Goal: Task Accomplishment & Management: Use online tool/utility

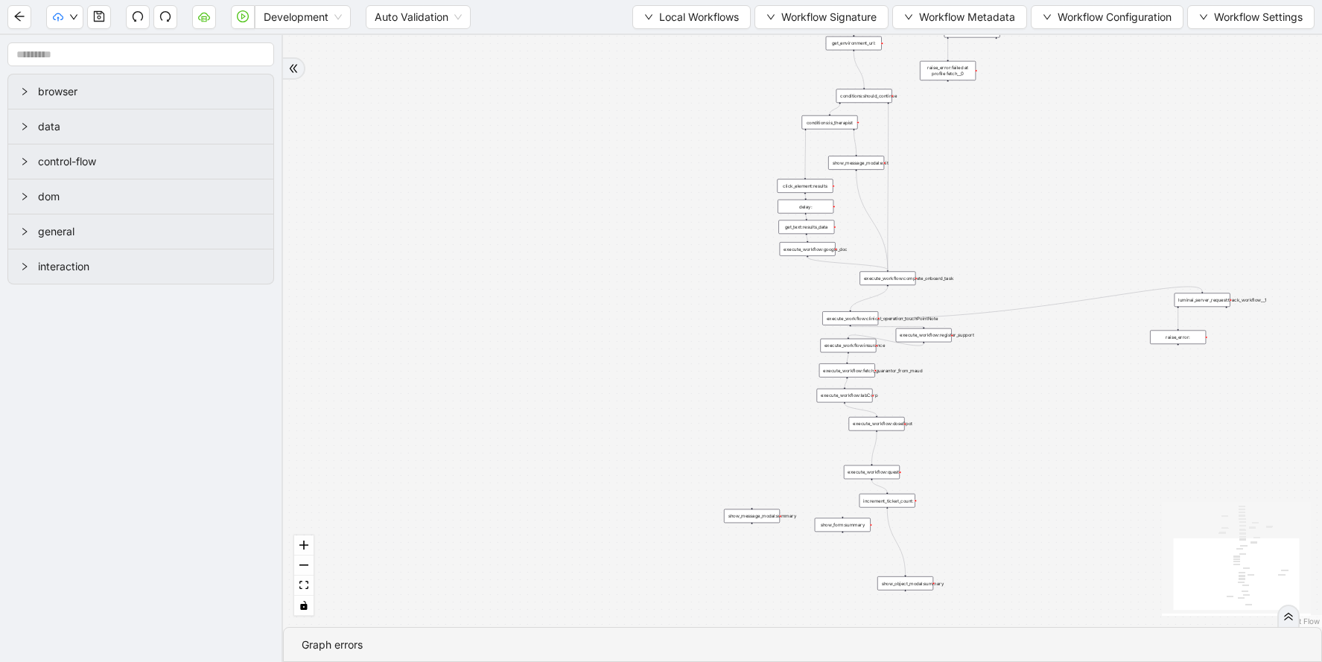
click at [643, 31] on div "Development Auto Validation Local Workflows Workflow Signature Workflow Metadat…" at bounding box center [661, 17] width 1322 height 34
click at [645, 22] on button "Local Workflows" at bounding box center [691, 17] width 118 height 24
click at [655, 46] on span "Select" at bounding box center [684, 46] width 97 height 16
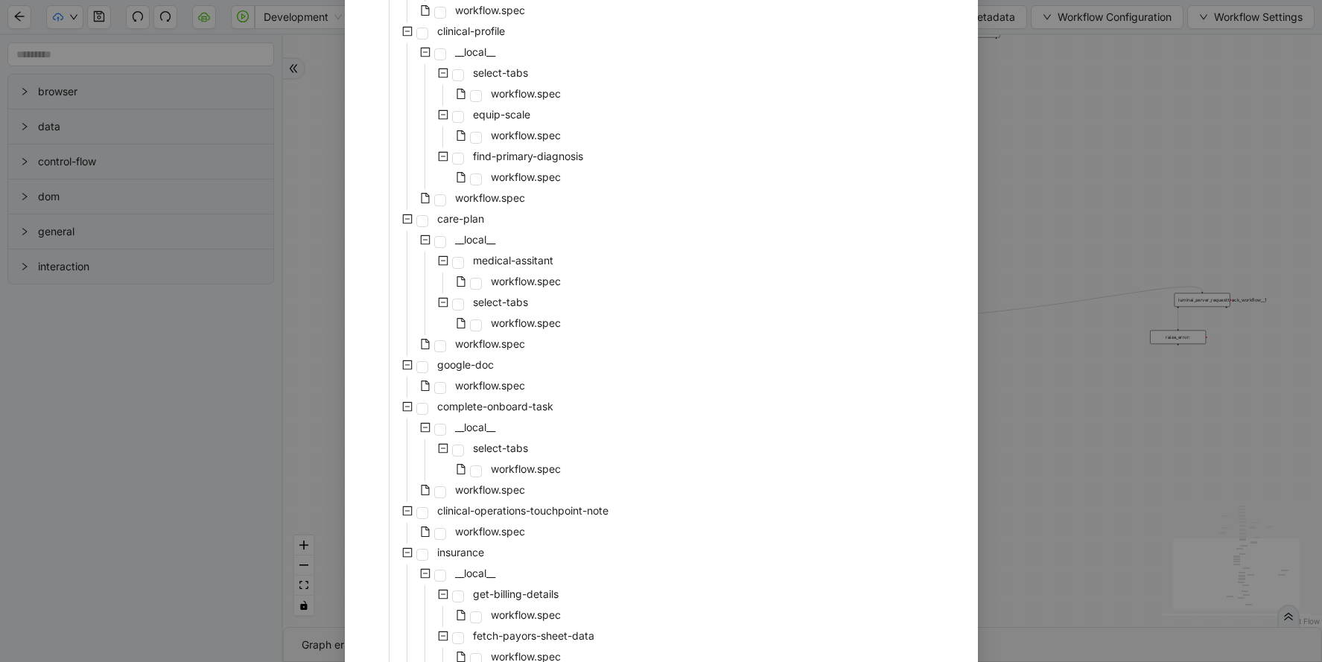
scroll to position [609, 0]
click at [486, 343] on span "workflow.spec" at bounding box center [490, 346] width 70 height 13
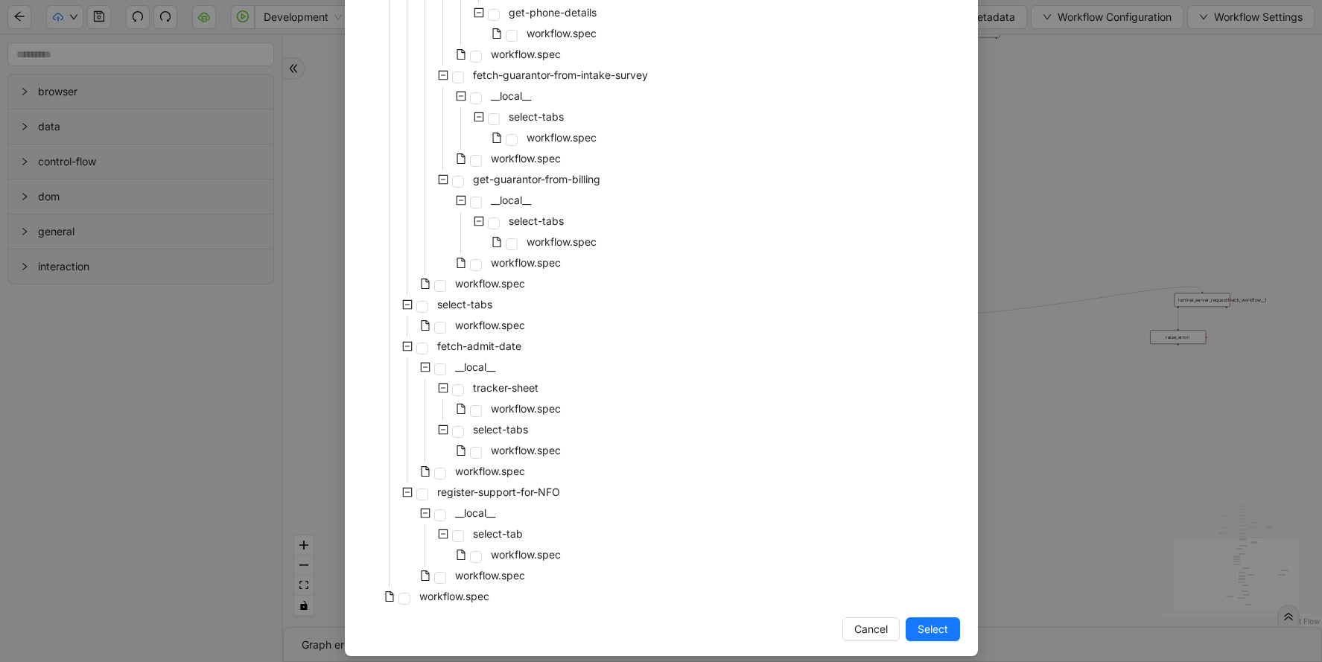
scroll to position [3041, 0]
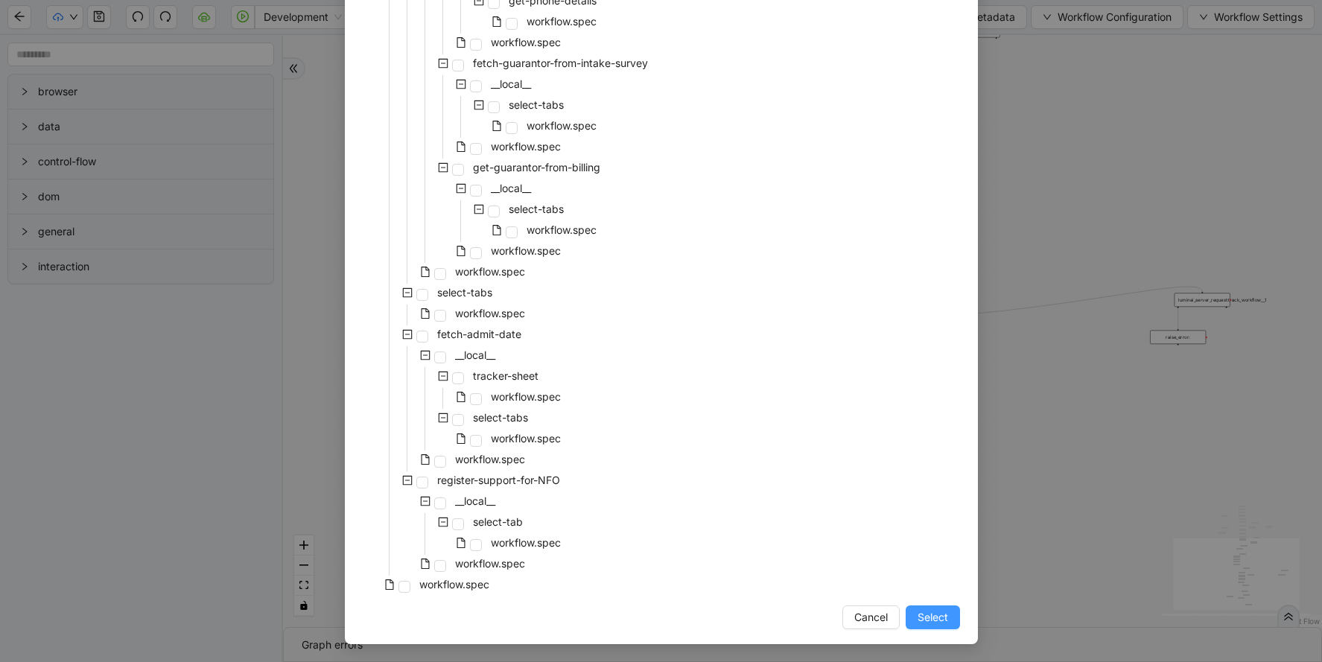
click at [934, 615] on span "Select" at bounding box center [933, 617] width 31 height 16
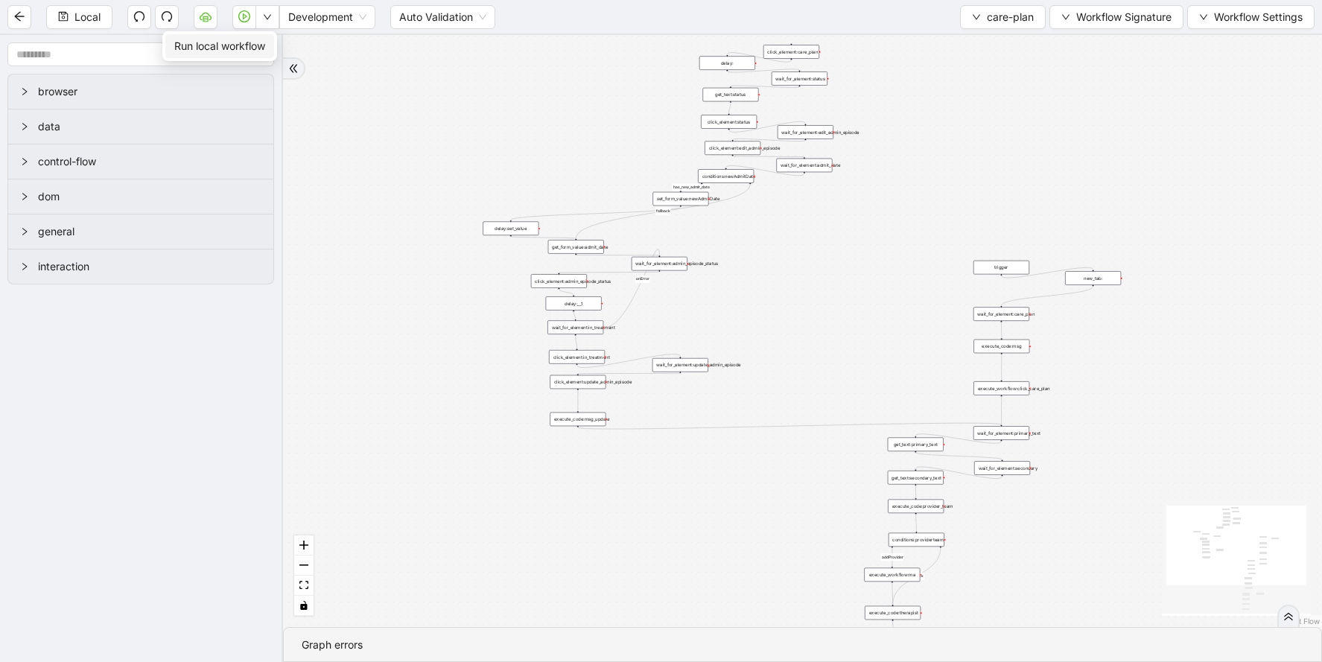
click at [260, 46] on span "Run local workflow" at bounding box center [219, 46] width 91 height 16
click at [982, 17] on button "care-plan" at bounding box center [1003, 17] width 86 height 24
click at [983, 41] on span "Select" at bounding box center [999, 46] width 63 height 16
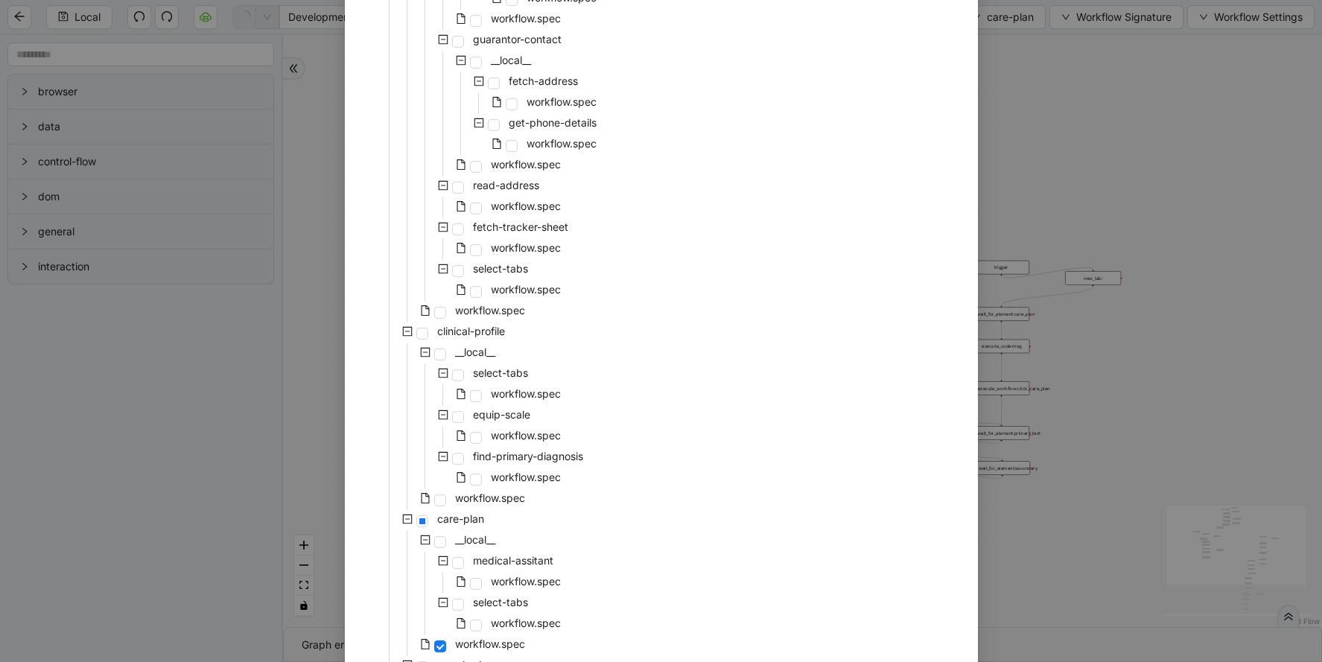
scroll to position [317, 0]
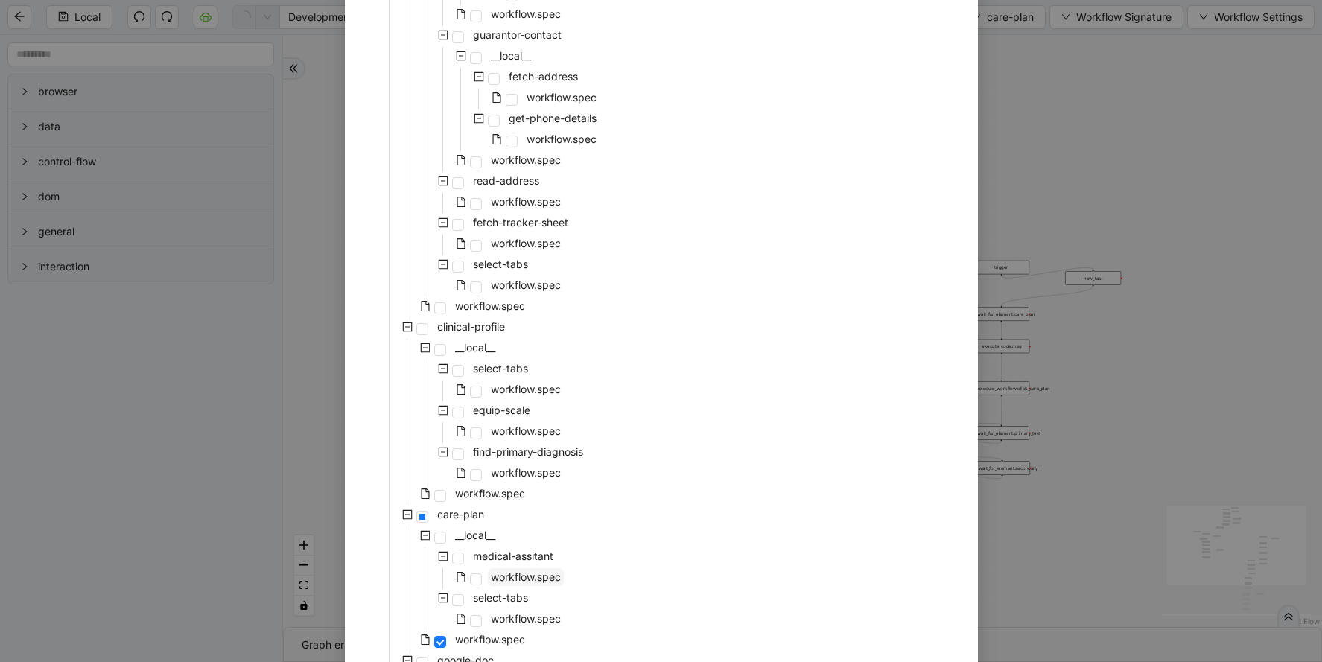
click at [509, 573] on span "workflow.spec" at bounding box center [526, 576] width 70 height 13
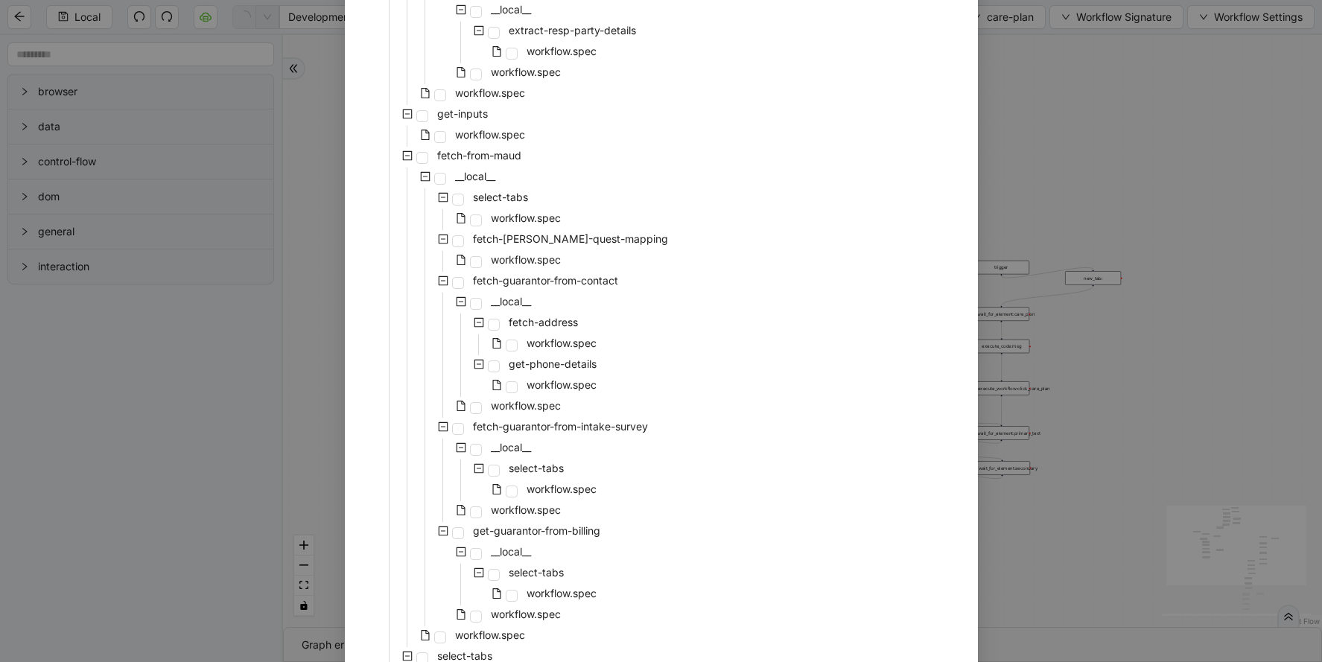
scroll to position [3041, 0]
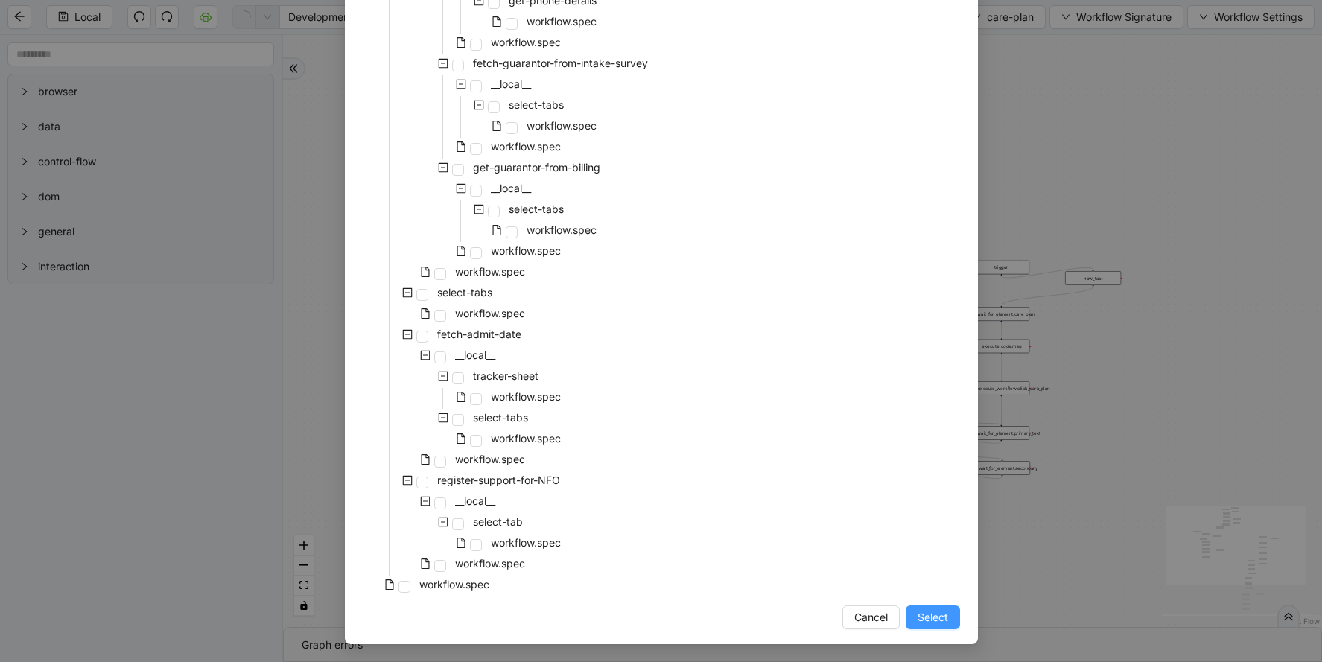
click at [929, 624] on span "Select" at bounding box center [933, 617] width 31 height 16
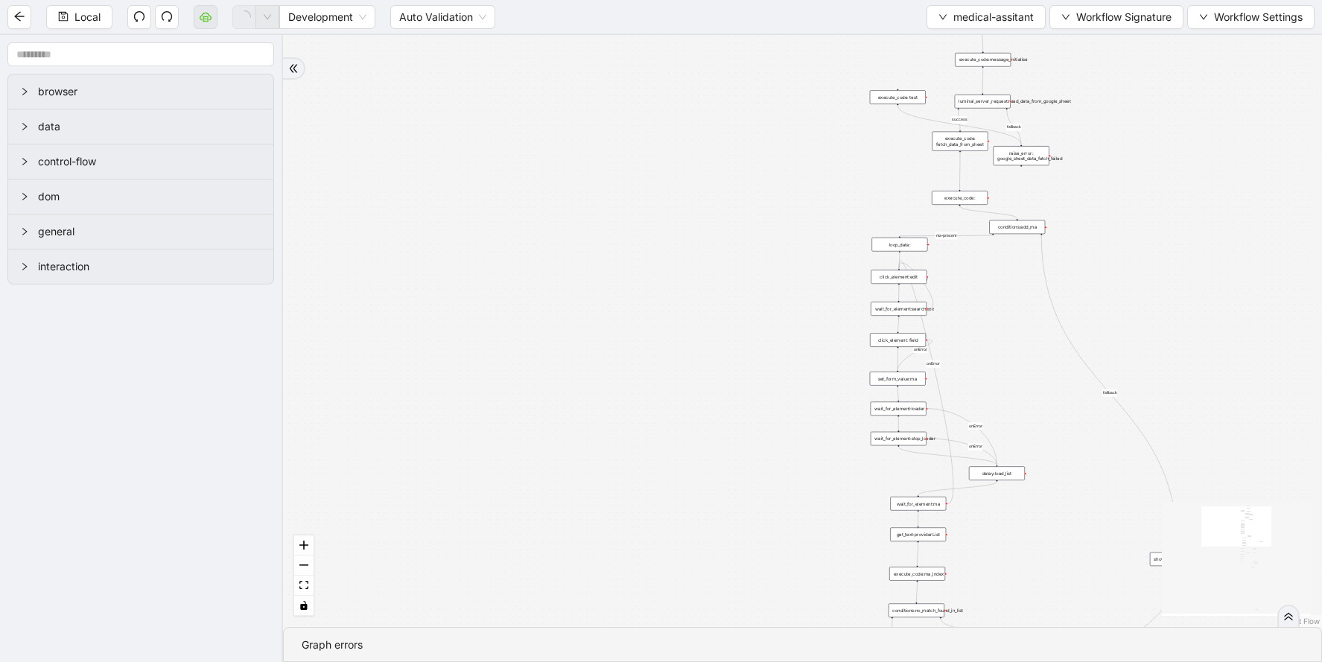
click at [929, 624] on div "fallback success ma-present ma_found_in_list fallback fallback fallback success…" at bounding box center [802, 331] width 1039 height 592
click at [988, 99] on div "luminai_server_request:read_data_from_google_sheet" at bounding box center [983, 102] width 56 height 14
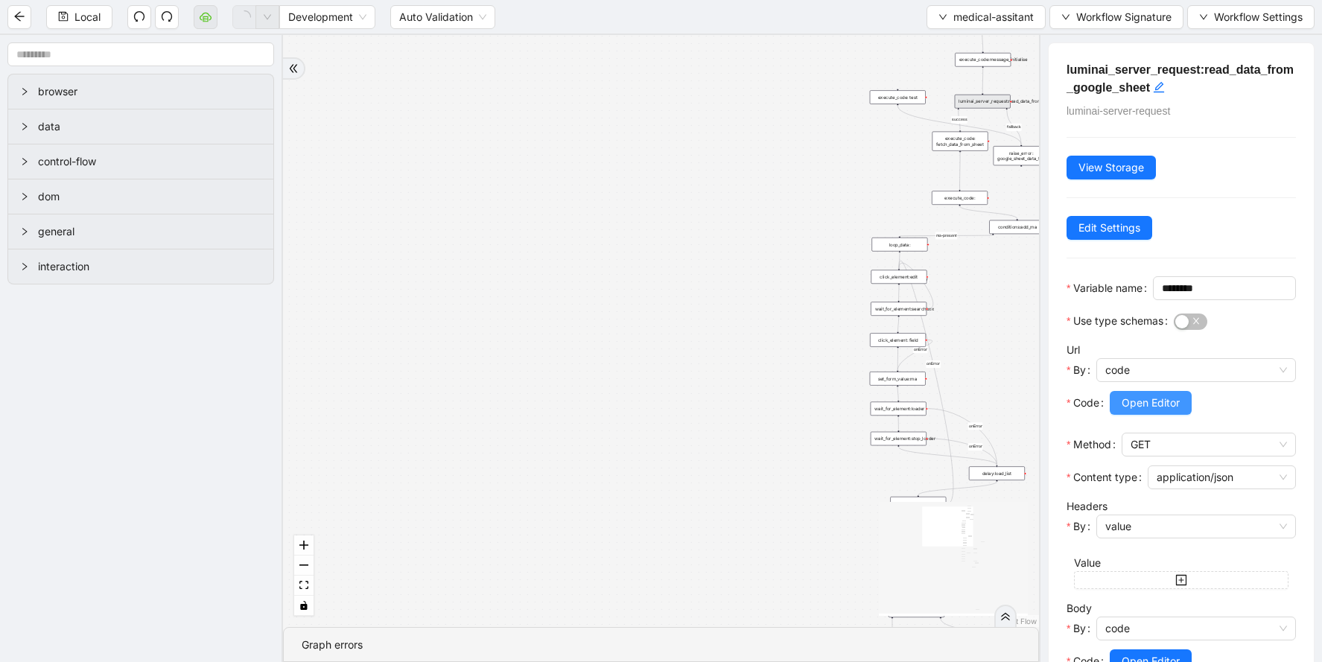
click at [1136, 411] on span "Open Editor" at bounding box center [1151, 403] width 58 height 16
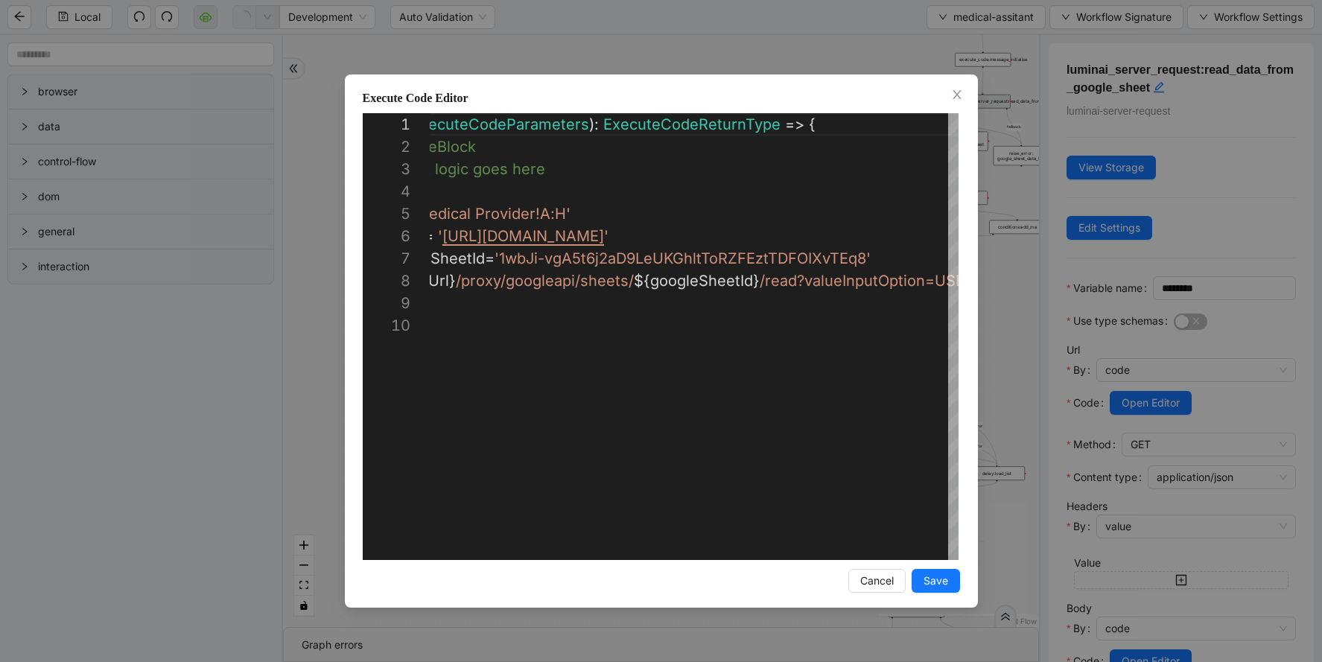
click at [993, 153] on div "**********" at bounding box center [661, 331] width 1322 height 662
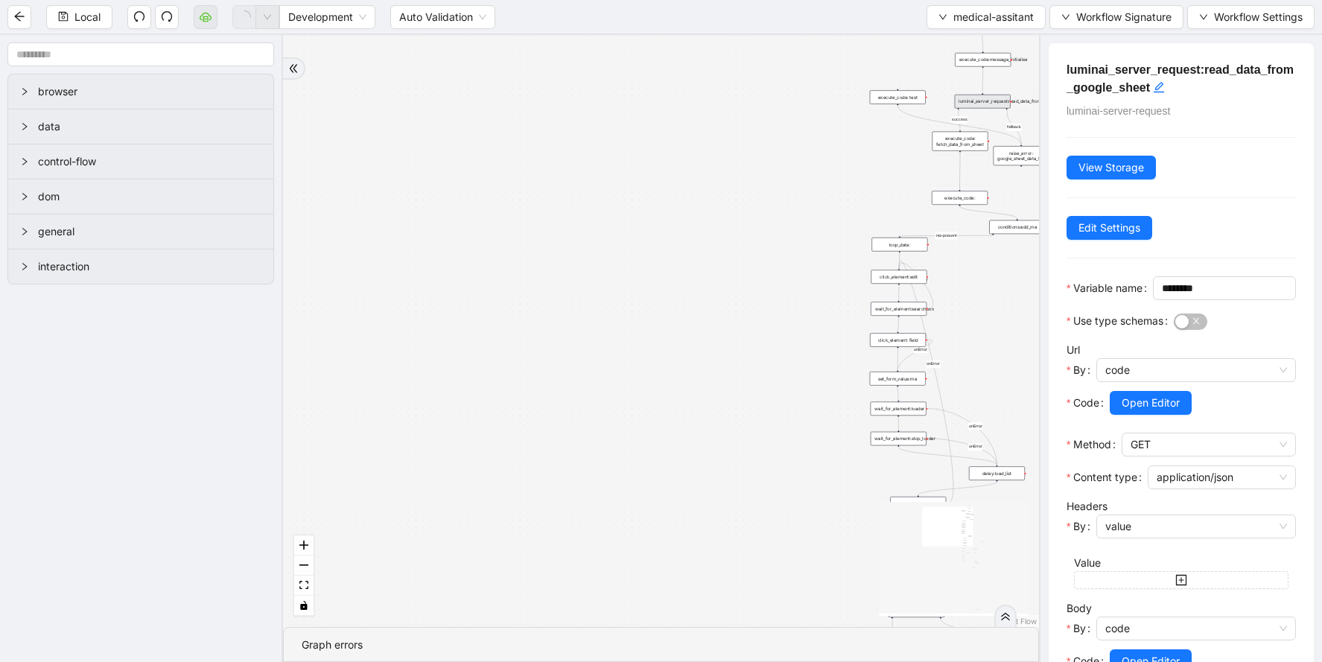
click at [878, 232] on div "fallback success ma-present ma_found_in_list fallback fallback fallback success…" at bounding box center [661, 331] width 756 height 592
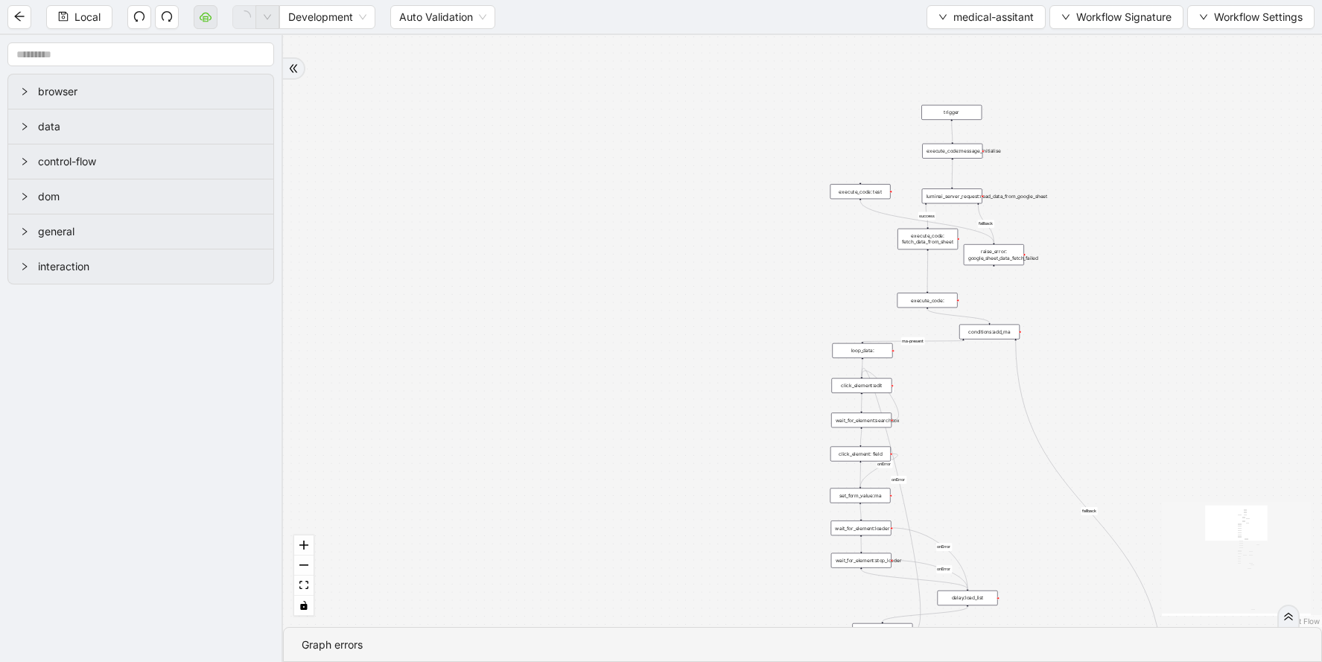
drag, startPoint x: 1098, startPoint y: 88, endPoint x: 1071, endPoint y: 179, distance: 95.4
click at [1072, 180] on div "fallback success ma-present ma_found_in_list fallback fallback fallback success…" at bounding box center [802, 331] width 1039 height 592
click at [943, 188] on div "luminai_server_request:read_data_from_google_sheet" at bounding box center [951, 190] width 60 height 15
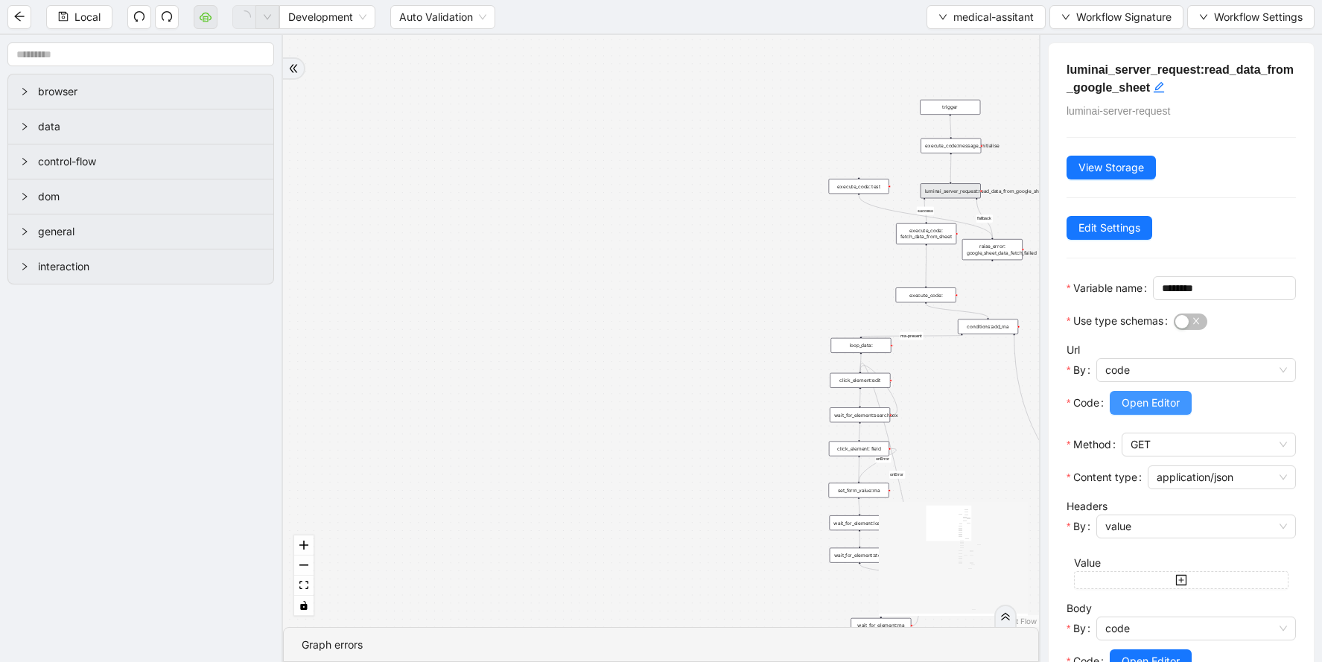
click at [1145, 411] on span "Open Editor" at bounding box center [1151, 403] width 58 height 16
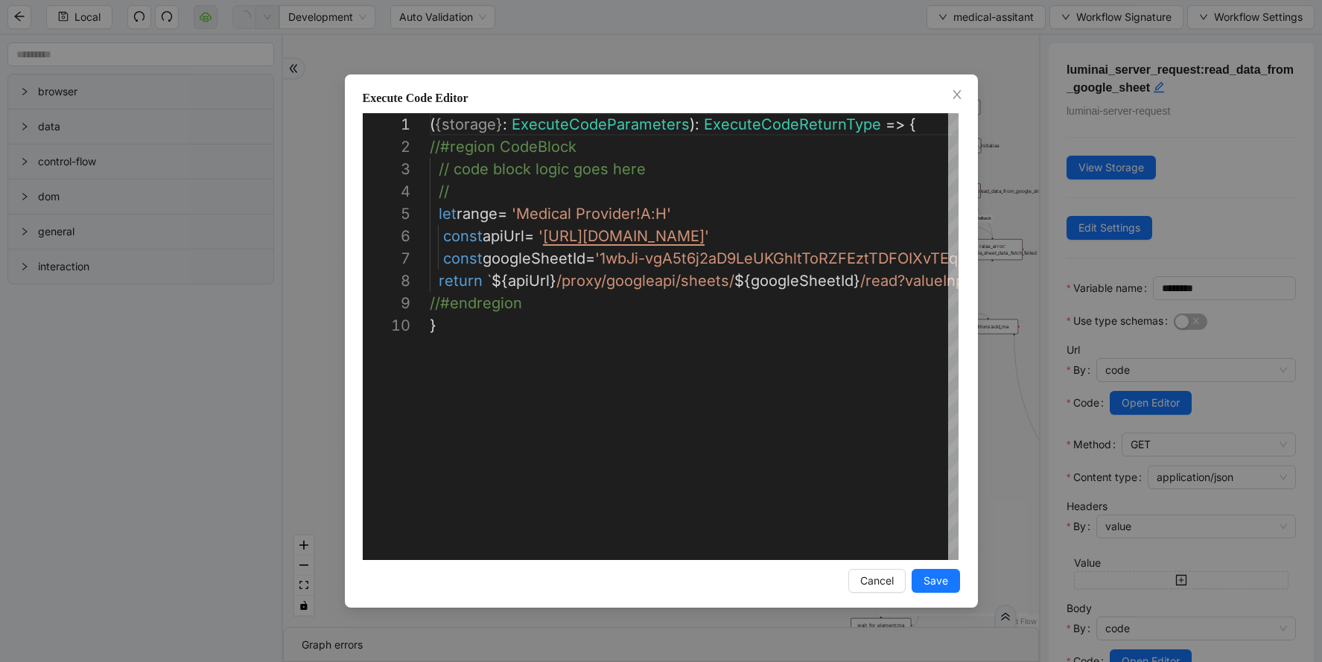
click at [900, 24] on div "**********" at bounding box center [661, 331] width 1322 height 662
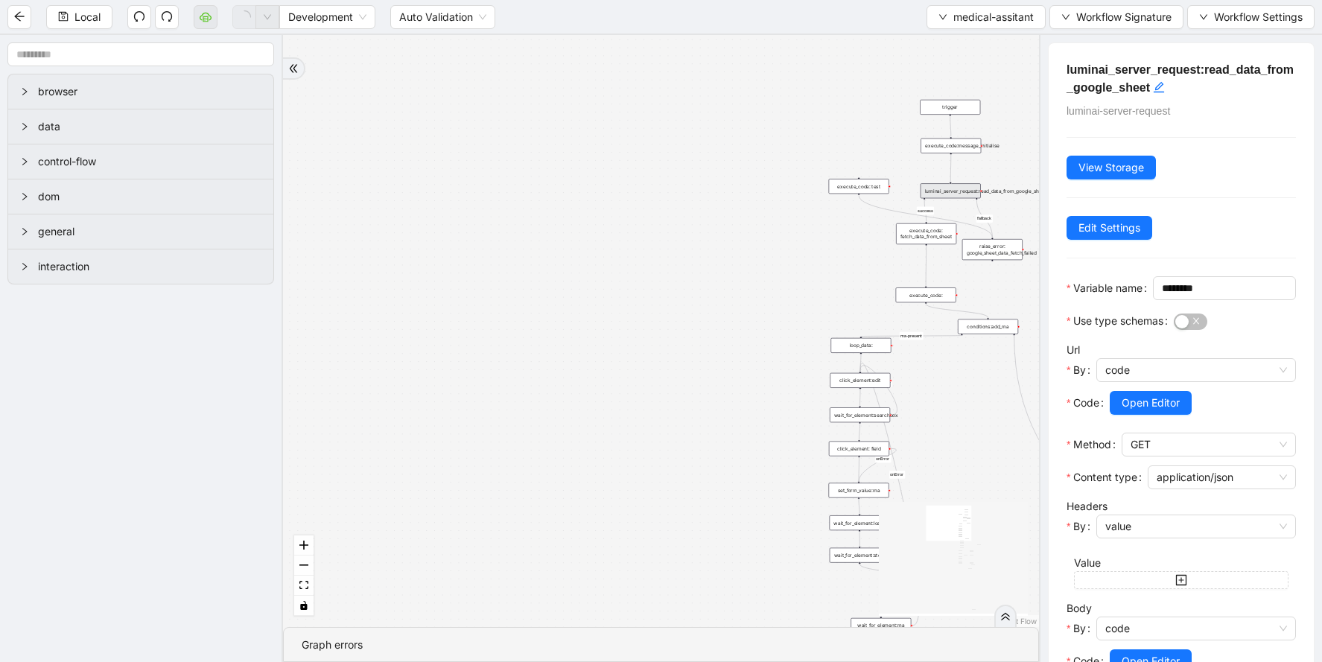
click at [784, 349] on div "fallback success ma-present ma_found_in_list fallback fallback fallback success…" at bounding box center [661, 331] width 756 height 592
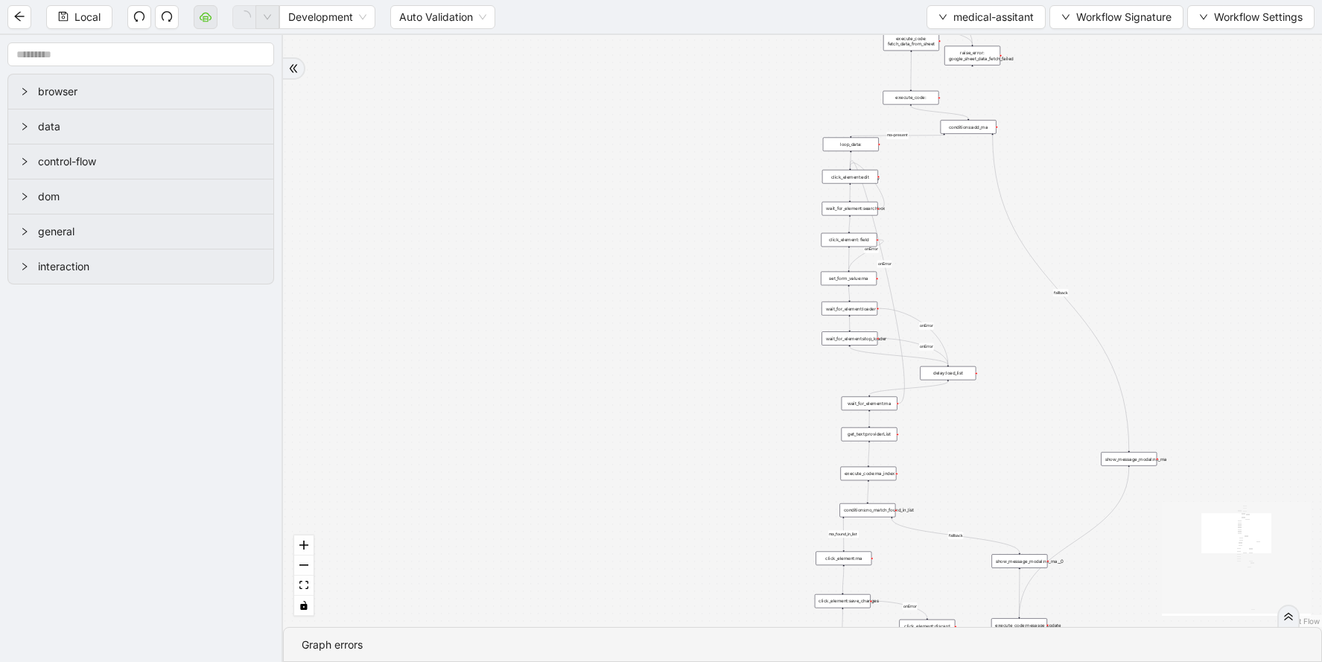
drag, startPoint x: 982, startPoint y: 468, endPoint x: 971, endPoint y: 270, distance: 197.7
click at [971, 270] on div "fallback success ma-present ma_found_in_list fallback fallback fallback success…" at bounding box center [802, 331] width 1039 height 592
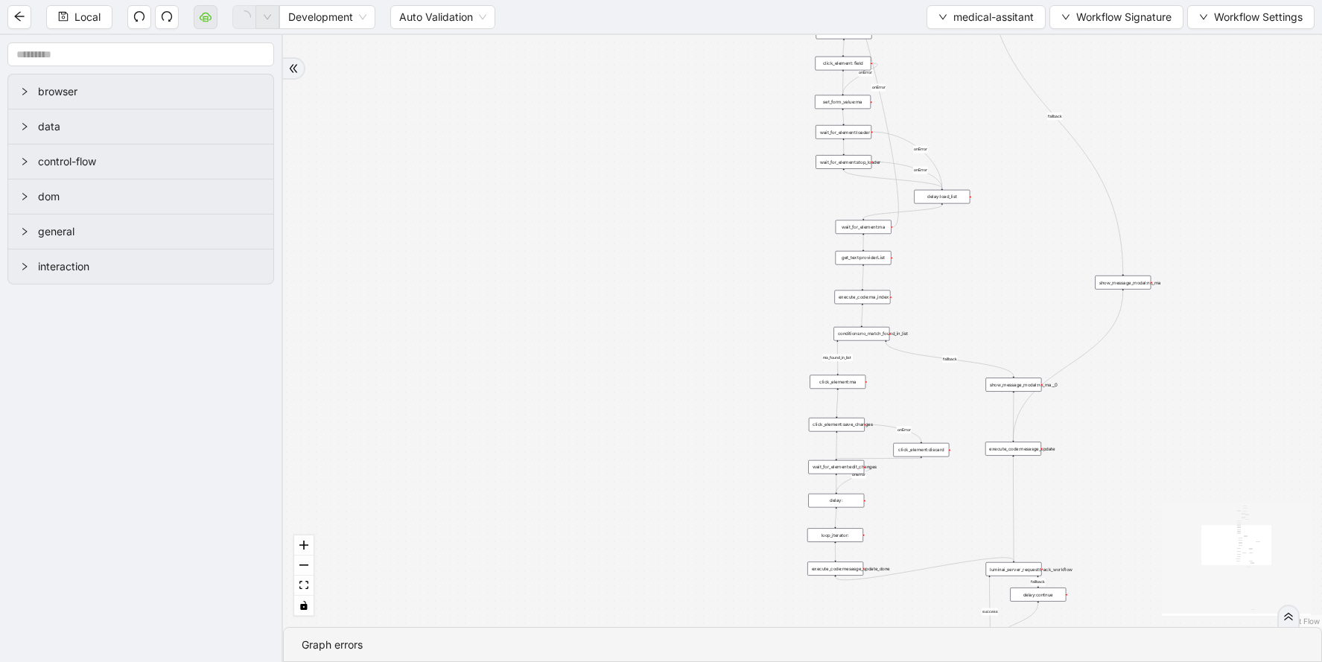
drag, startPoint x: 1033, startPoint y: 495, endPoint x: 1027, endPoint y: 318, distance: 176.6
click at [1027, 318] on div "fallback success ma-present ma_found_in_list fallback fallback fallback success…" at bounding box center [802, 331] width 1039 height 592
click at [1017, 571] on div "luminai_server_request:track_workflow" at bounding box center [1014, 569] width 56 height 14
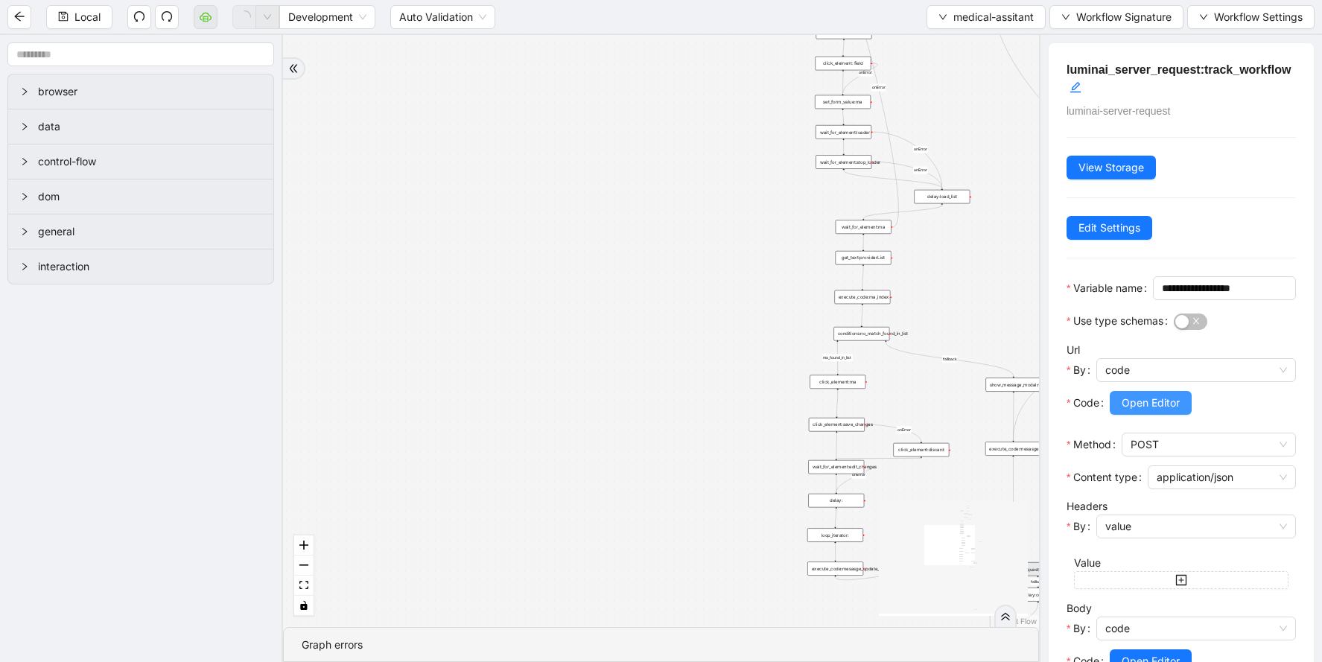
click at [1142, 415] on button "Open Editor" at bounding box center [1151, 403] width 82 height 24
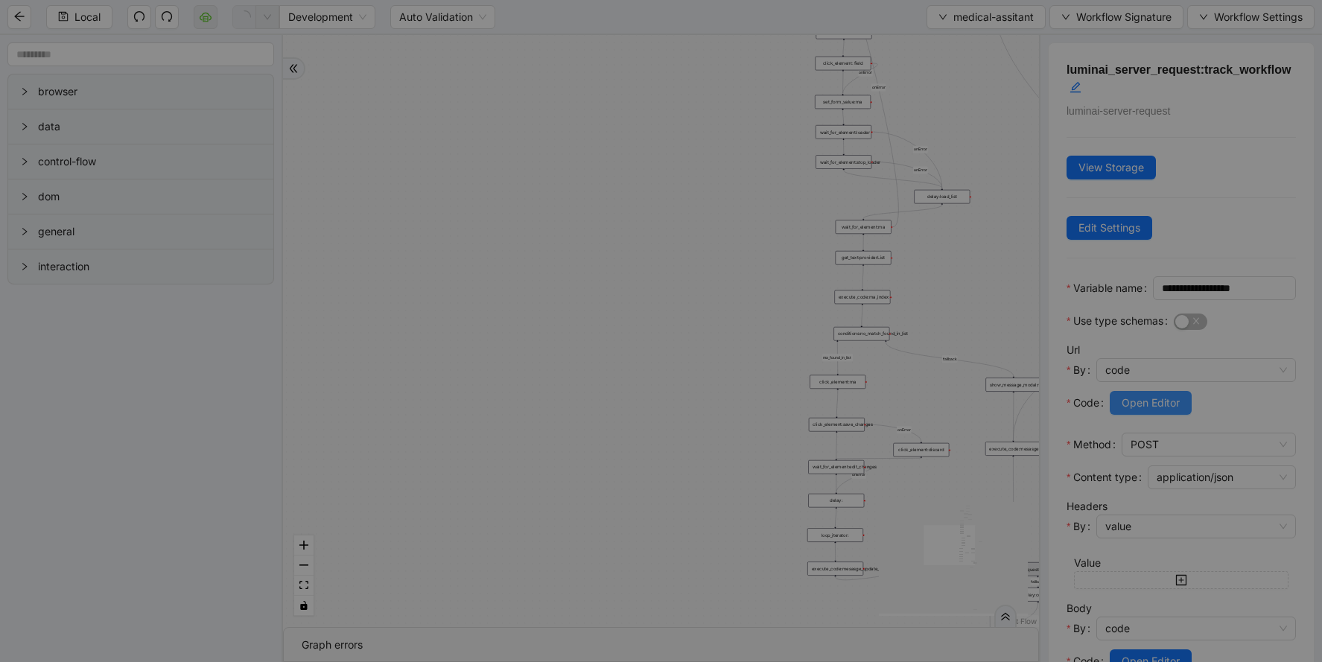
scroll to position [223, 0]
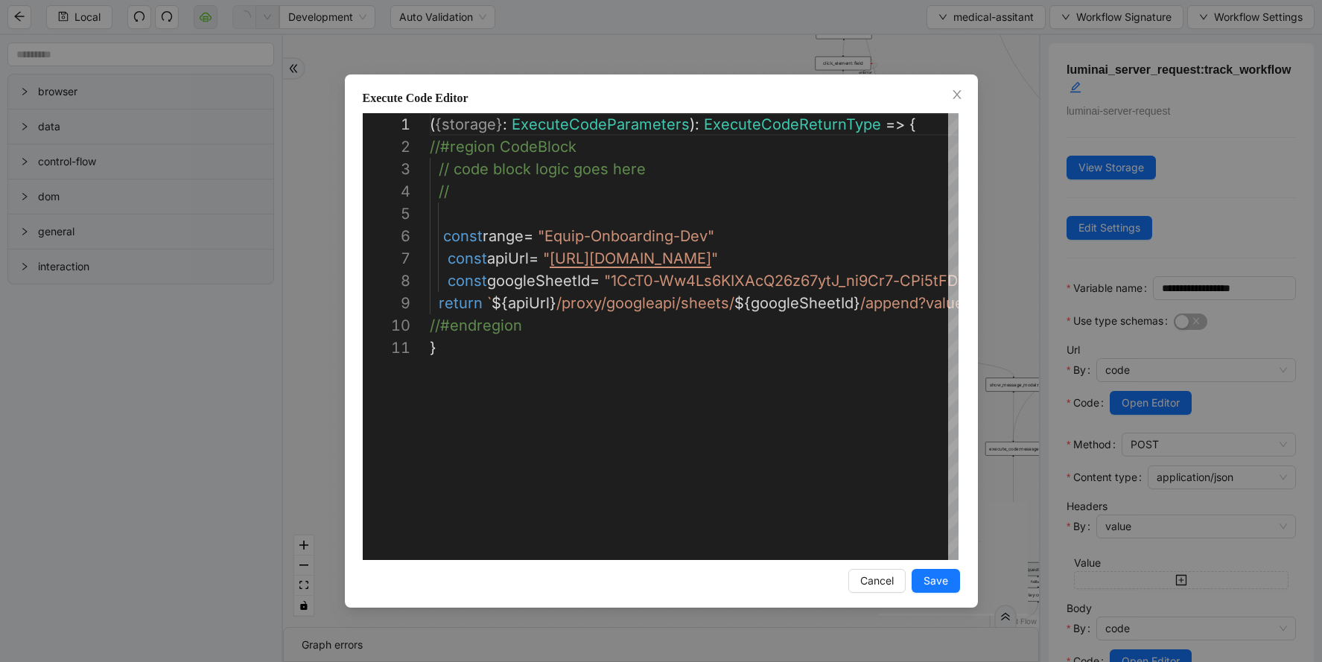
click at [1005, 94] on div "**********" at bounding box center [661, 331] width 1322 height 662
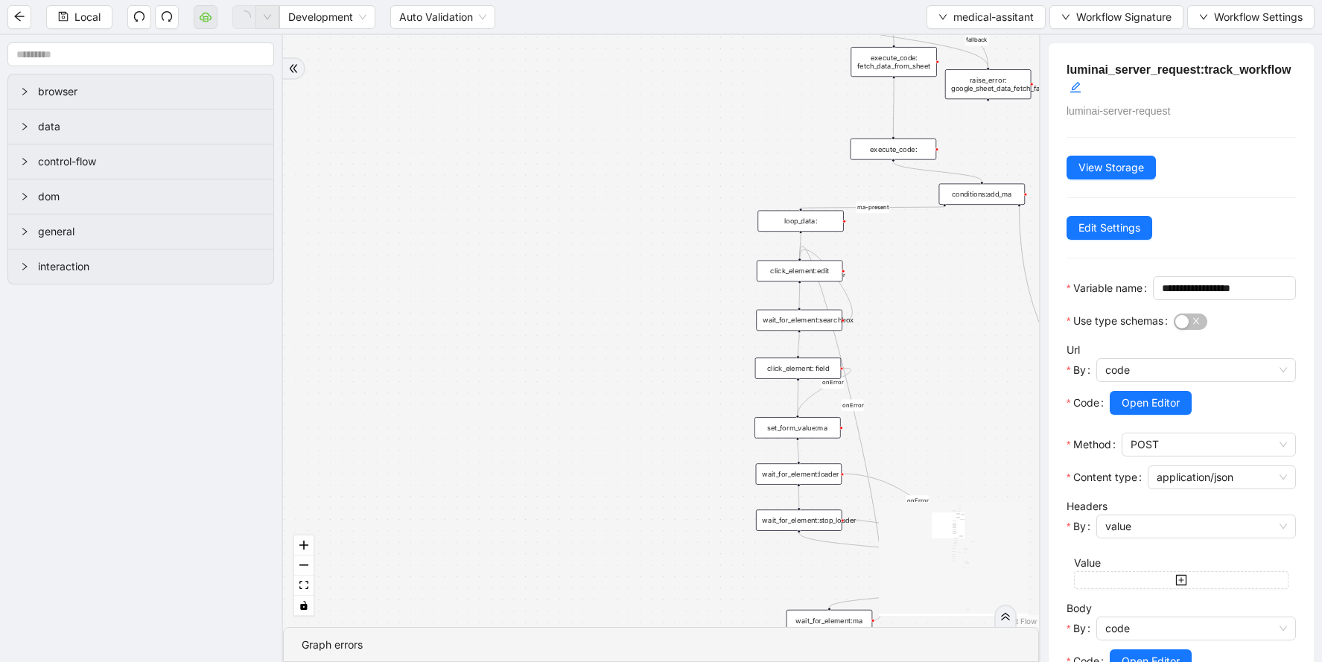
drag, startPoint x: 842, startPoint y: 192, endPoint x: 795, endPoint y: 566, distance: 376.9
click at [795, 567] on div "fallback success ma-present ma_found_in_list fallback fallback fallback success…" at bounding box center [661, 331] width 756 height 592
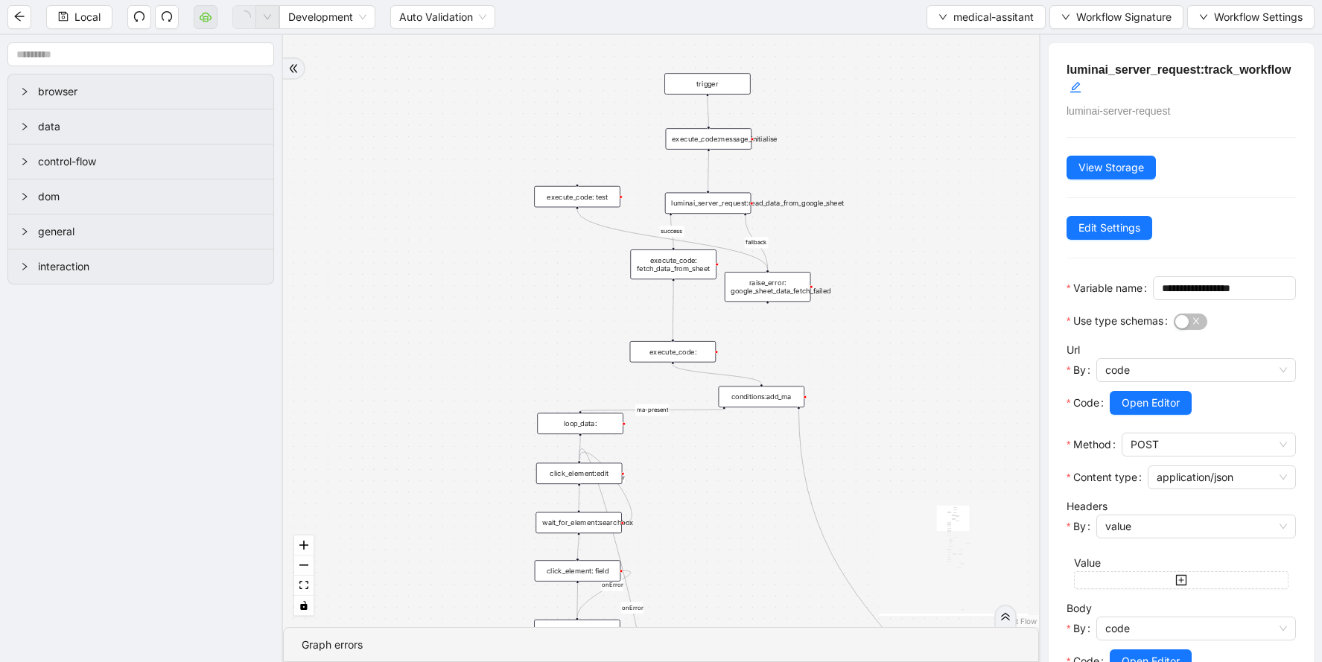
drag, startPoint x: 735, startPoint y: 127, endPoint x: 516, endPoint y: 328, distance: 297.3
click at [516, 329] on div "fallback success ma-present ma_found_in_list fallback fallback fallback success…" at bounding box center [661, 331] width 756 height 592
click at [734, 203] on div "luminai_server_request:read_data_from_google_sheet" at bounding box center [708, 203] width 86 height 22
click at [789, 291] on div "raise_error: google_sheet_data_fetch_failed" at bounding box center [768, 286] width 86 height 30
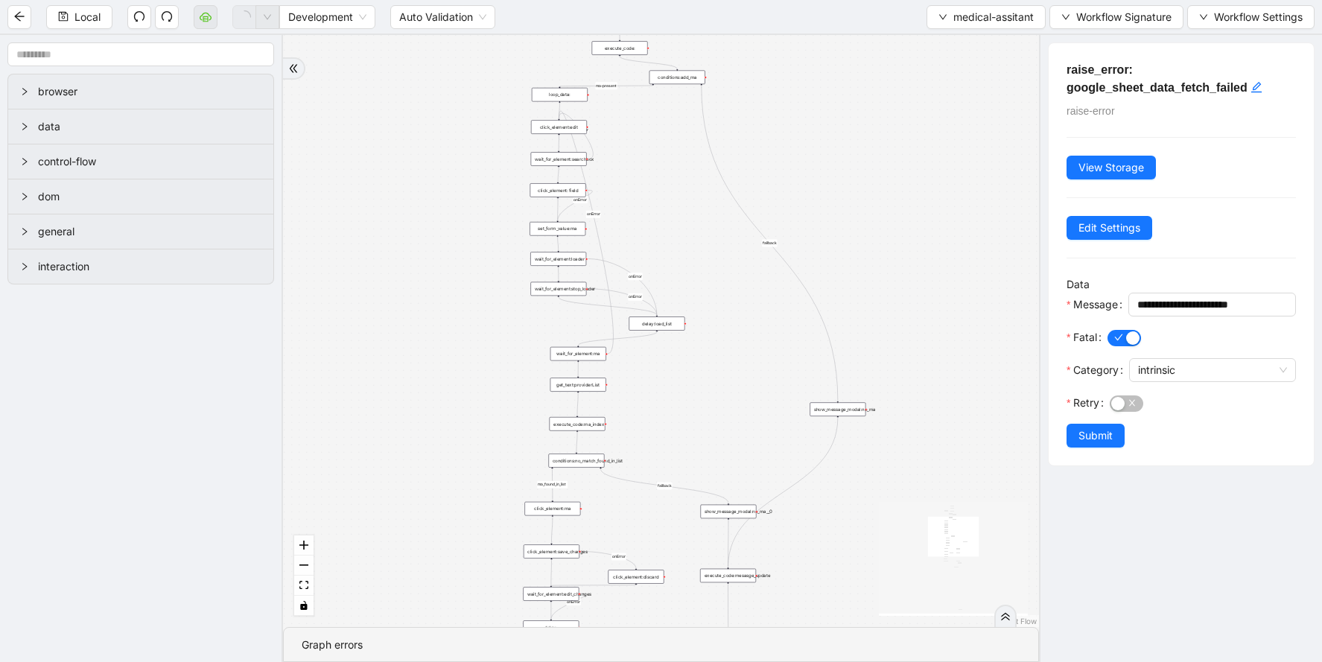
drag, startPoint x: 771, startPoint y: 529, endPoint x: 647, endPoint y: 250, distance: 304.7
click at [647, 250] on div "fallback success ma-present ma_found_in_list fallback fallback fallback success…" at bounding box center [661, 331] width 756 height 592
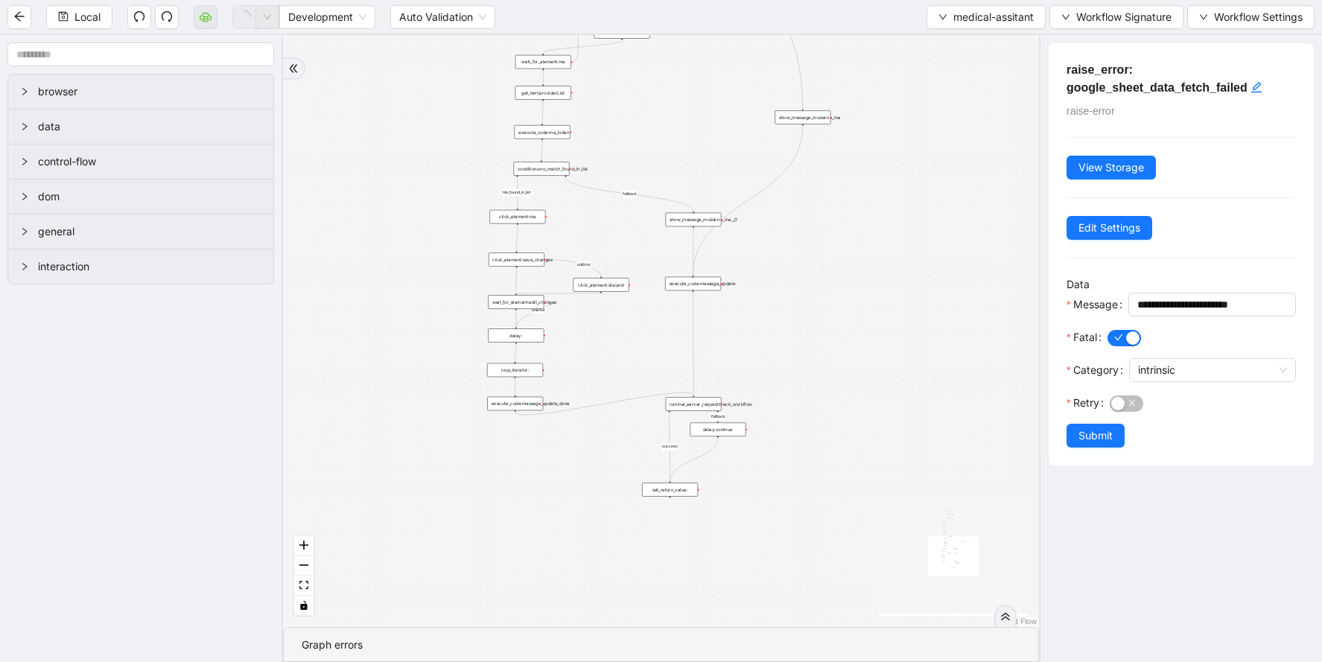
drag, startPoint x: 739, startPoint y: 425, endPoint x: 699, endPoint y: 133, distance: 295.4
click at [699, 133] on div "fallback success ma-present ma_found_in_list fallback fallback fallback success…" at bounding box center [661, 331] width 756 height 592
click at [964, 24] on span "medical-assitant" at bounding box center [993, 17] width 80 height 16
click at [963, 52] on span "Select" at bounding box center [983, 46] width 97 height 16
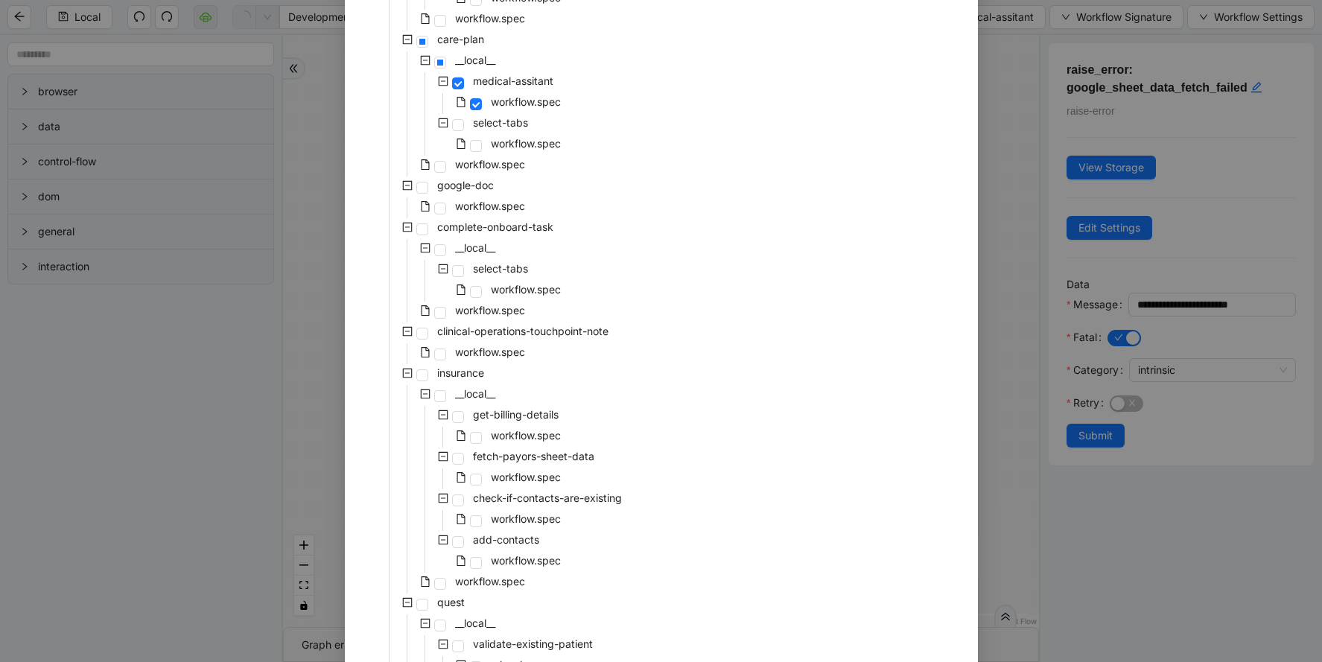
scroll to position [737, 0]
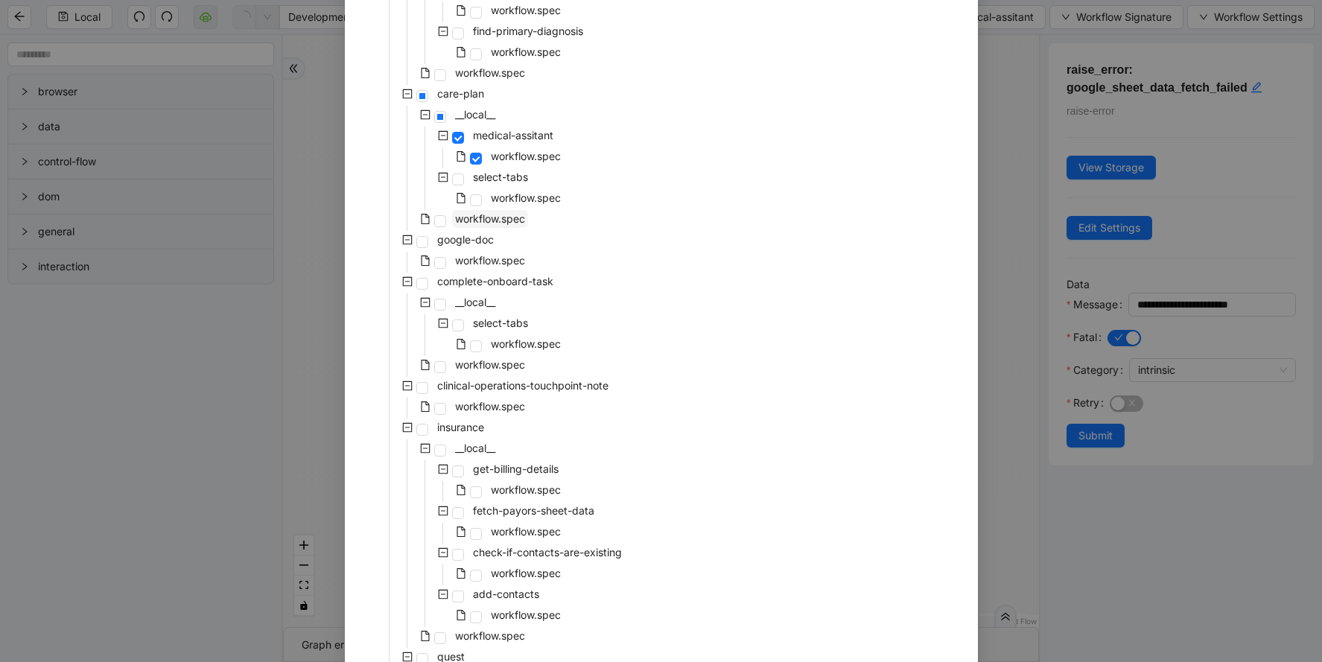
click at [500, 216] on span "workflow.spec" at bounding box center [490, 218] width 70 height 13
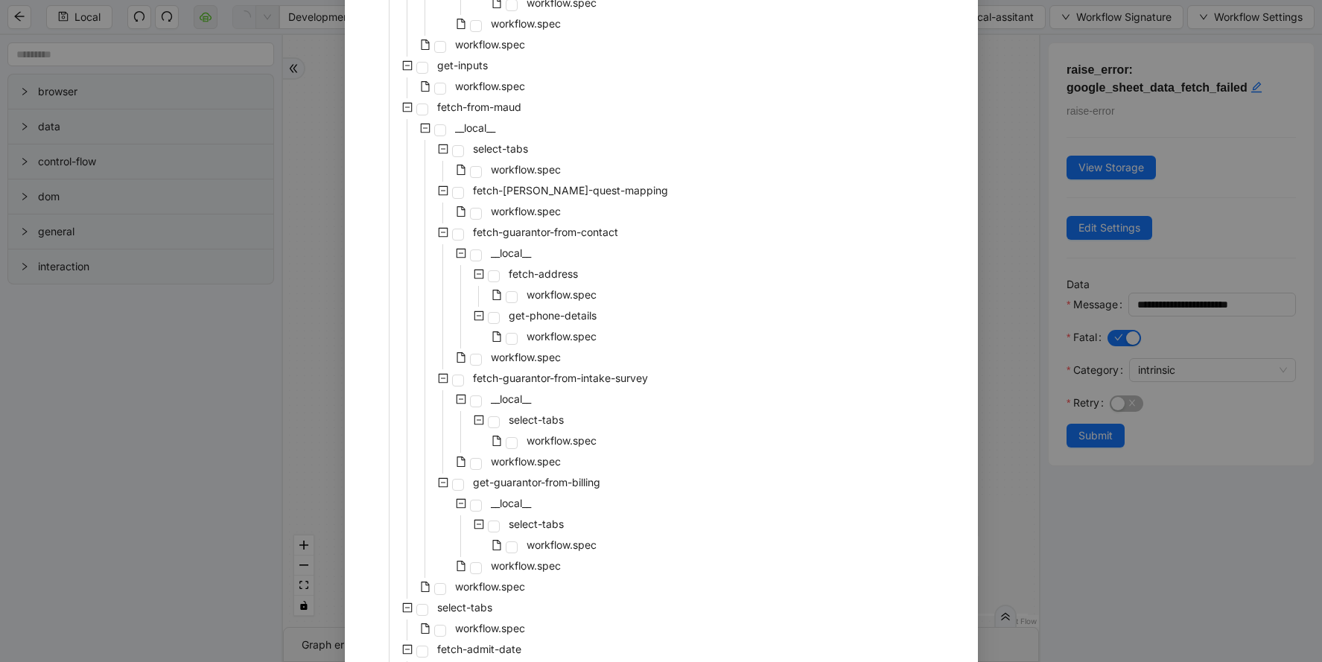
scroll to position [3041, 0]
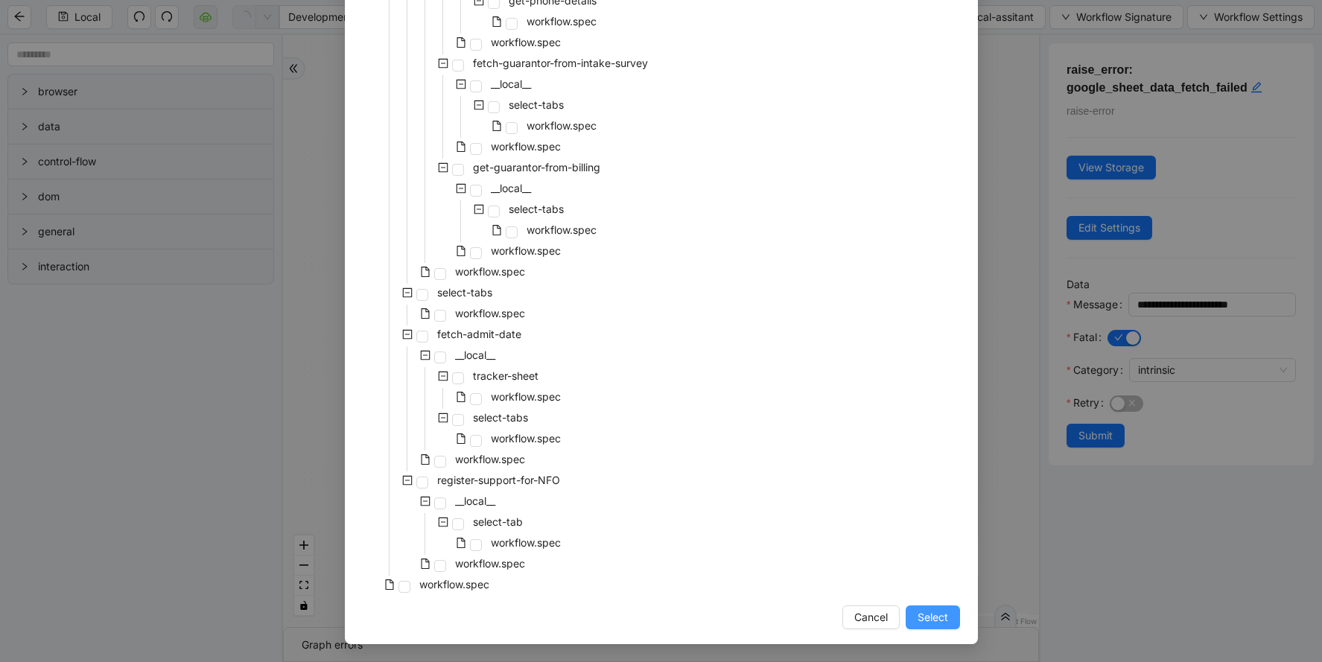
click at [935, 626] on button "Select" at bounding box center [933, 617] width 54 height 24
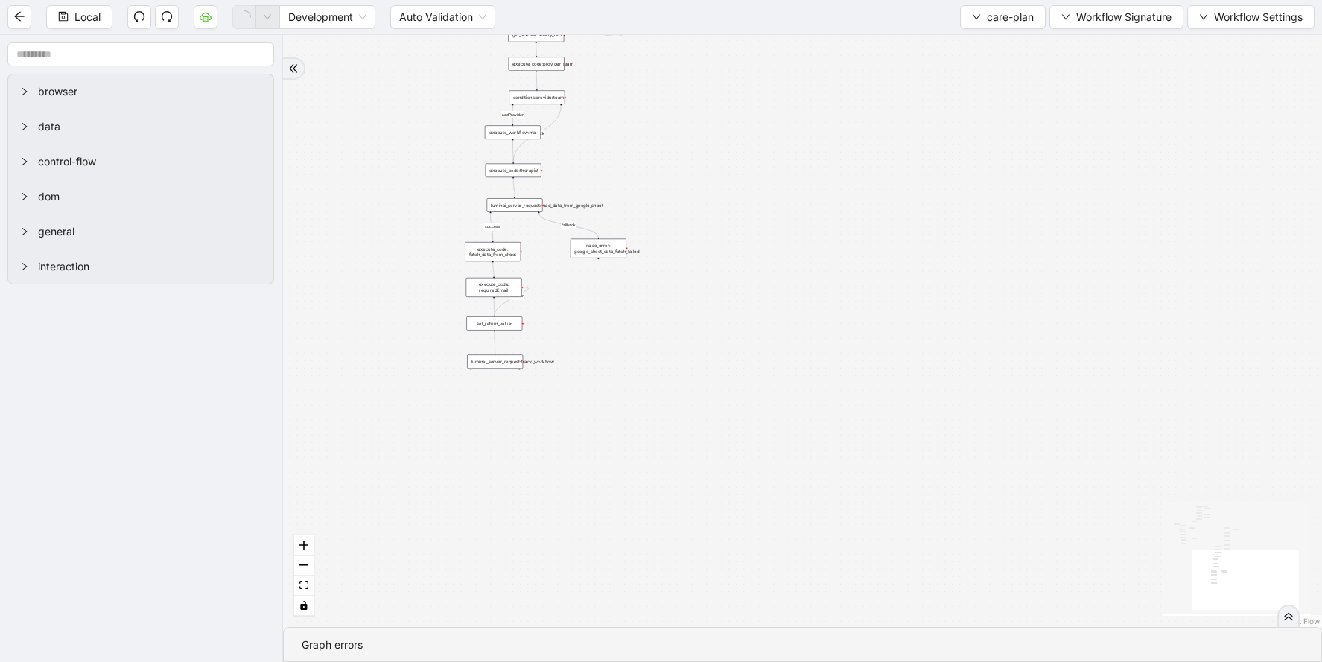
click at [534, 204] on div "luminai_server_request:read_data_from_google_sheet" at bounding box center [515, 205] width 56 height 14
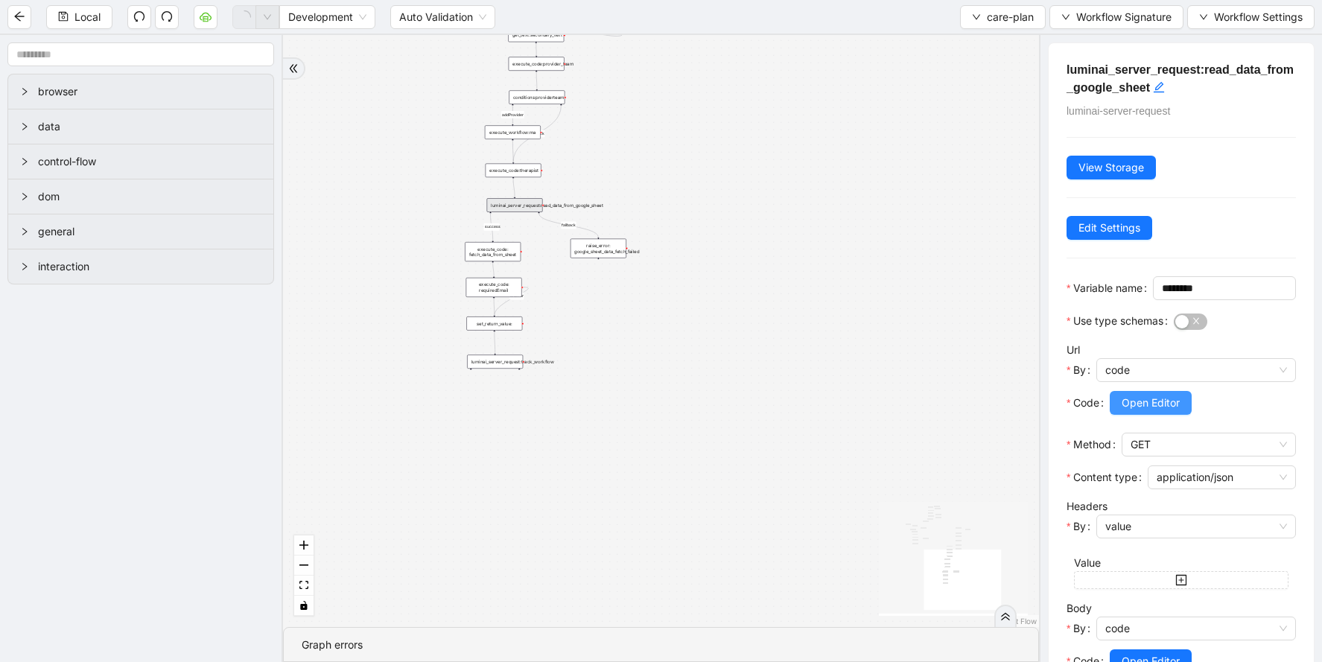
click at [1136, 411] on span "Open Editor" at bounding box center [1151, 403] width 58 height 16
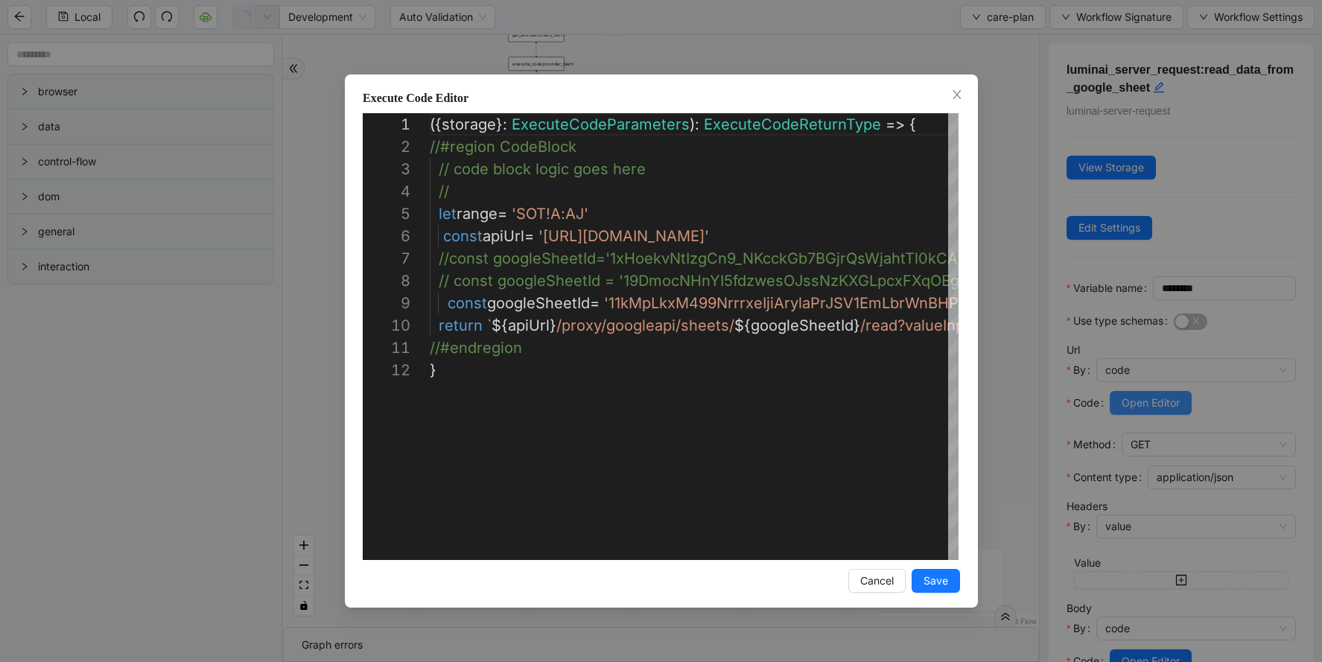
scroll to position [201, 0]
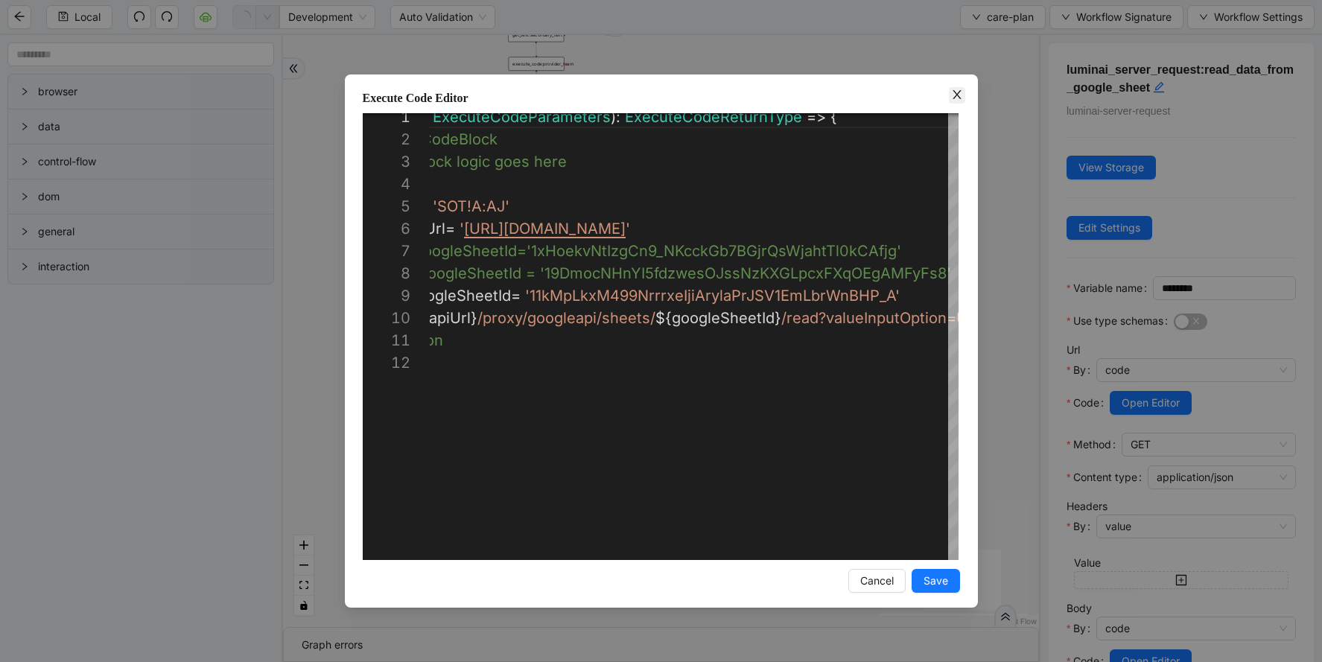
click at [956, 99] on icon "close" at bounding box center [957, 95] width 12 height 12
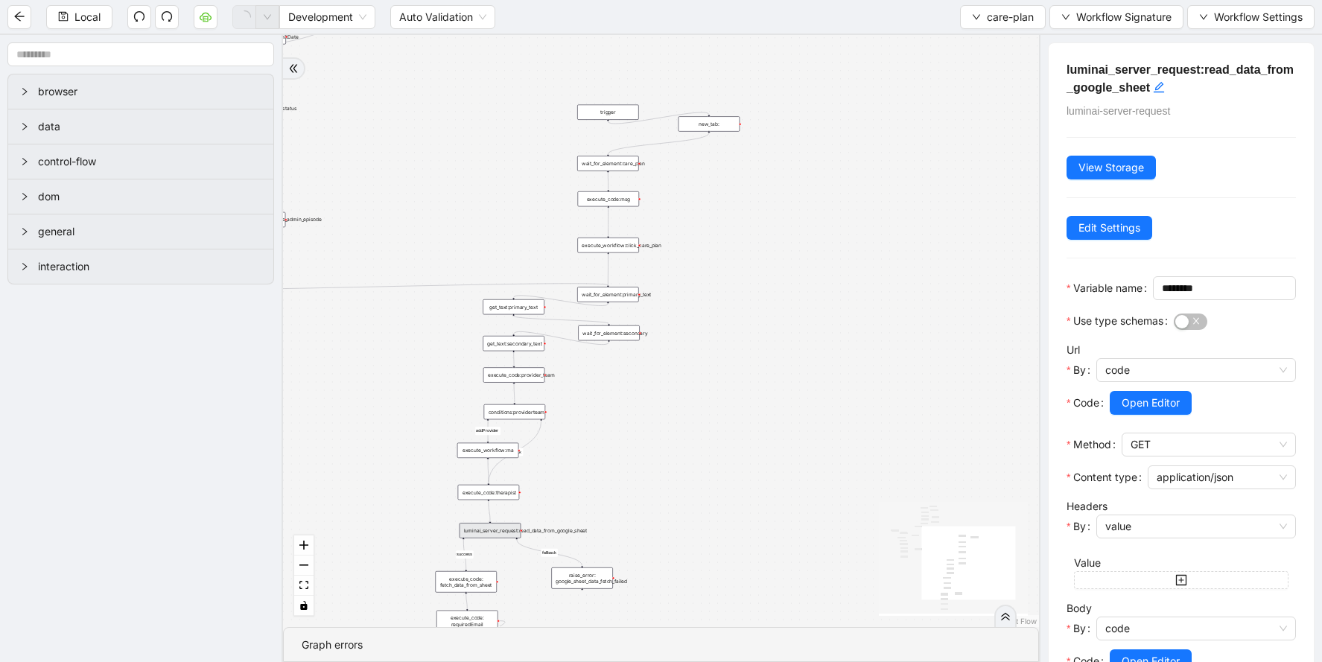
drag, startPoint x: 775, startPoint y: 191, endPoint x: 775, endPoint y: 512, distance: 321.7
click at [775, 513] on div "addProvider fallback success fallback has_new_admit_date fallback onError onErr…" at bounding box center [661, 331] width 756 height 592
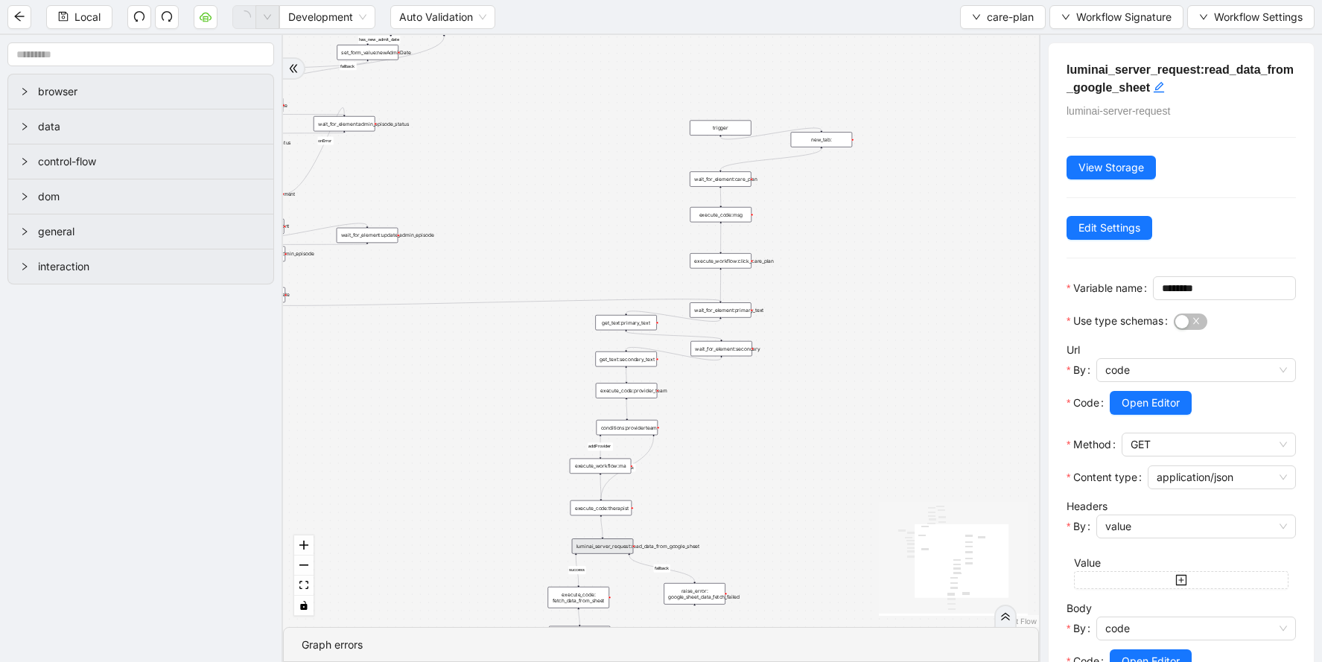
drag, startPoint x: 772, startPoint y: 284, endPoint x: 885, endPoint y: 302, distance: 114.5
click at [885, 302] on div "addProvider fallback success fallback has_new_admit_date fallback onError onErr…" at bounding box center [661, 331] width 756 height 592
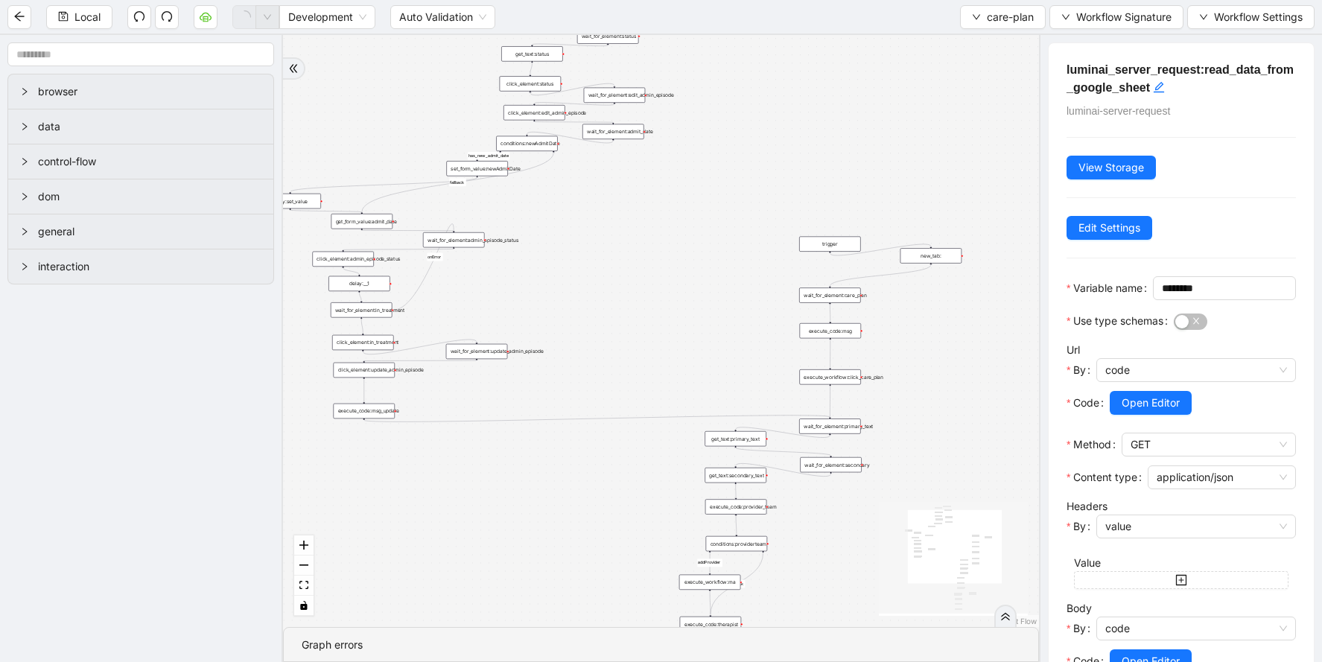
drag, startPoint x: 507, startPoint y: 173, endPoint x: 617, endPoint y: 289, distance: 159.6
click at [617, 289] on div "addProvider fallback success fallback has_new_admit_date fallback onError onErr…" at bounding box center [661, 331] width 756 height 592
click at [851, 296] on div "wait_for_element:care_plan" at bounding box center [830, 294] width 62 height 15
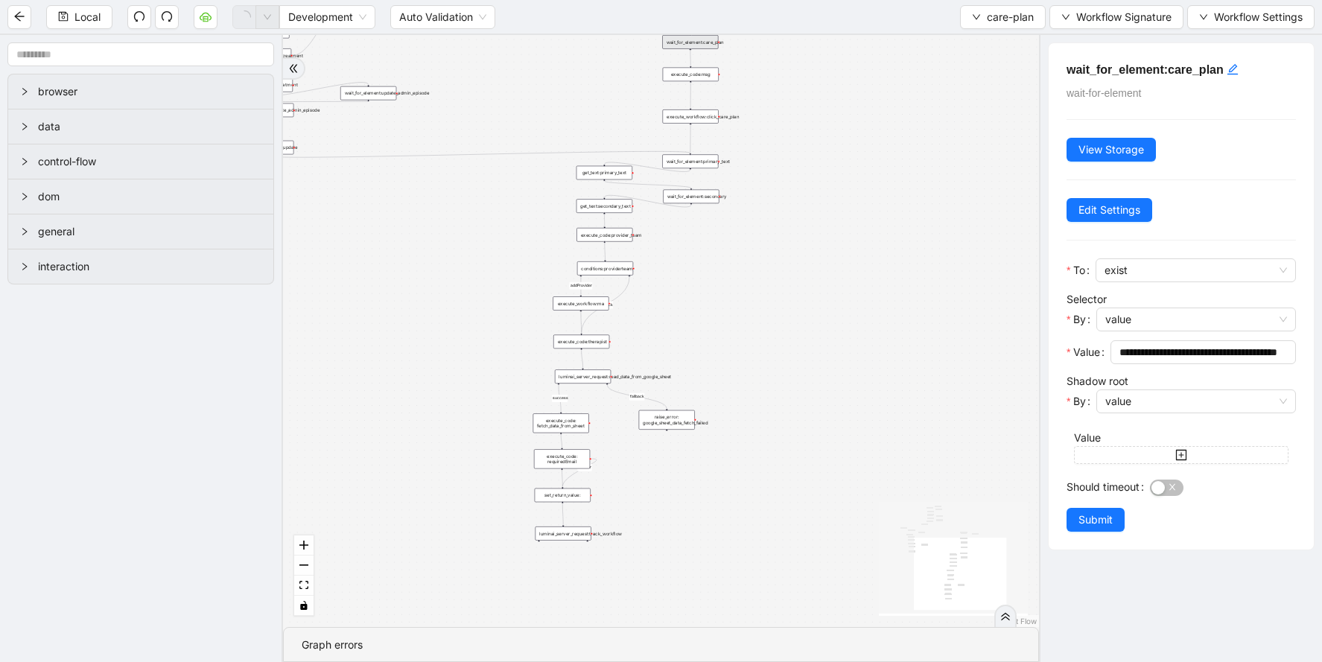
drag, startPoint x: 960, startPoint y: 388, endPoint x: 801, endPoint y: 133, distance: 300.1
click at [801, 133] on div "addProvider fallback success fallback has_new_admit_date fallback onError onErr…" at bounding box center [661, 331] width 756 height 592
click at [559, 530] on div "luminai_server_request:track_workflow" at bounding box center [556, 529] width 56 height 14
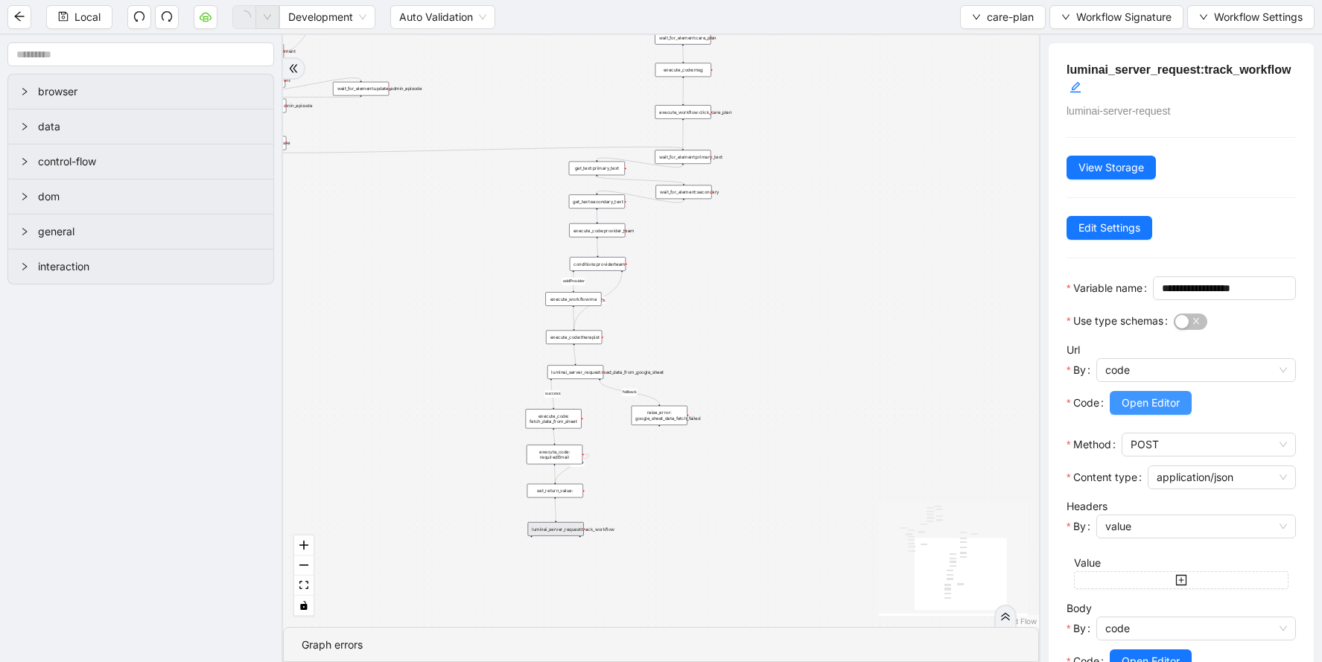
click at [1132, 411] on span "Open Editor" at bounding box center [1151, 403] width 58 height 16
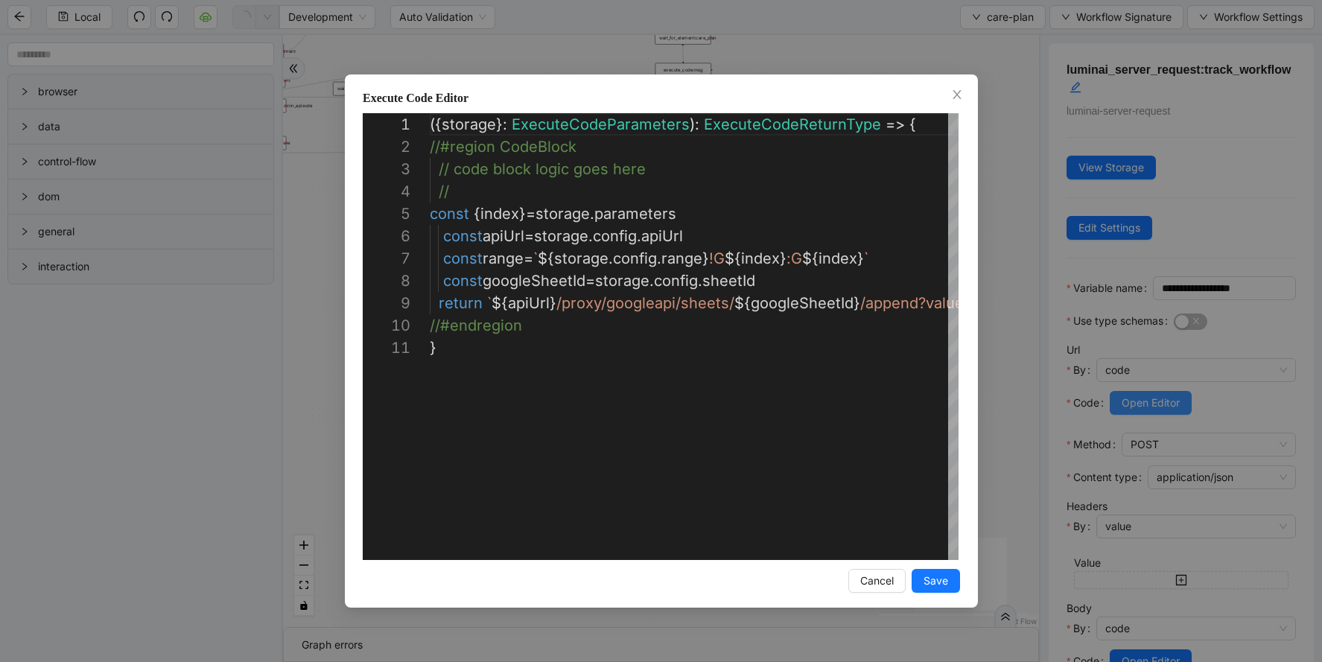
scroll to position [223, 0]
click at [994, 210] on div "**********" at bounding box center [661, 331] width 1322 height 662
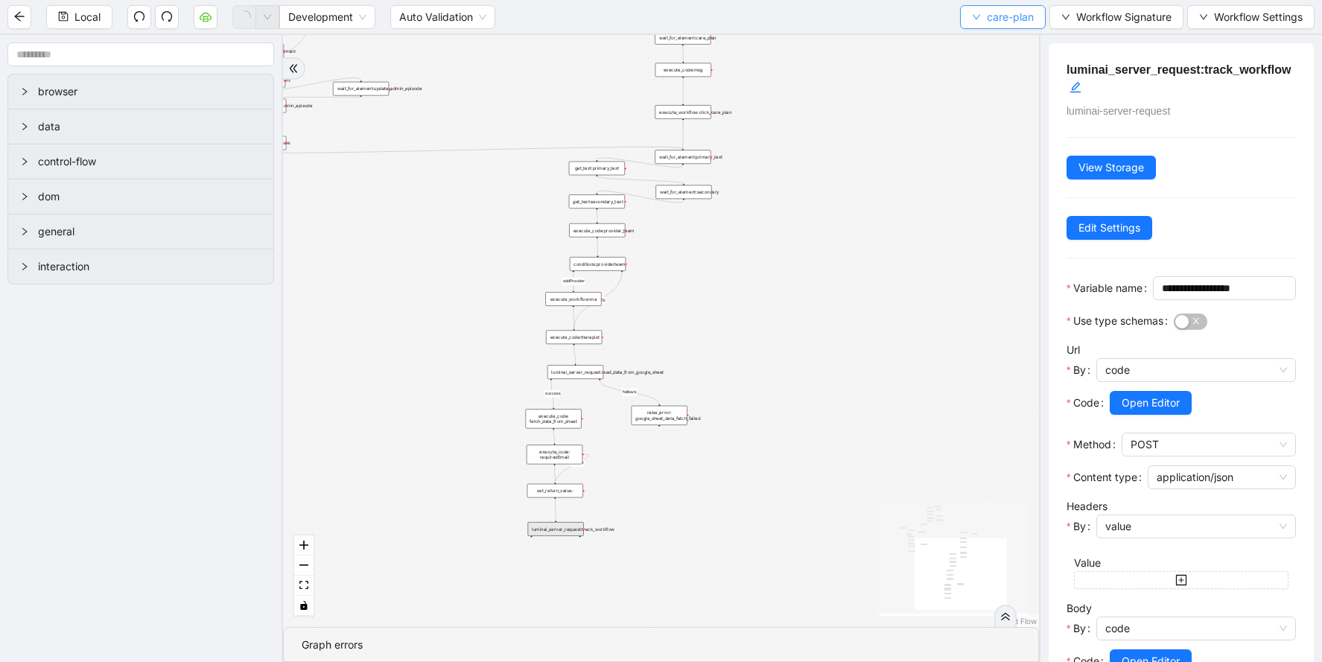
click at [977, 25] on button "care-plan" at bounding box center [1003, 17] width 86 height 24
click at [979, 47] on span "Select" at bounding box center [1001, 46] width 62 height 16
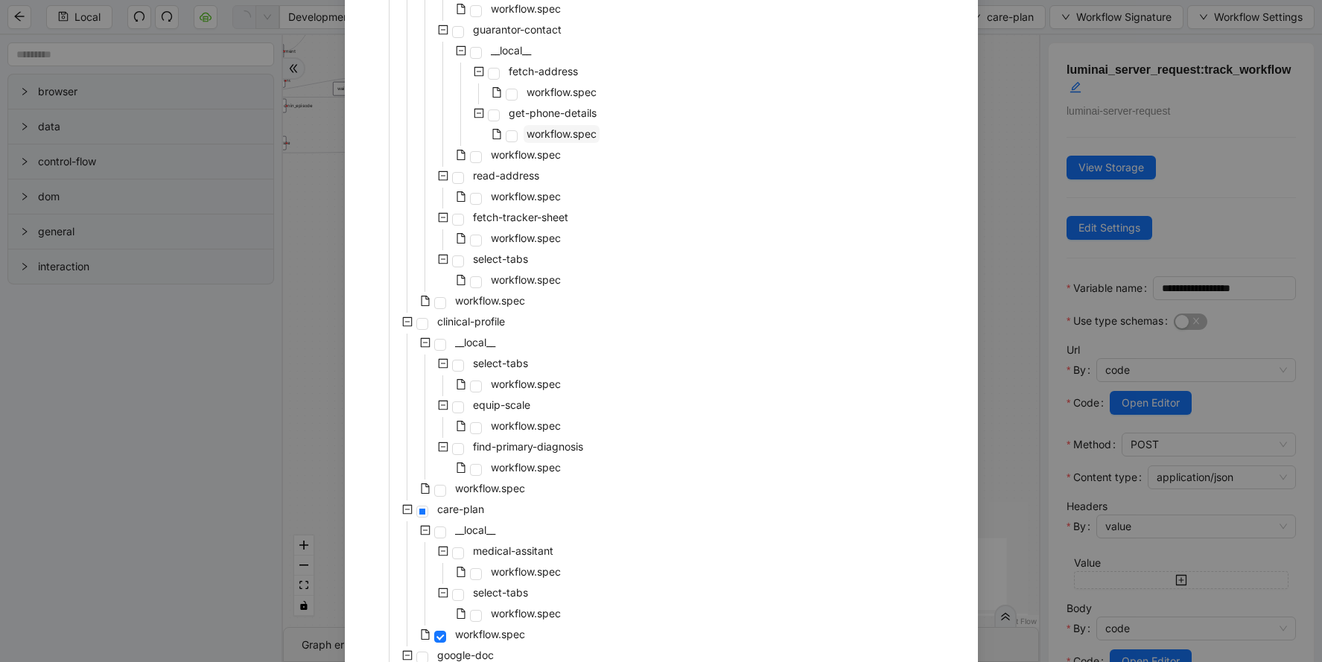
scroll to position [540, 0]
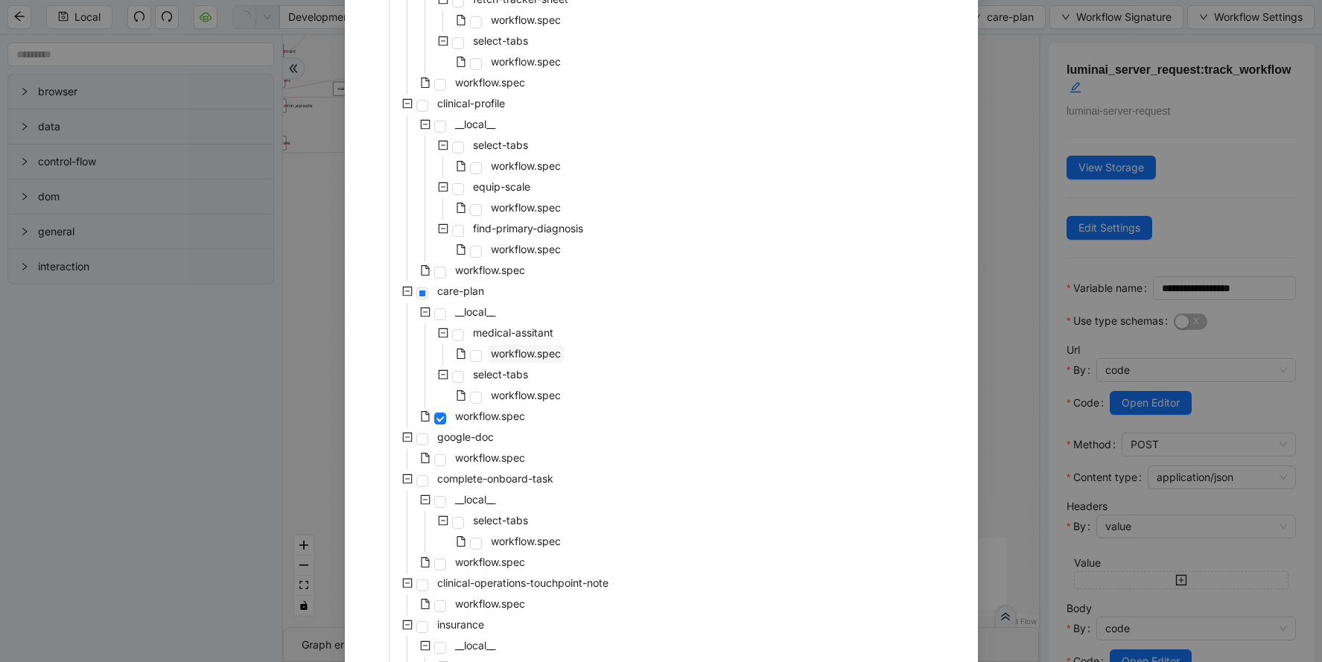
click at [524, 349] on span "workflow.spec" at bounding box center [526, 353] width 70 height 13
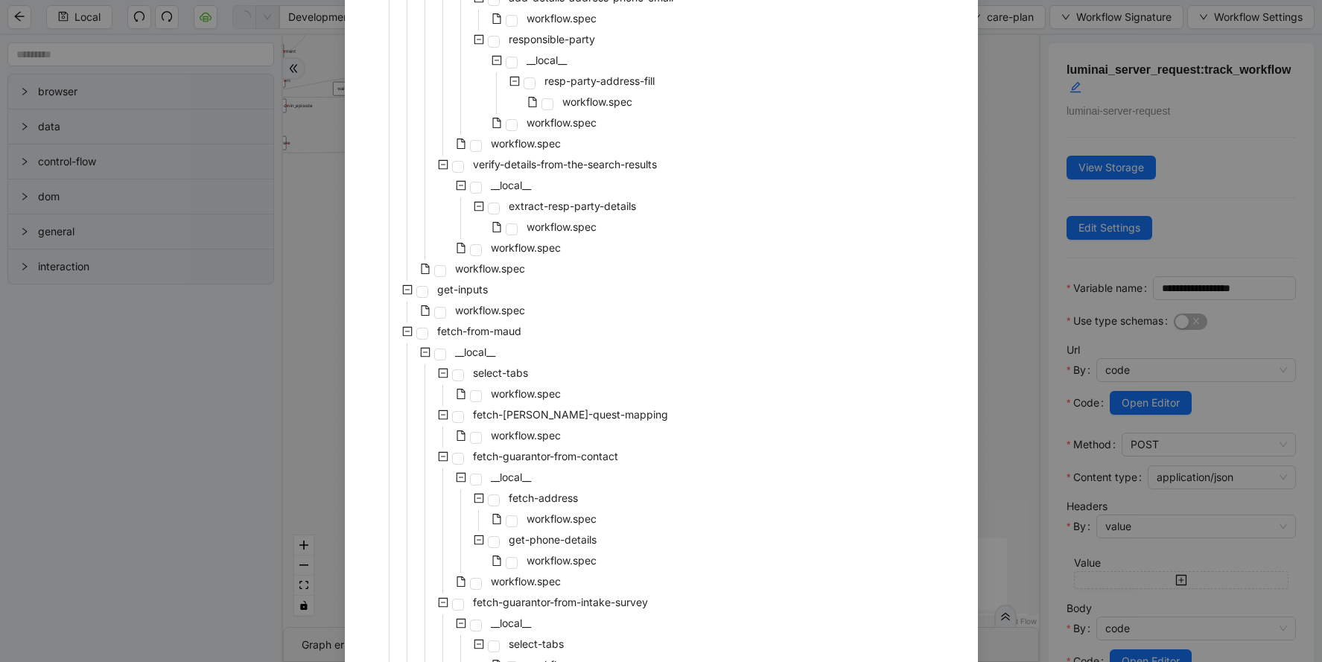
scroll to position [3041, 0]
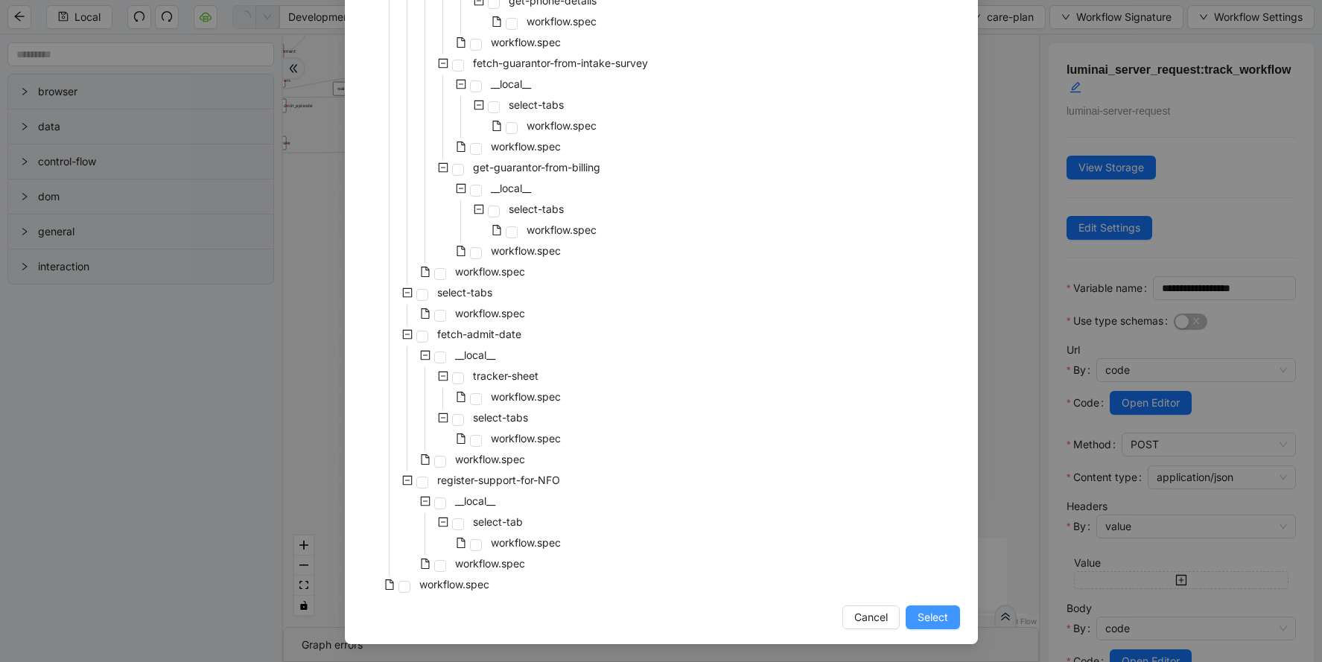
click at [944, 609] on span "Select" at bounding box center [933, 617] width 31 height 16
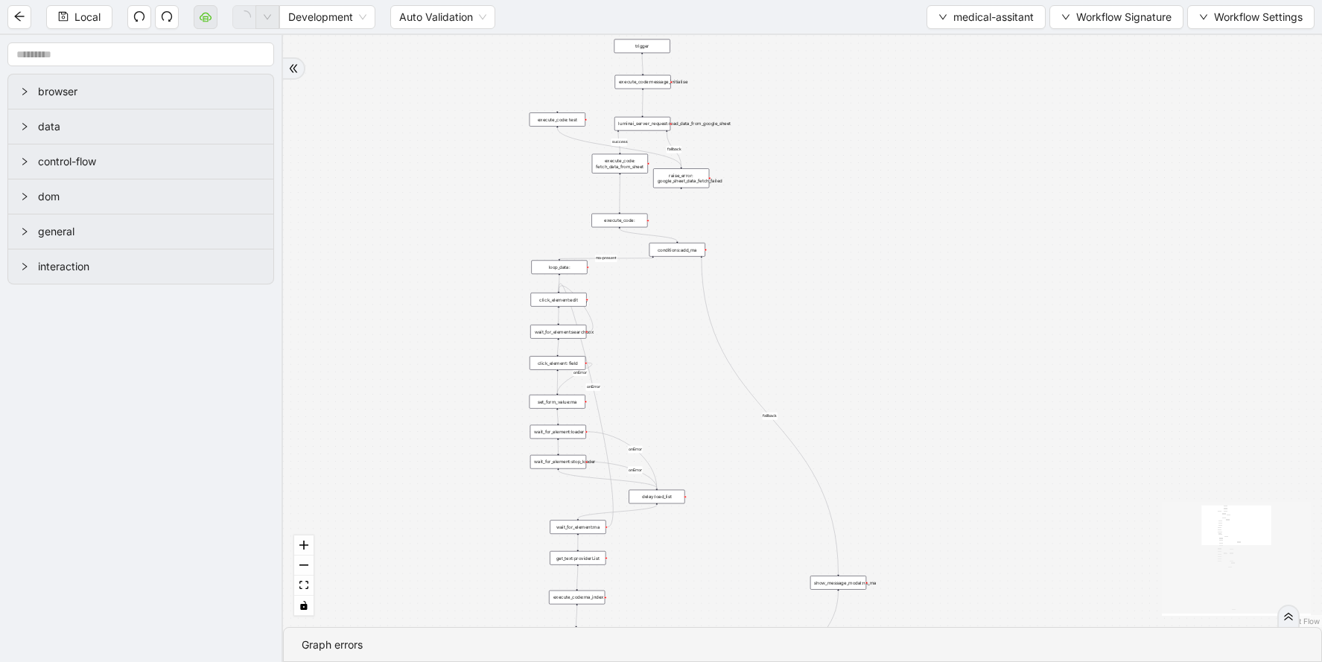
drag, startPoint x: 752, startPoint y: 130, endPoint x: 728, endPoint y: 427, distance: 297.4
click at [728, 427] on div "fallback success ma-present ma_found_in_list fallback fallback fallback success…" at bounding box center [802, 331] width 1039 height 592
click at [649, 124] on div "luminai_server_request:read_data_from_google_sheet" at bounding box center [640, 122] width 56 height 14
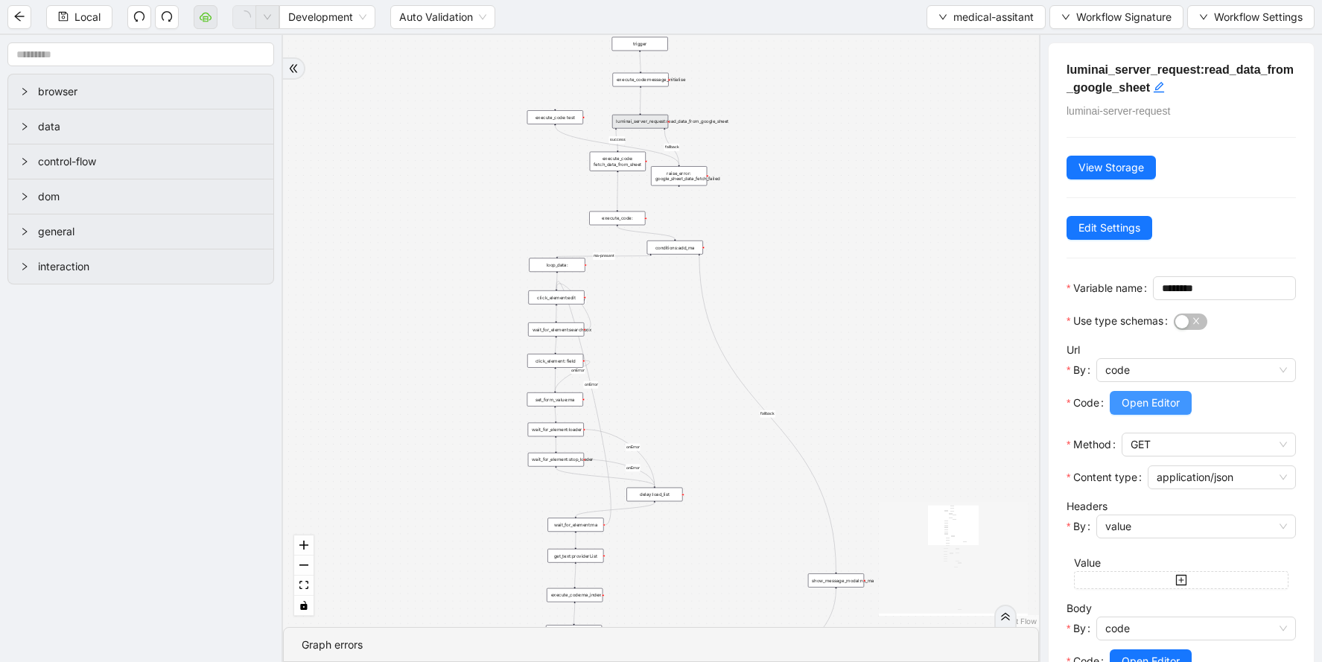
click at [1136, 411] on span "Open Editor" at bounding box center [1151, 403] width 58 height 16
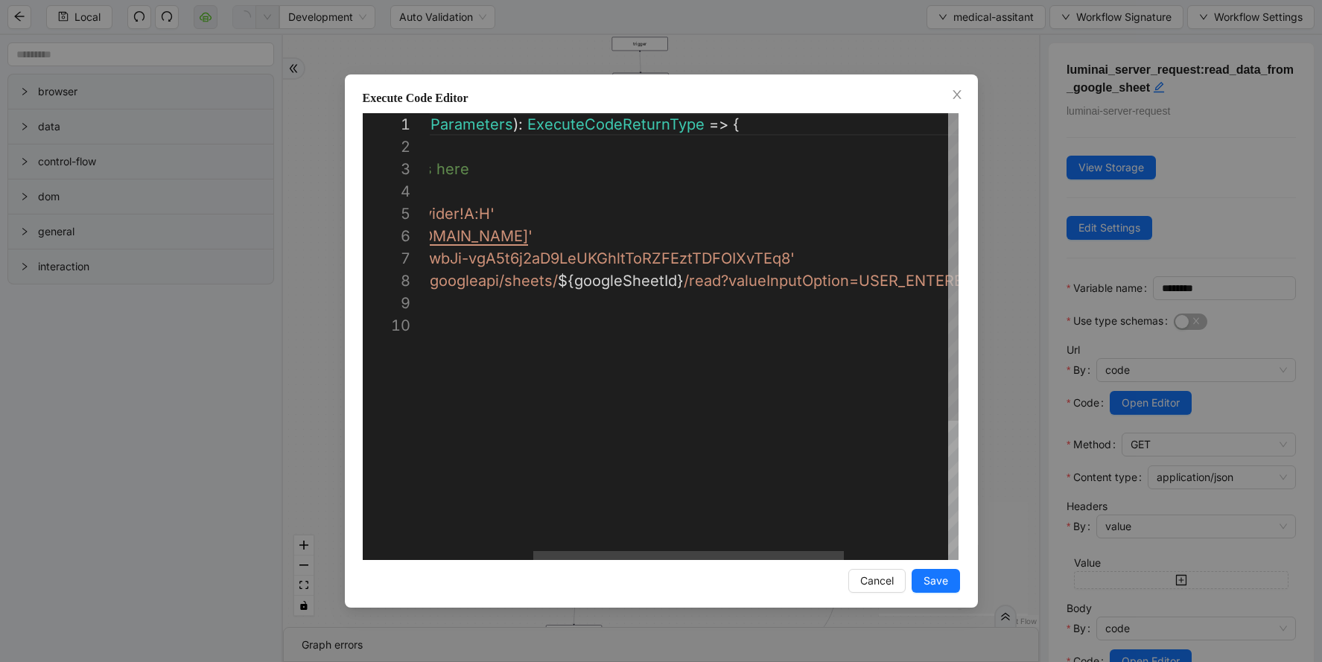
click at [748, 255] on div "( { storage } : ExecuteCodeParameters ): ExecuteCodeReturnType => { //#region C…" at bounding box center [694, 437] width 883 height 648
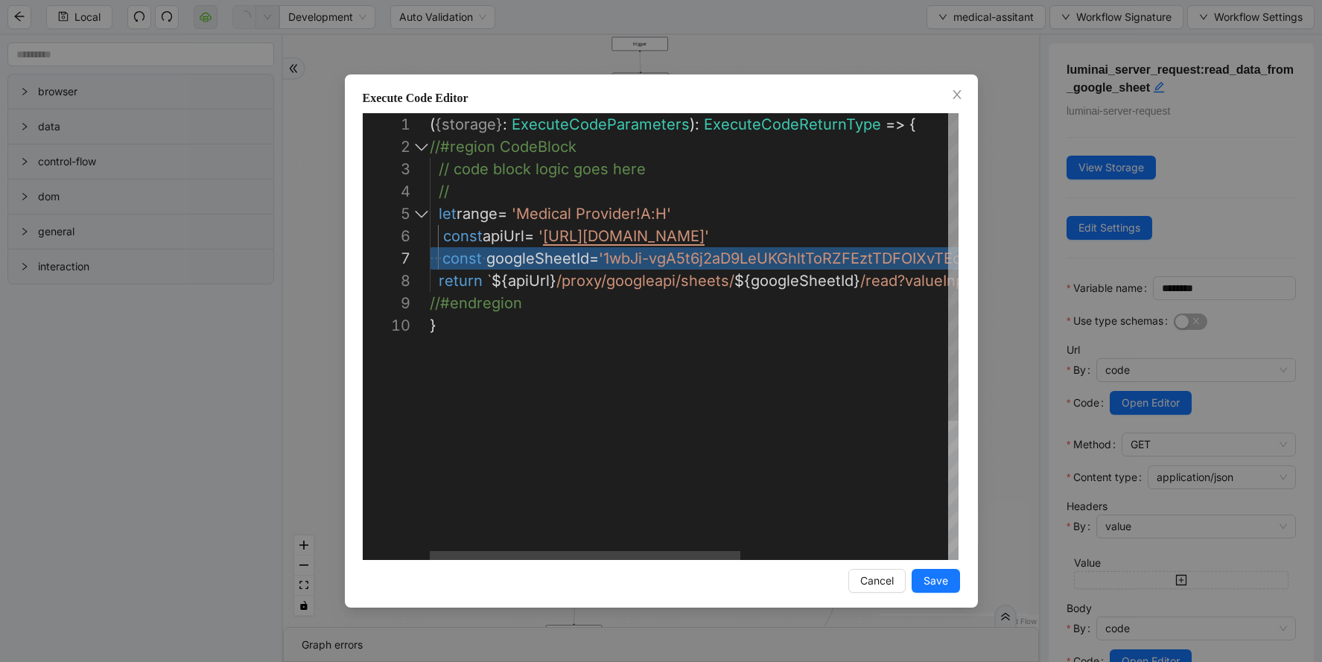
drag, startPoint x: 818, startPoint y: 255, endPoint x: 394, endPoint y: 254, distance: 423.8
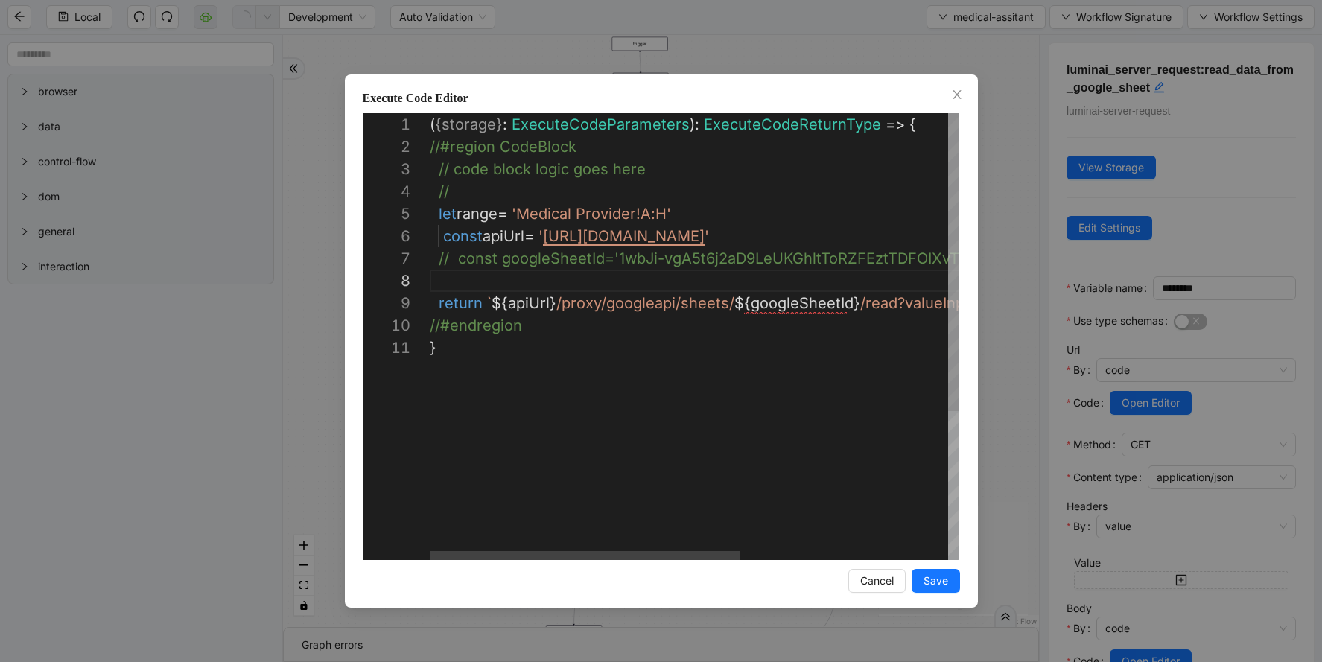
paste textarea "**********"
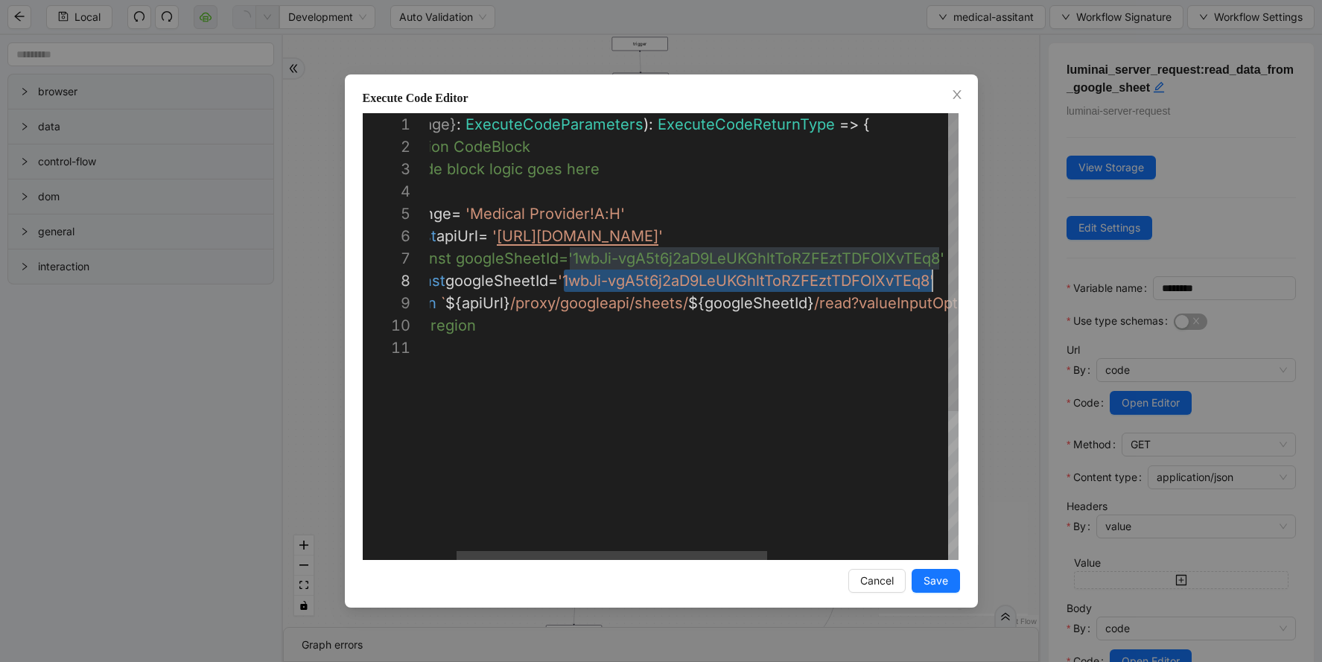
scroll to position [156, 549]
drag, startPoint x: 564, startPoint y: 279, endPoint x: 925, endPoint y: 280, distance: 361.2
paste textarea "Editor content;Press Alt+F1 for Accessibility Options."
type textarea "**********"
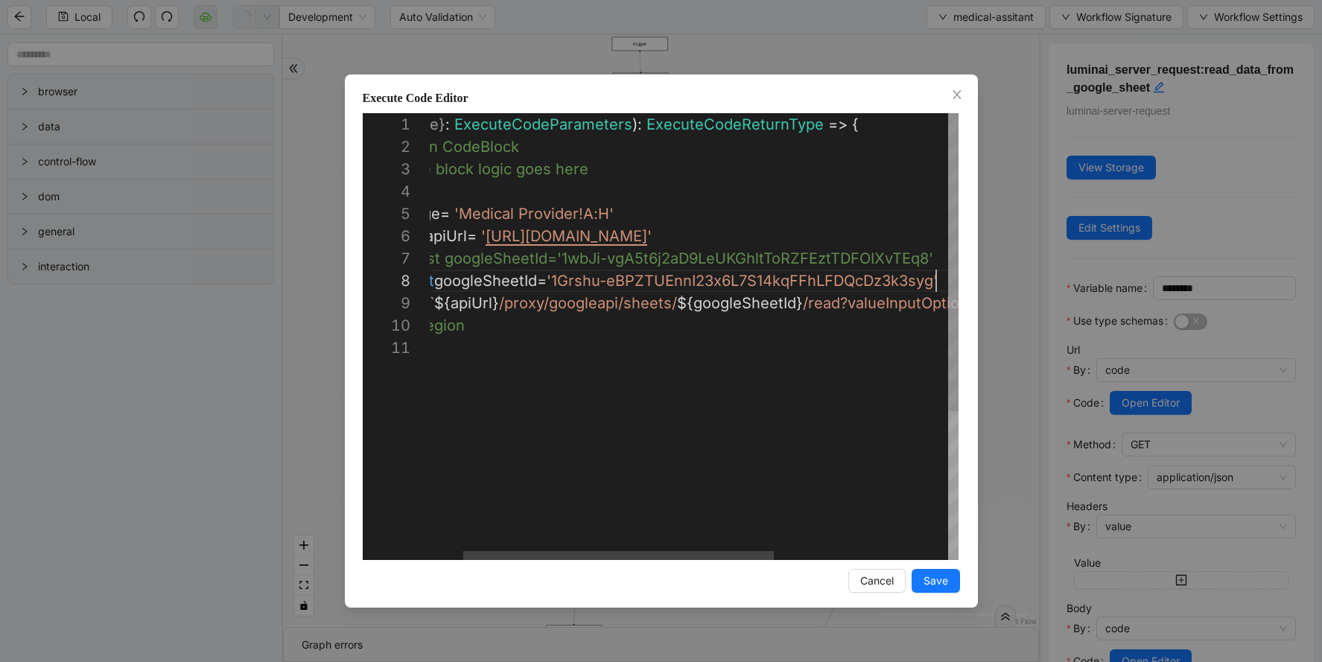
scroll to position [156, 564]
click at [936, 578] on span "Save" at bounding box center [936, 581] width 25 height 16
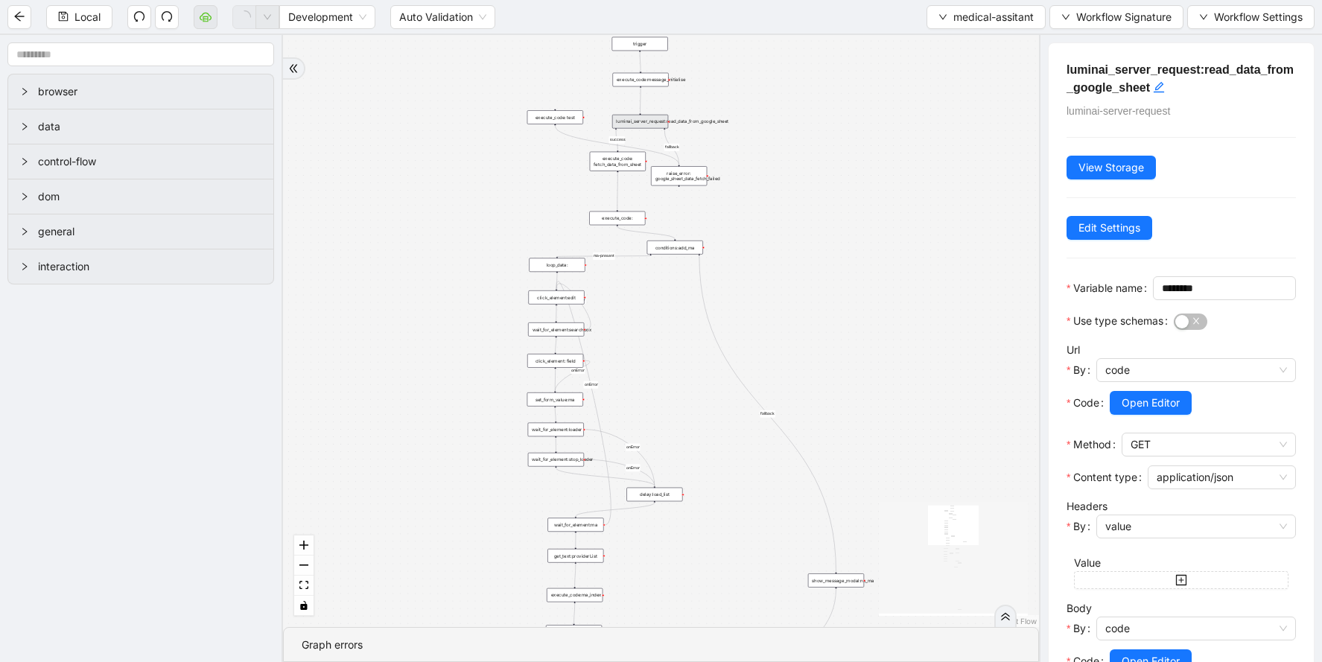
scroll to position [143, 0]
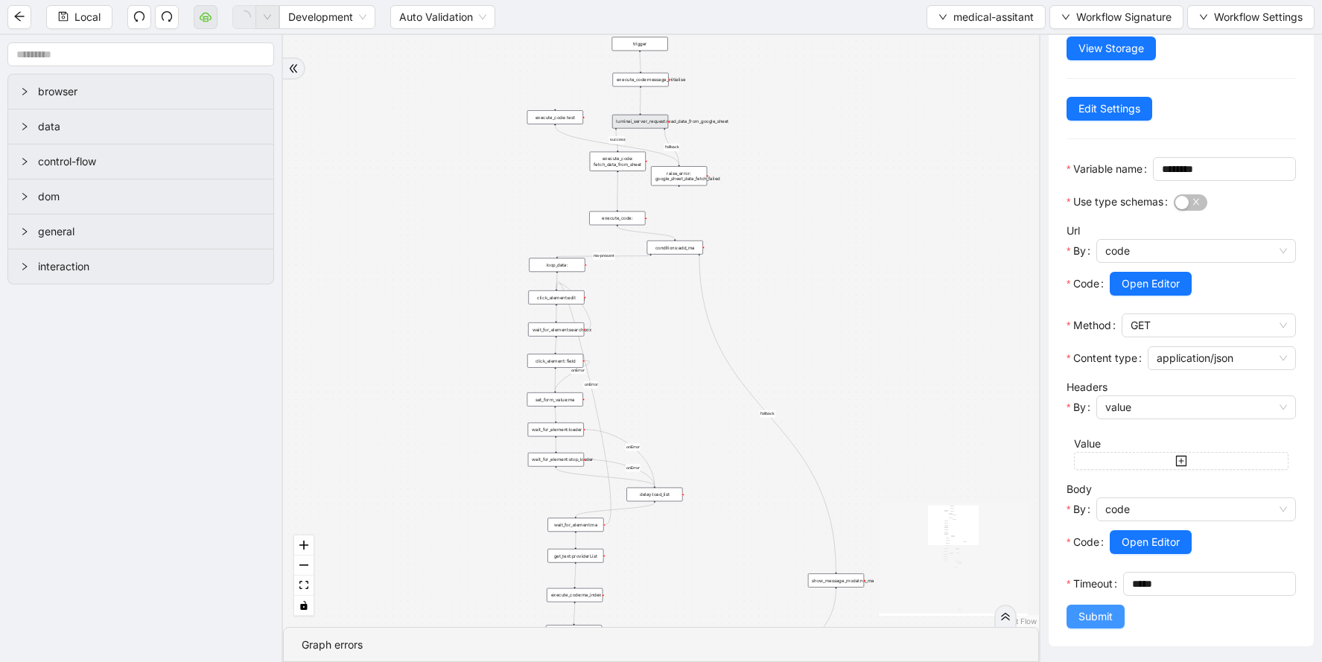
click at [1092, 616] on span "Submit" at bounding box center [1095, 616] width 34 height 16
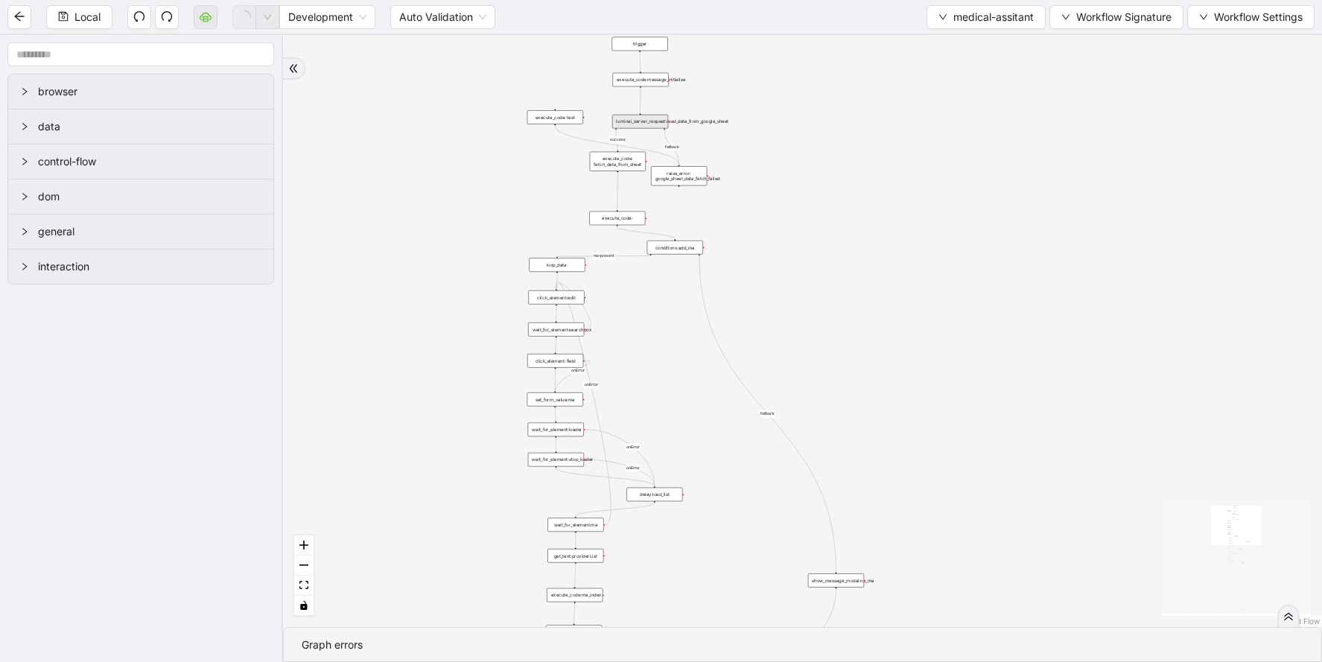
scroll to position [0, 0]
click at [906, 370] on div "fallback success ma-present ma_found_in_list fallback fallback fallback success…" at bounding box center [802, 331] width 1039 height 592
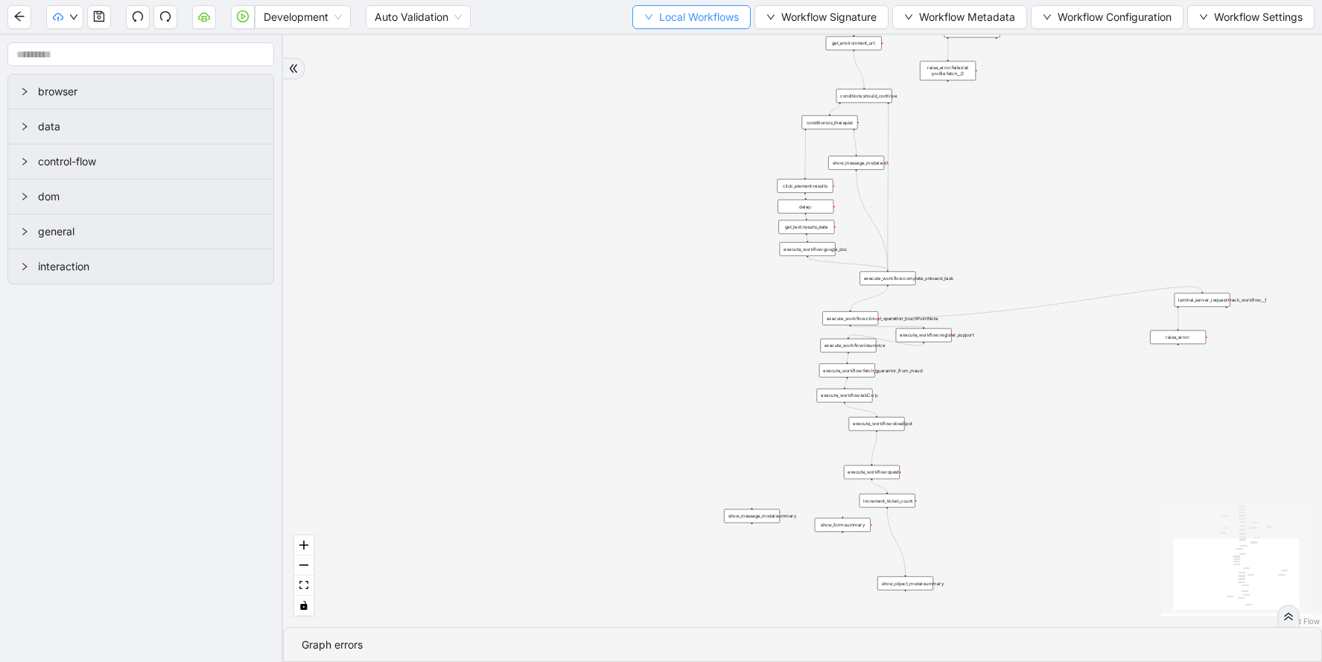
click at [644, 18] on icon "down" at bounding box center [648, 17] width 9 height 9
click at [646, 49] on span "Select" at bounding box center [684, 46] width 97 height 16
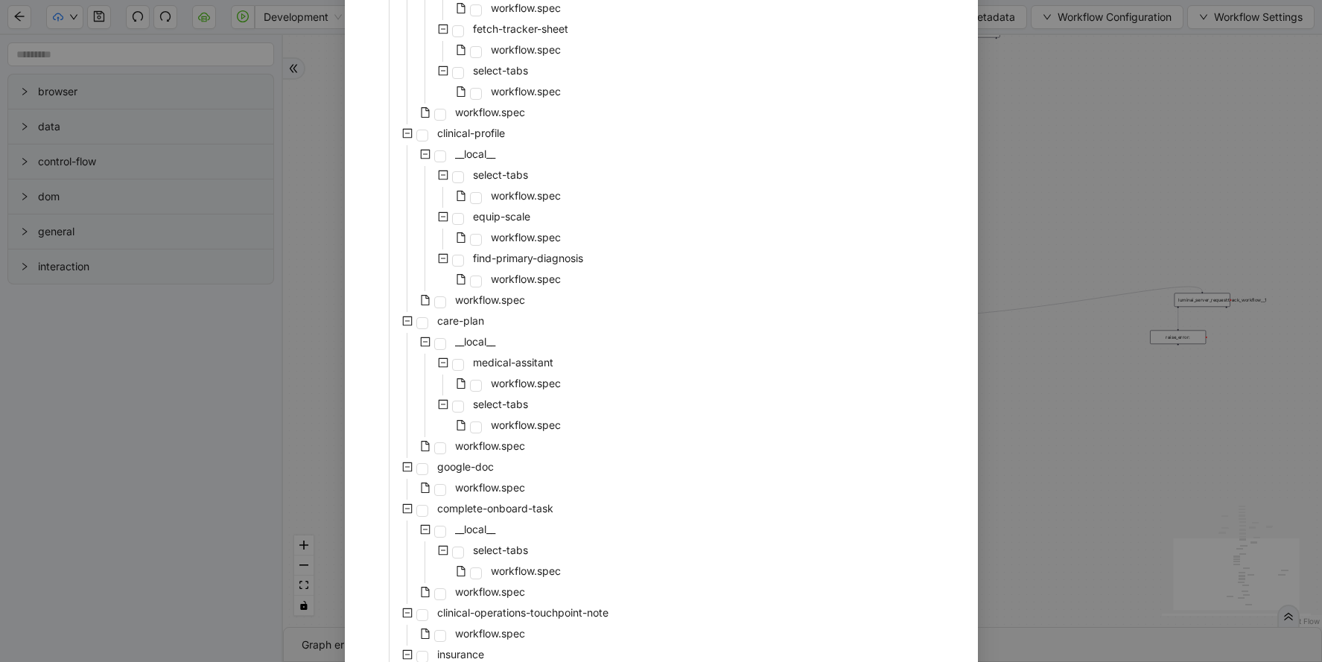
scroll to position [518, 0]
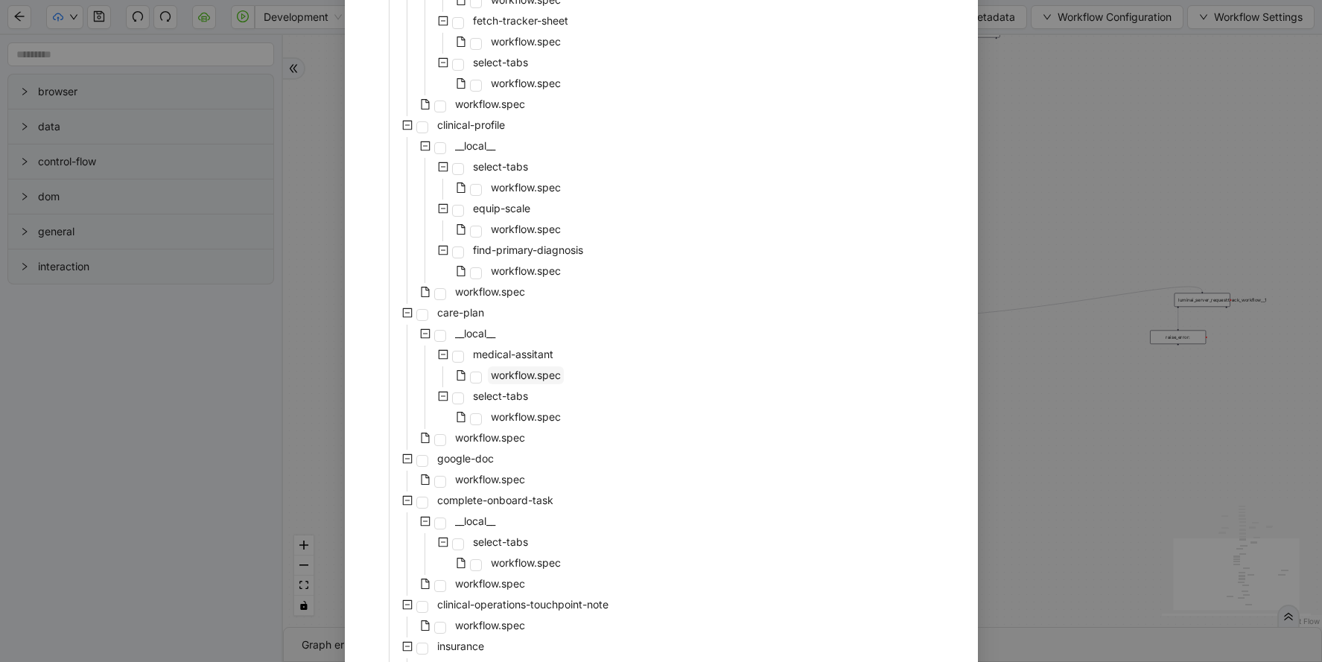
click at [542, 370] on span "workflow.spec" at bounding box center [526, 375] width 70 height 13
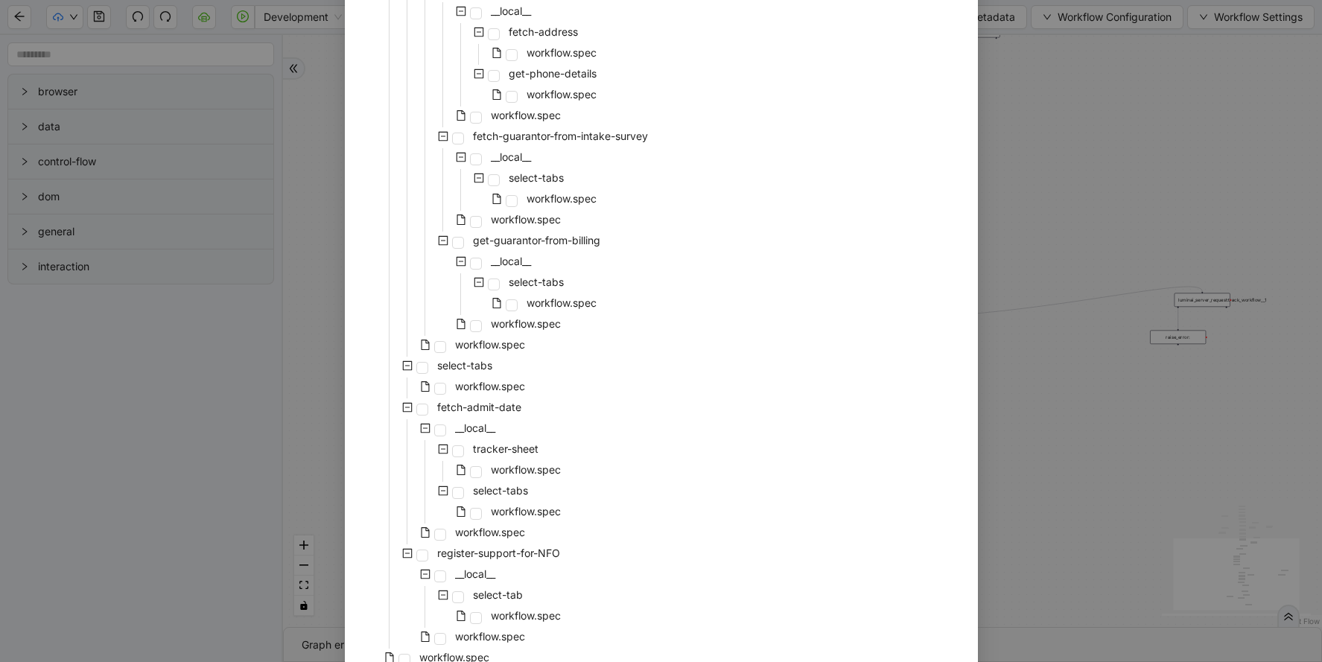
scroll to position [3041, 0]
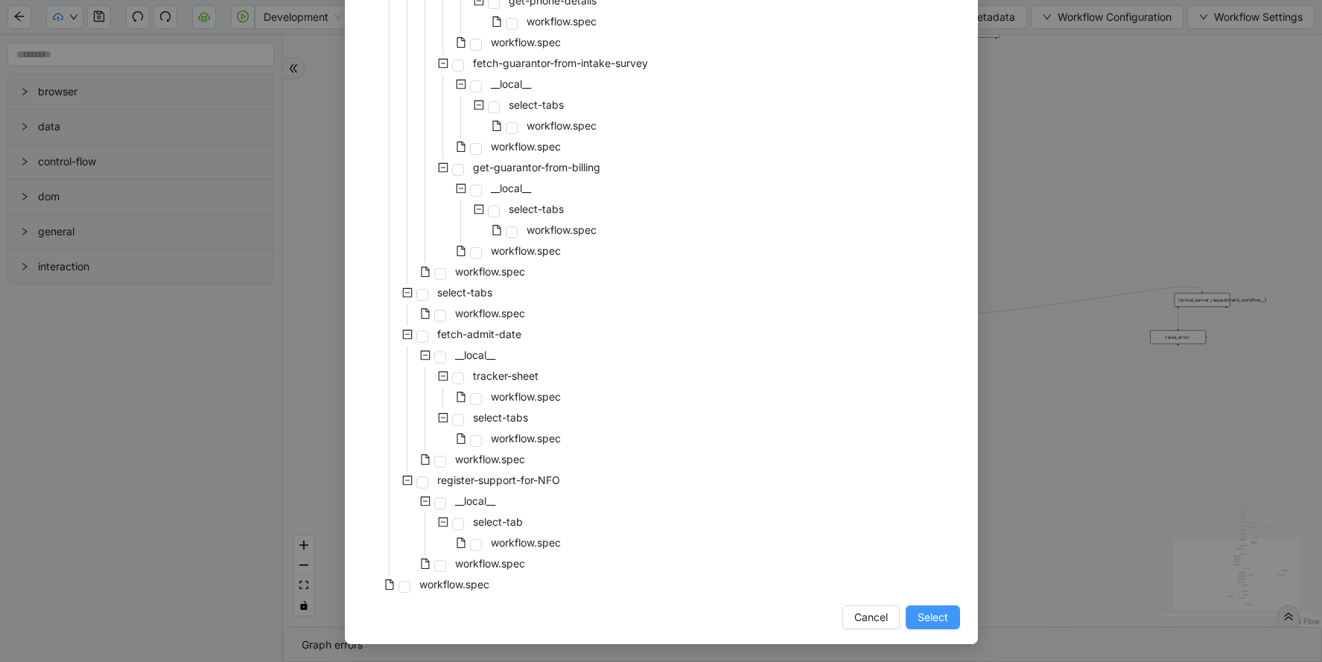
click at [941, 618] on span "Select" at bounding box center [933, 617] width 31 height 16
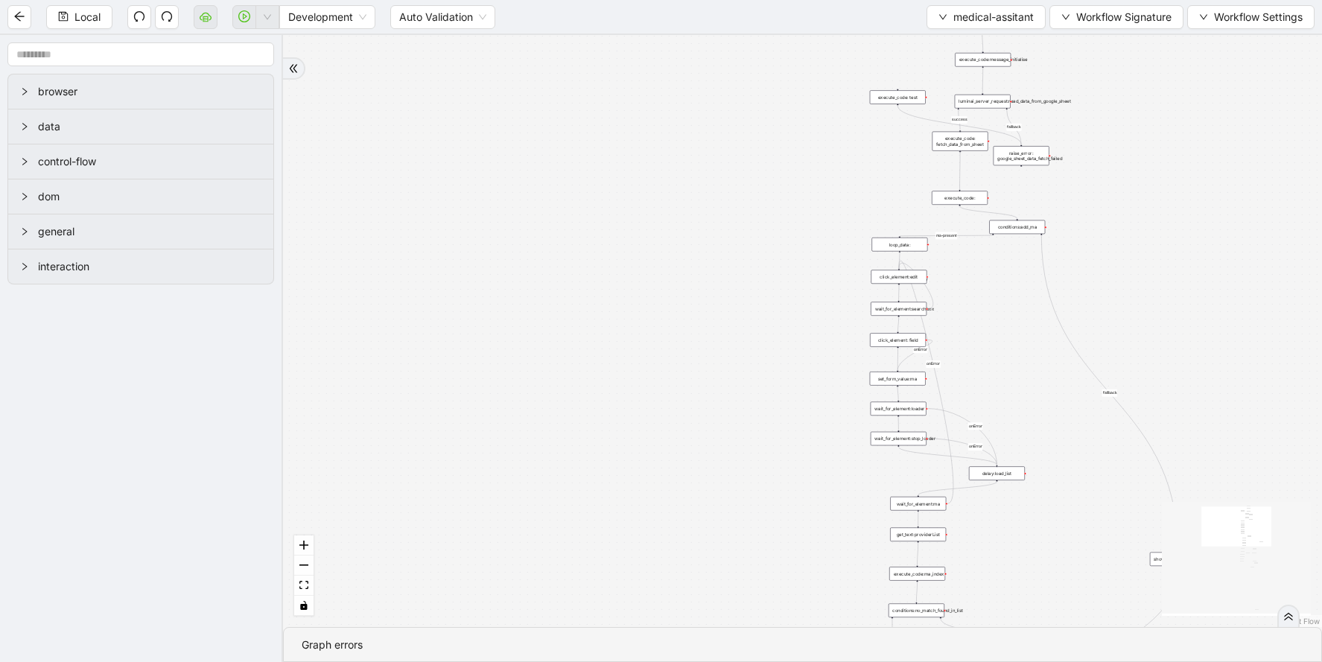
click at [987, 95] on div "luminai_server_request:read_data_from_google_sheet" at bounding box center [983, 102] width 56 height 14
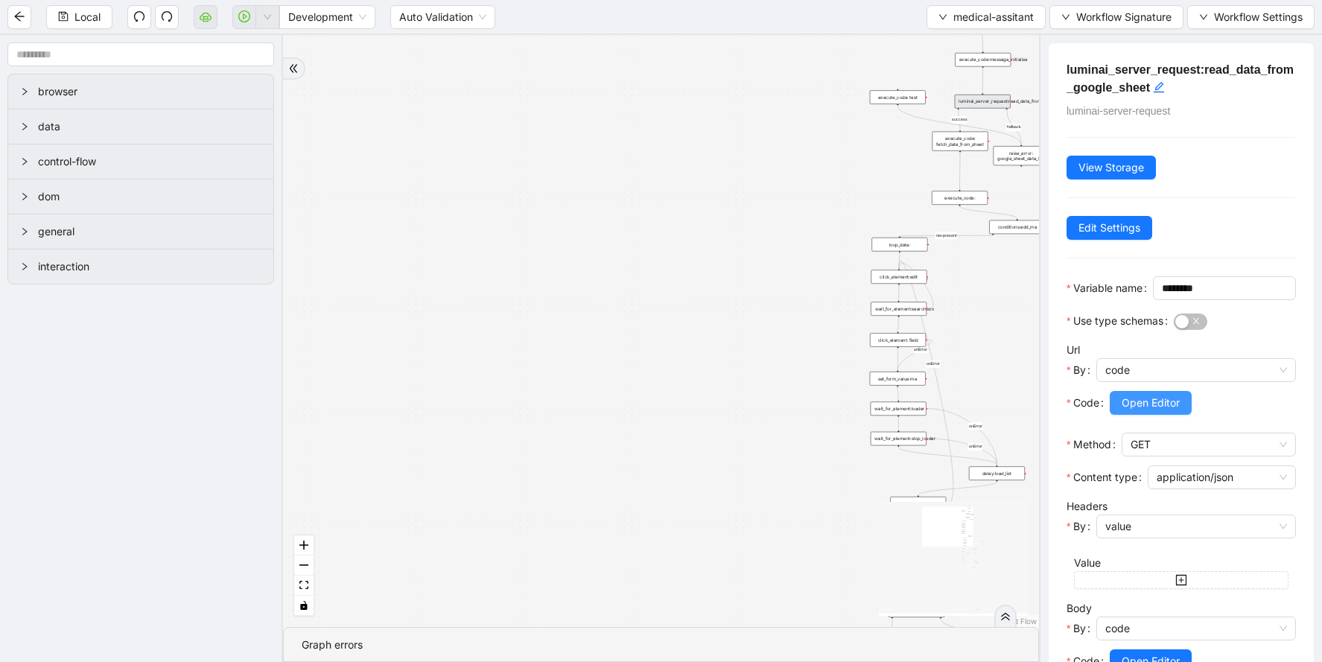
click at [1134, 411] on span "Open Editor" at bounding box center [1151, 403] width 58 height 16
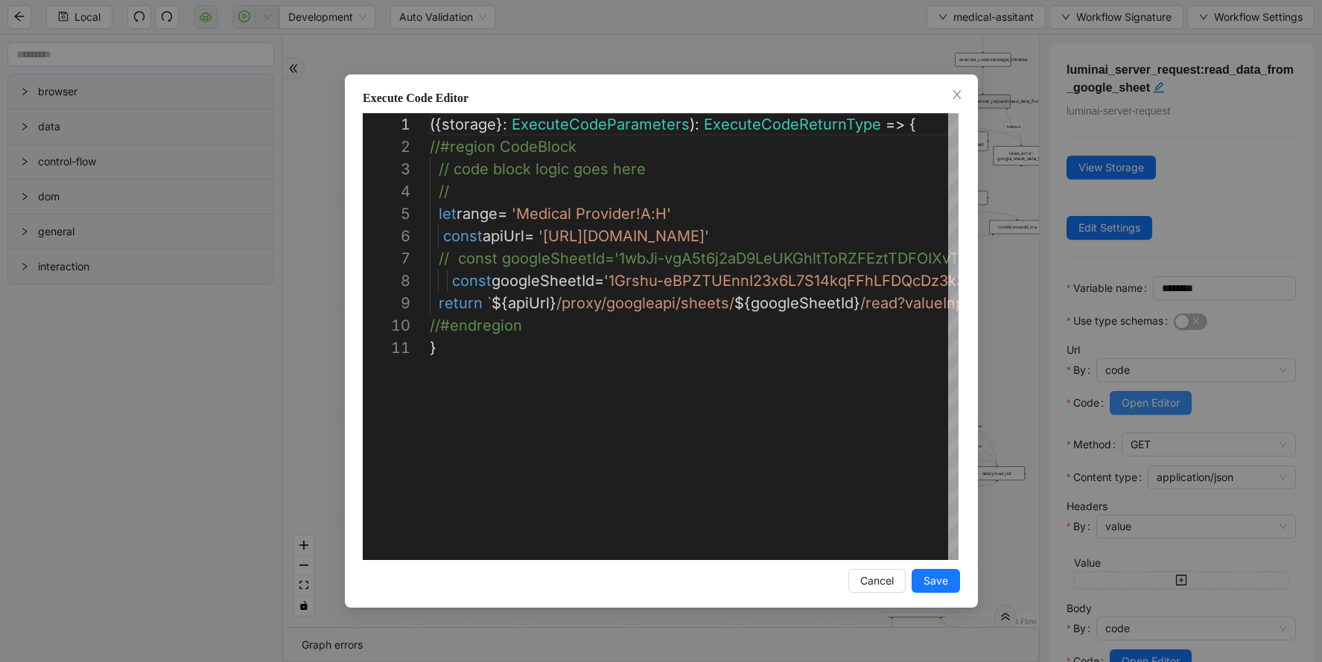
scroll to position [223, 0]
click at [957, 94] on icon "close" at bounding box center [957, 94] width 8 height 9
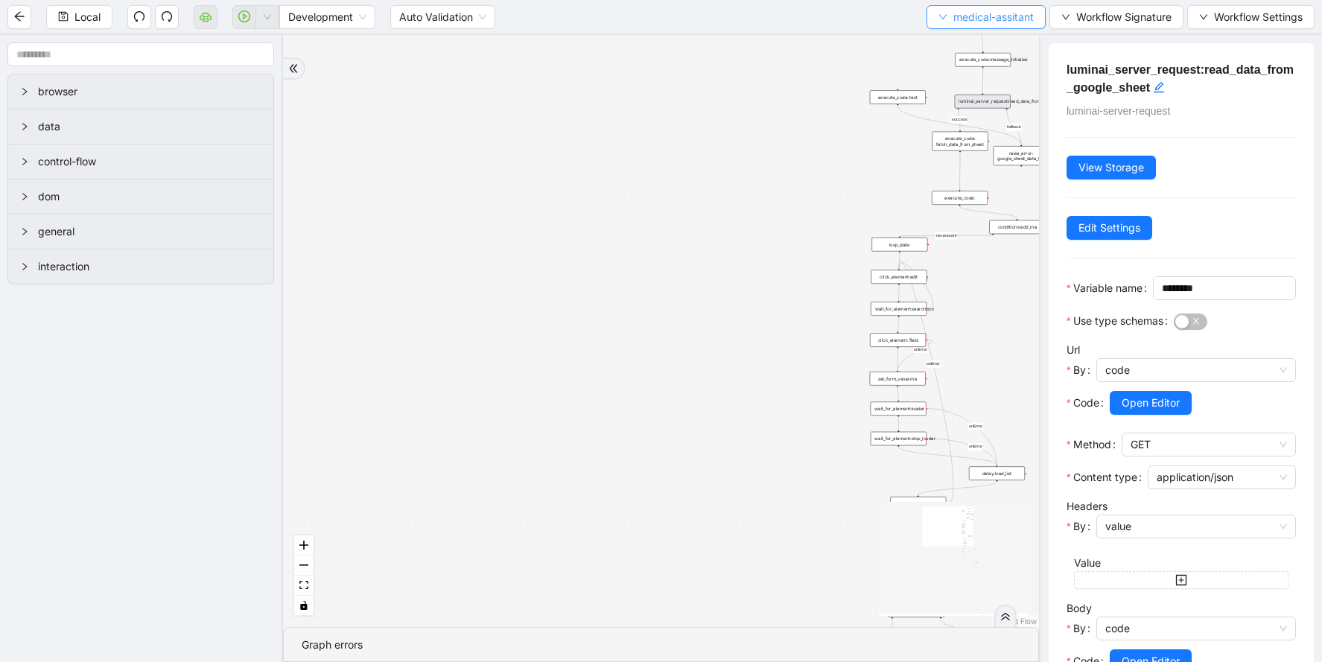
click at [943, 20] on icon "down" at bounding box center [942, 17] width 9 height 9
click at [948, 39] on span "Select" at bounding box center [983, 46] width 97 height 16
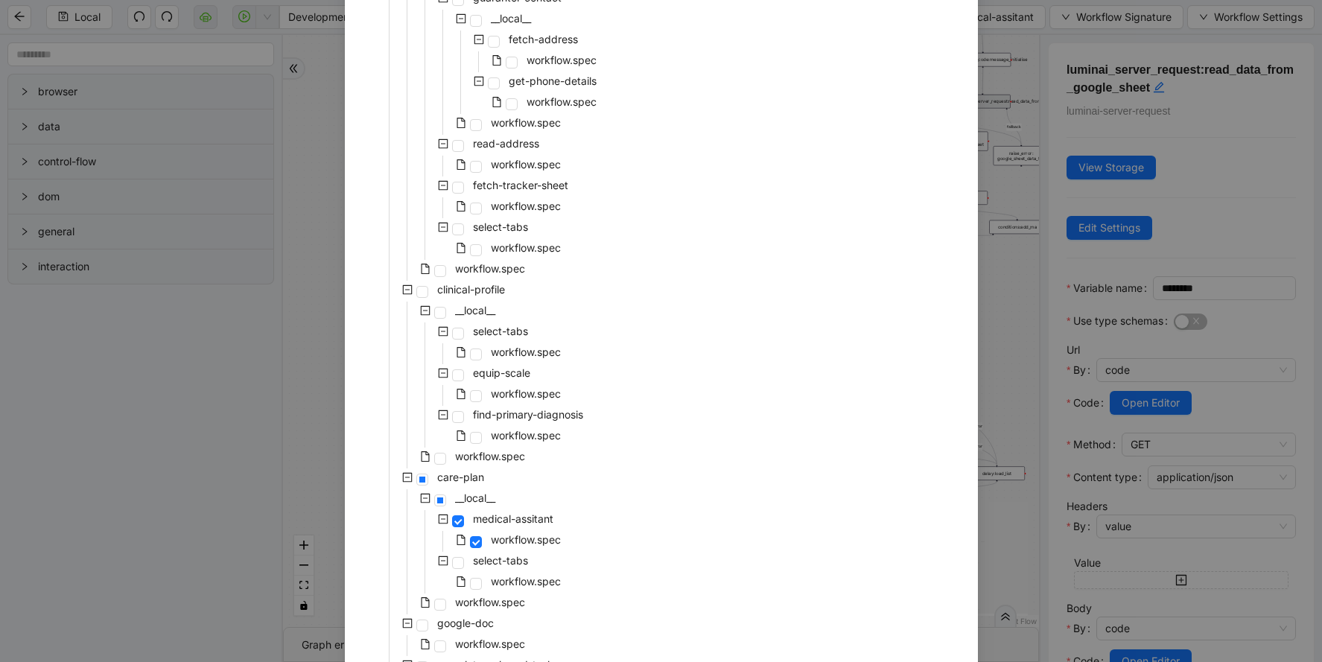
scroll to position [359, 0]
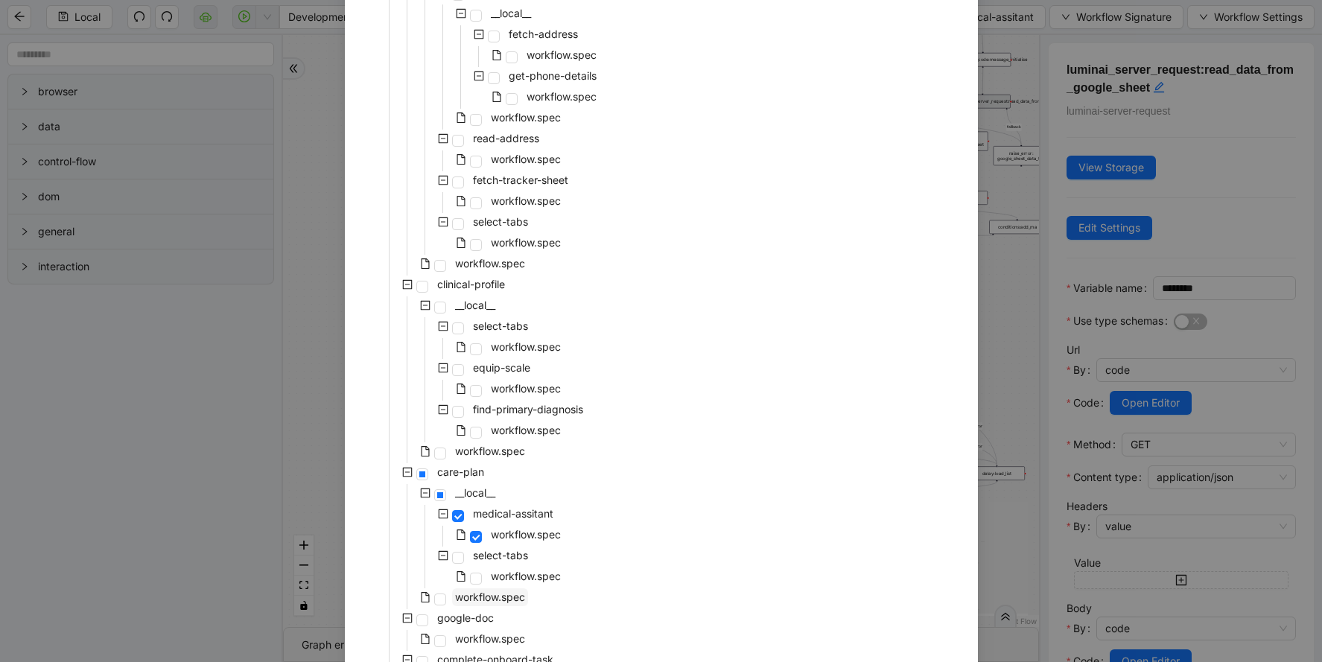
click at [482, 595] on span "workflow.spec" at bounding box center [490, 597] width 70 height 13
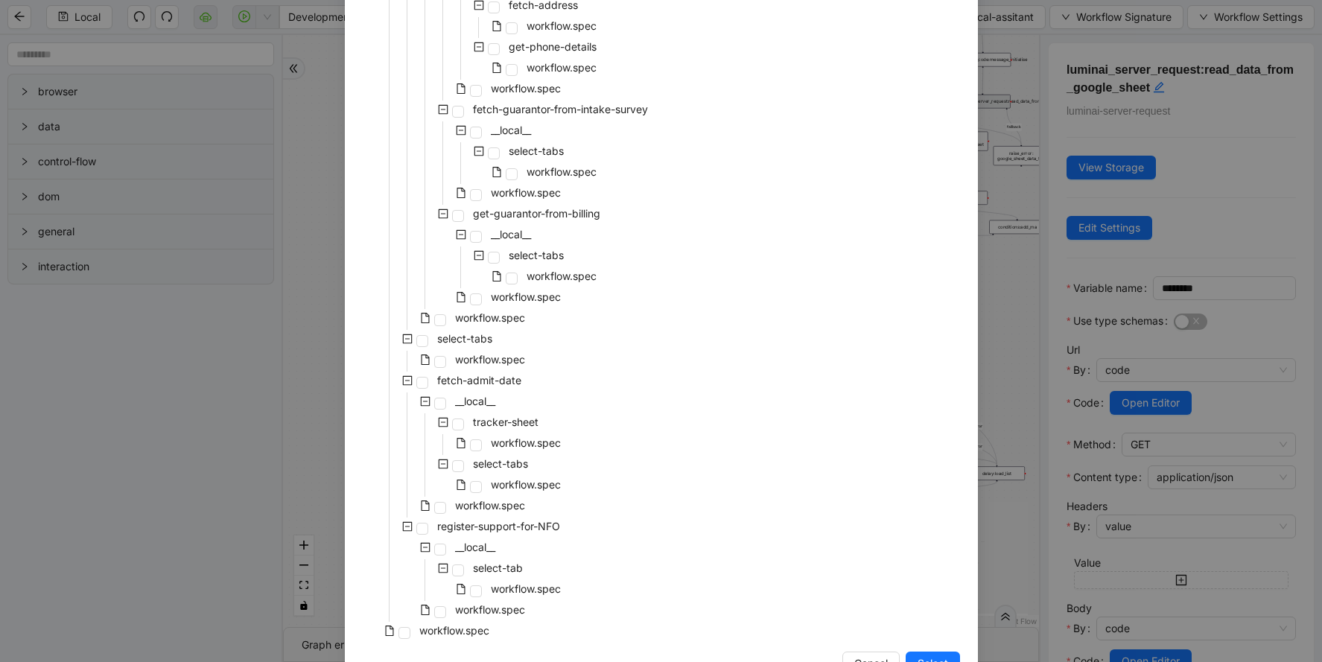
scroll to position [3041, 0]
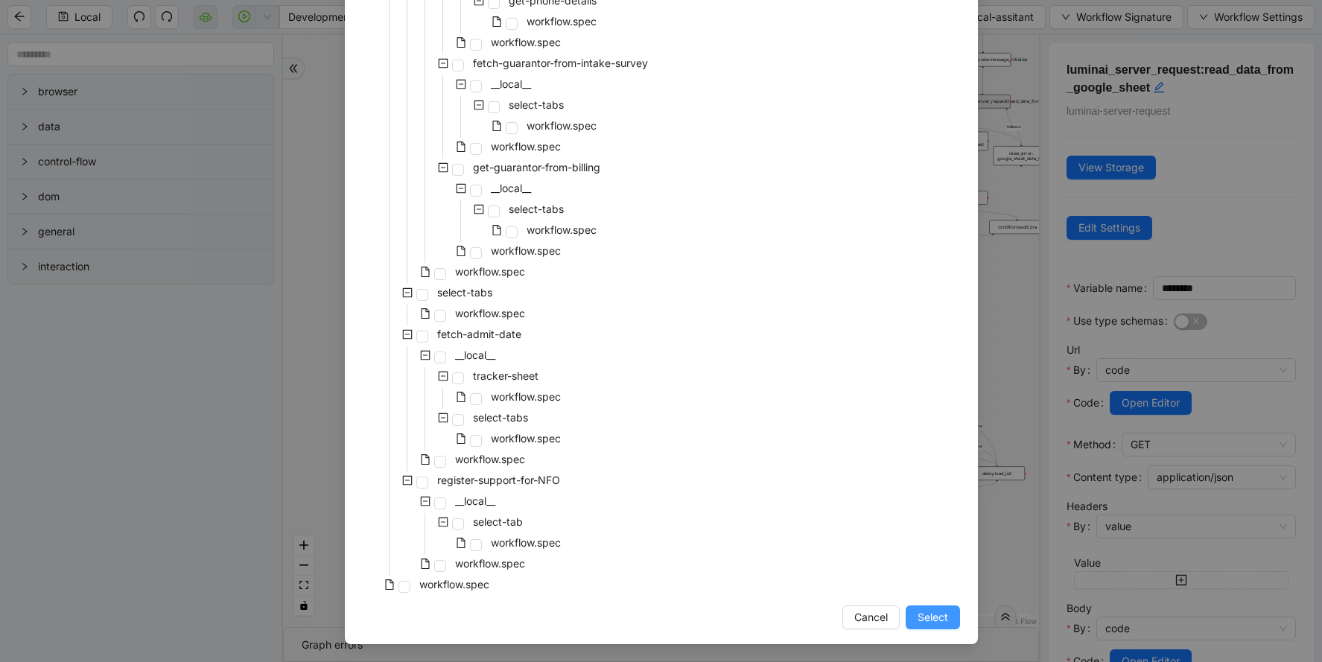
click at [933, 616] on span "Select" at bounding box center [933, 617] width 31 height 16
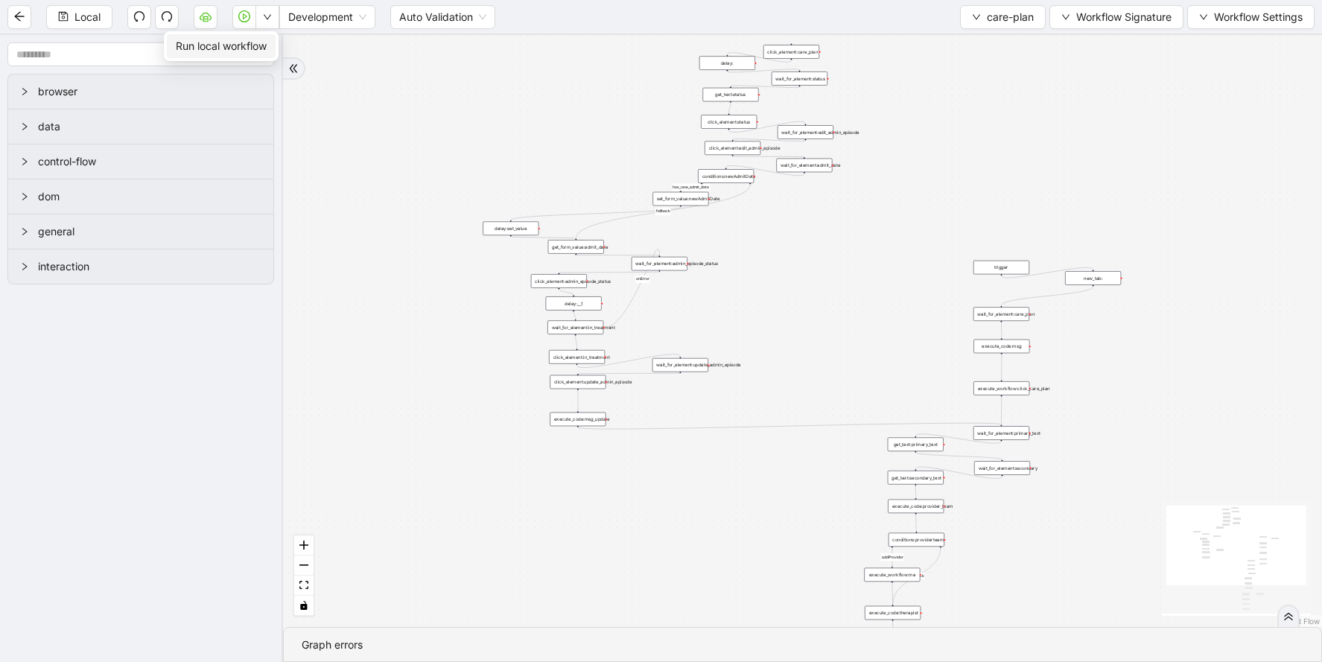
click at [253, 46] on span "Run local workflow" at bounding box center [221, 46] width 91 height 16
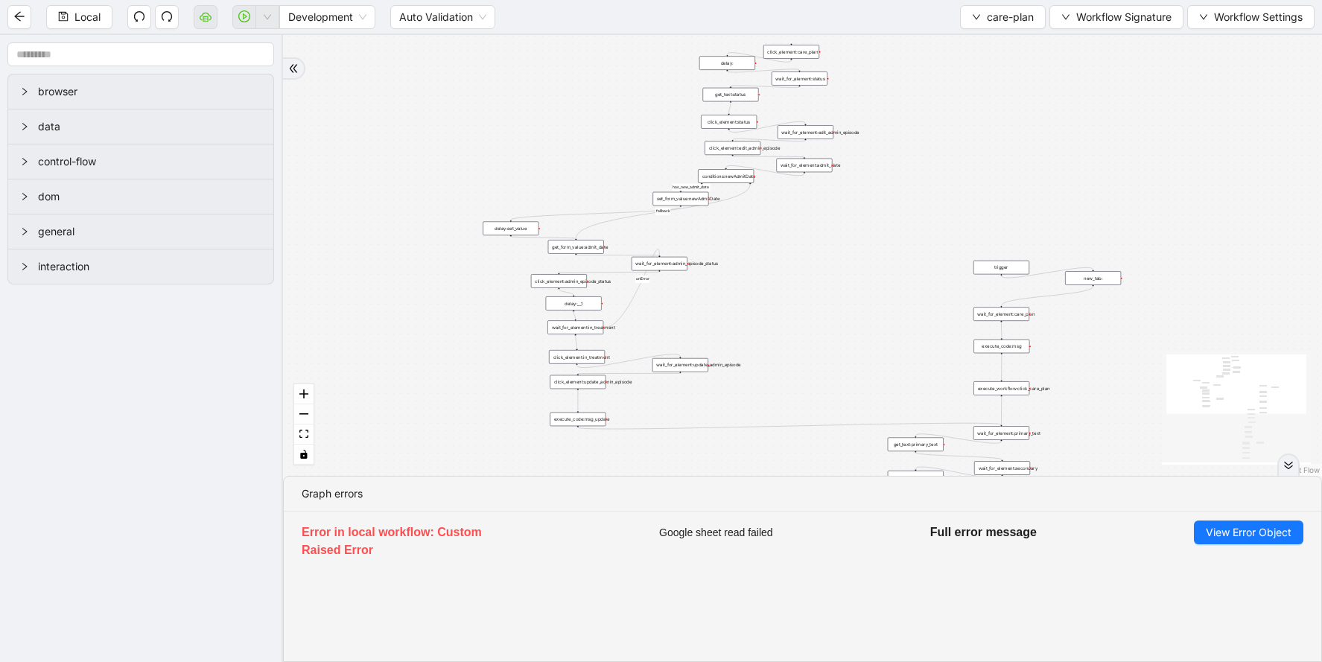
click at [484, 199] on div "addProvider fallback success fallback has_new_admit_date fallback onError onErr…" at bounding box center [802, 255] width 1039 height 441
click at [423, 142] on div "addProvider fallback success fallback has_new_admit_date fallback onError onErr…" at bounding box center [802, 255] width 1039 height 441
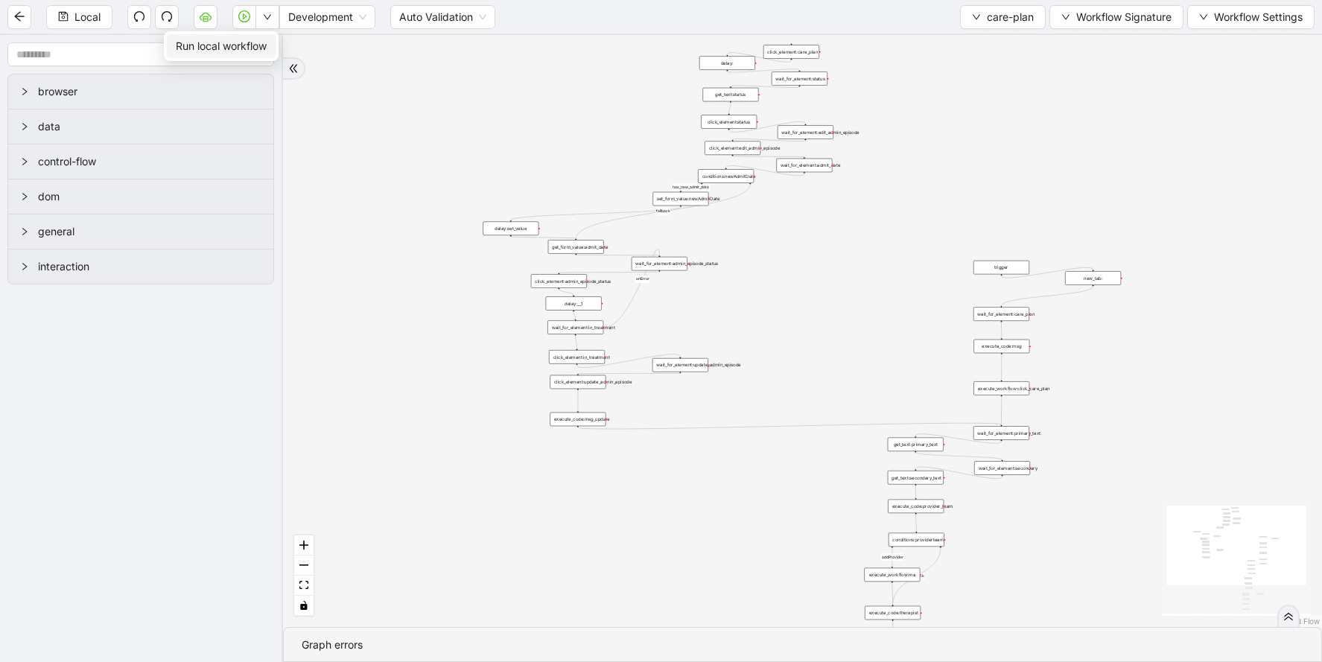
click at [255, 48] on span "Run local workflow" at bounding box center [221, 46] width 91 height 16
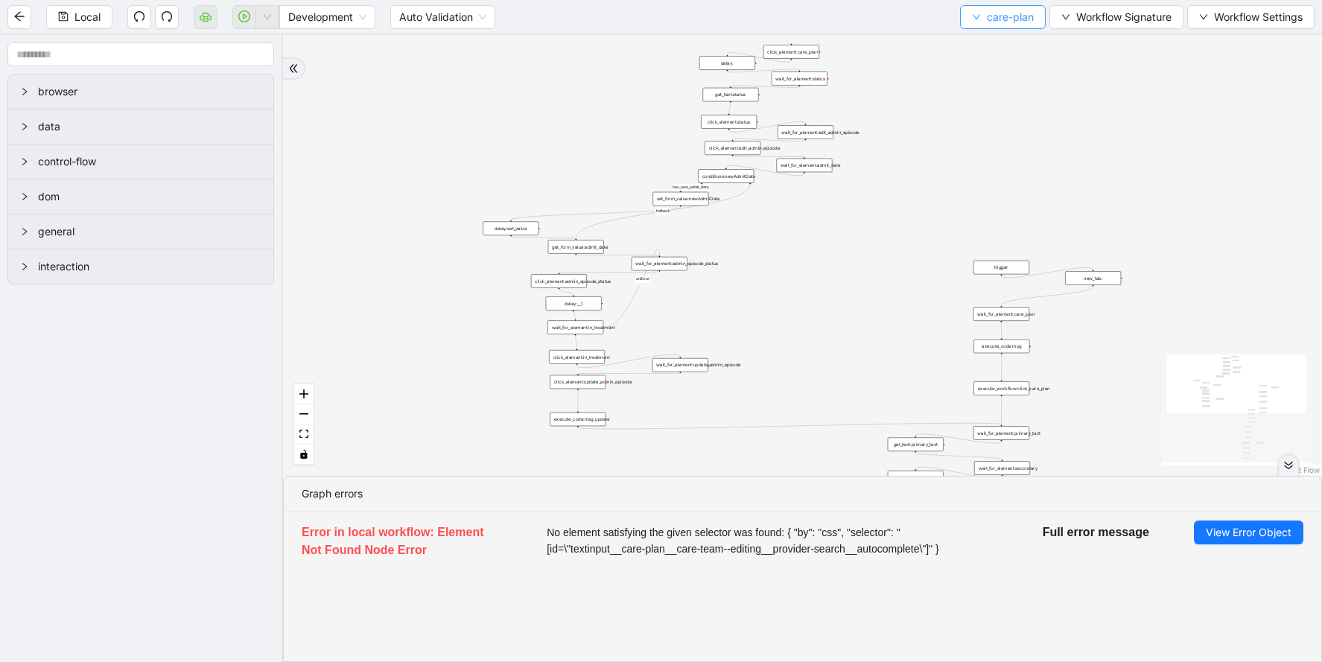
click at [980, 28] on button "care-plan" at bounding box center [1003, 17] width 86 height 24
click at [980, 48] on span "Select" at bounding box center [1001, 46] width 62 height 16
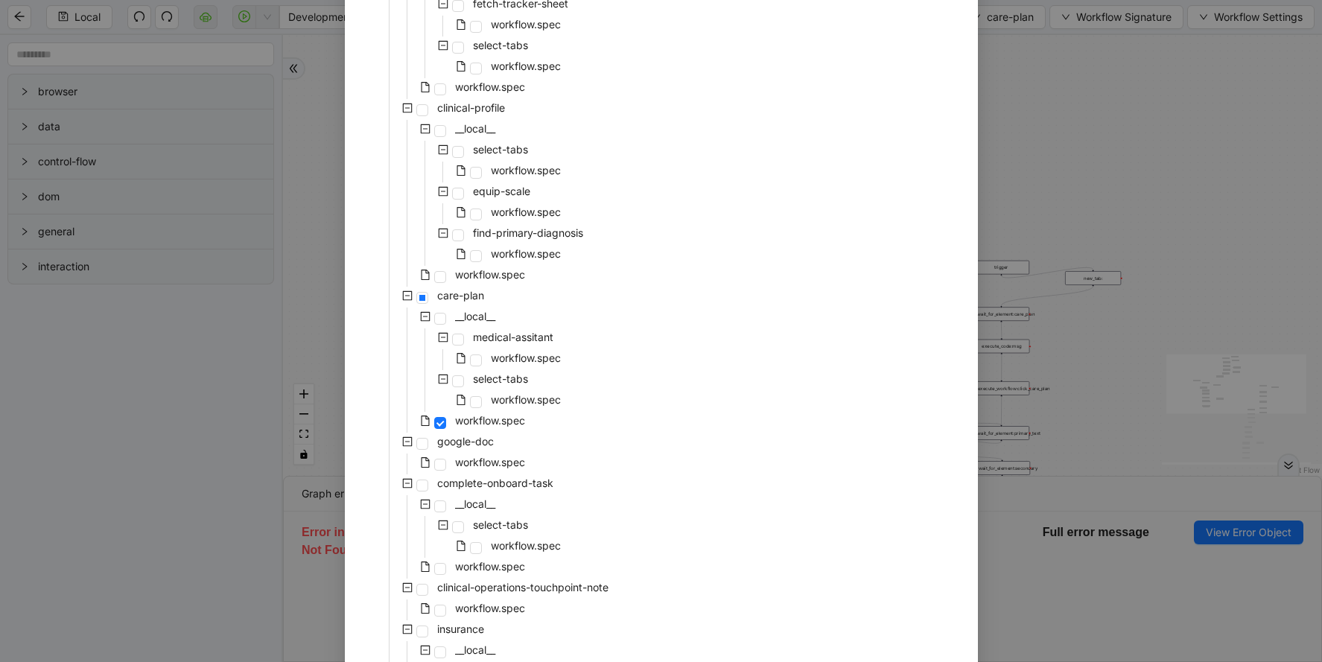
scroll to position [612, 0]
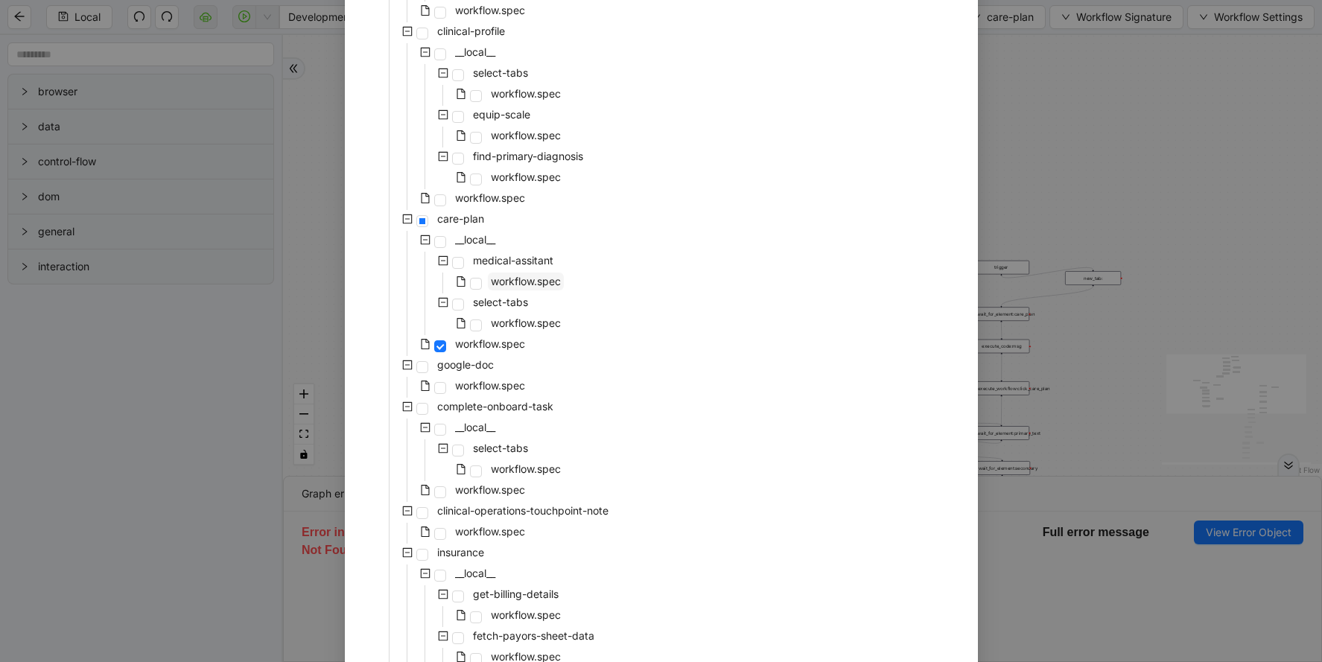
click at [524, 278] on span "workflow.spec" at bounding box center [526, 281] width 70 height 13
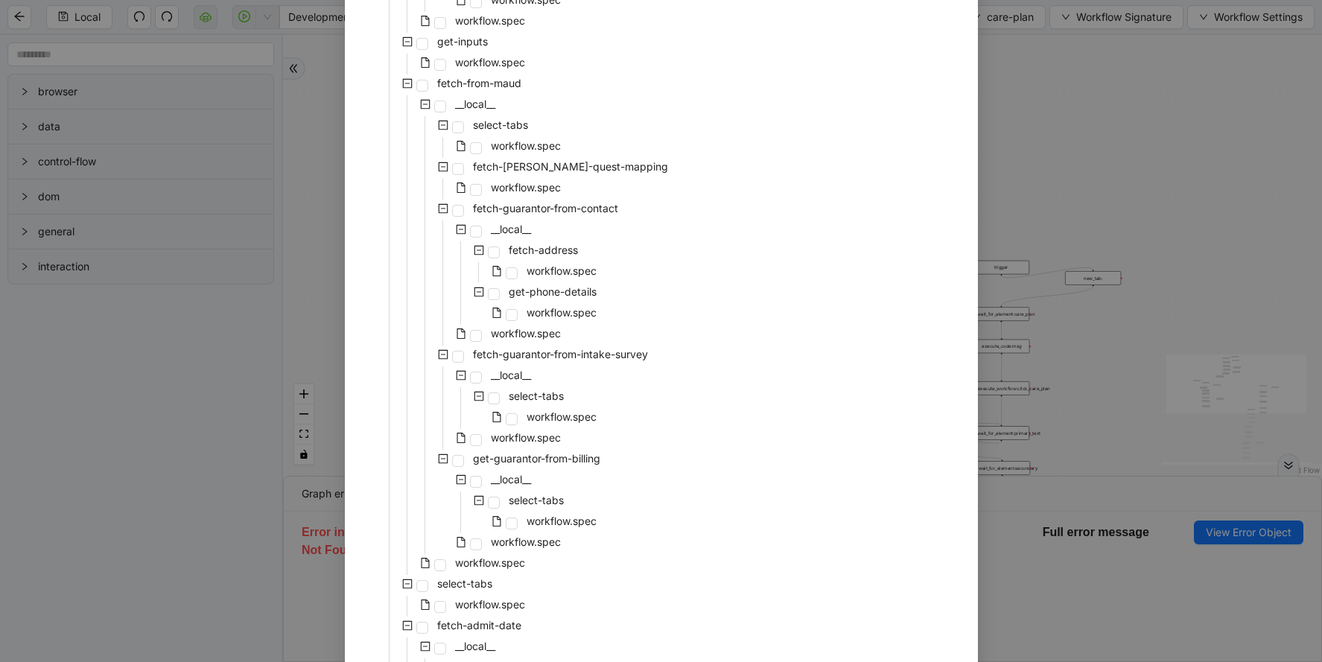
scroll to position [3041, 0]
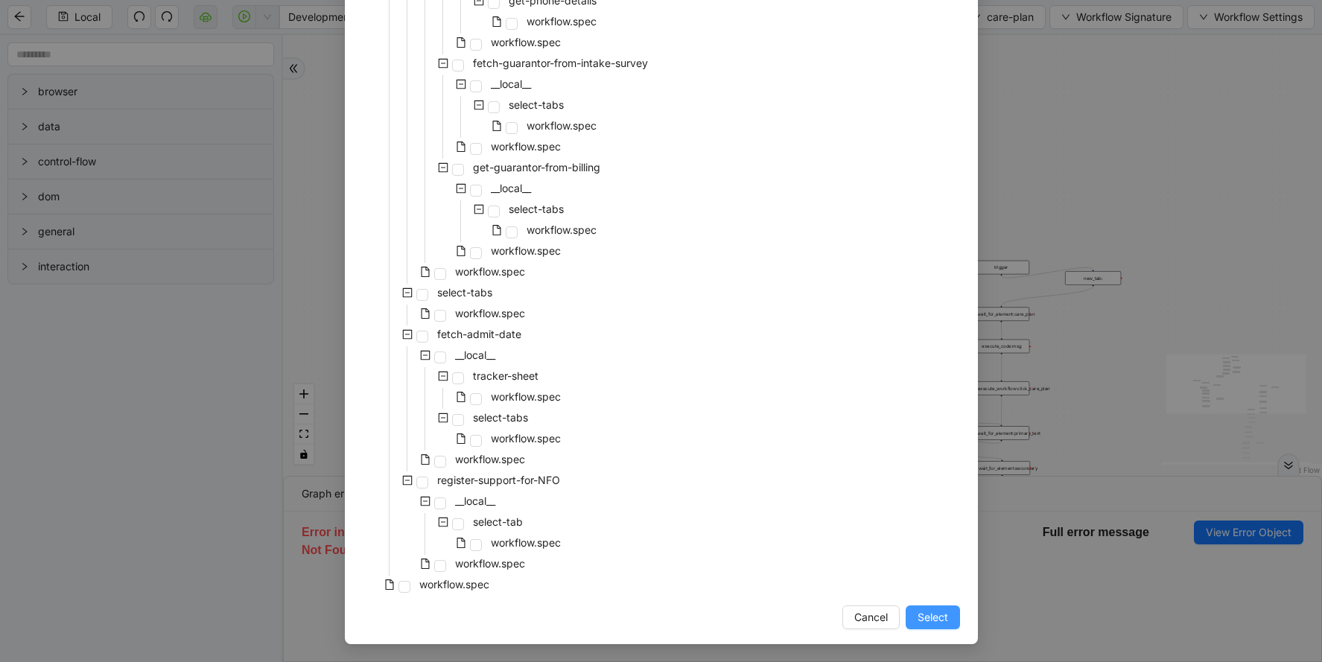
click at [935, 619] on span "Select" at bounding box center [933, 617] width 31 height 16
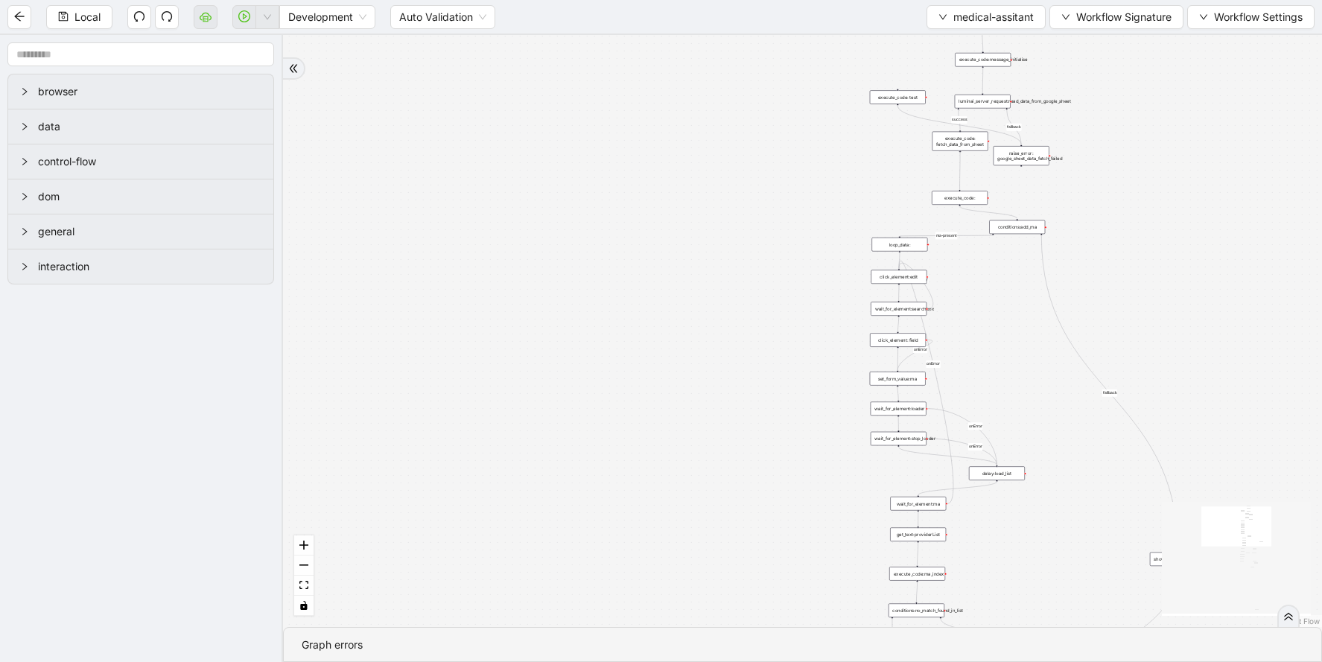
click at [910, 381] on div "set_form_value:ma" at bounding box center [898, 379] width 56 height 14
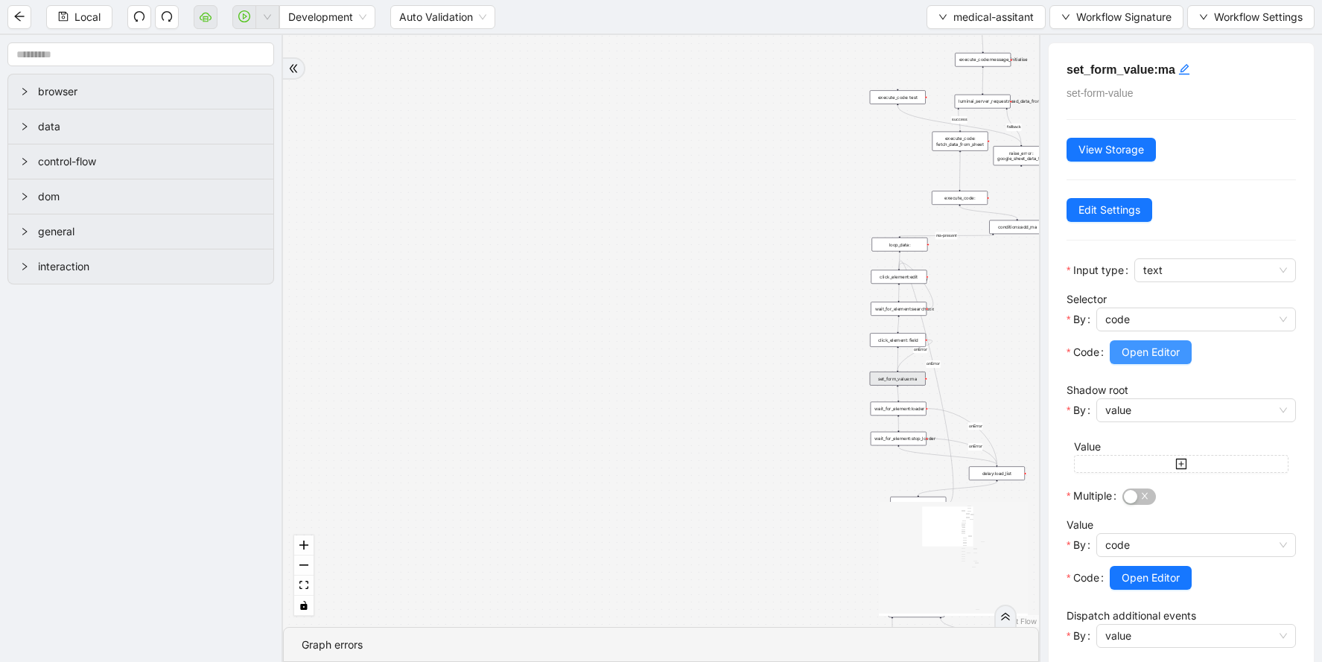
click at [1189, 349] on button "Open Editor" at bounding box center [1151, 352] width 82 height 24
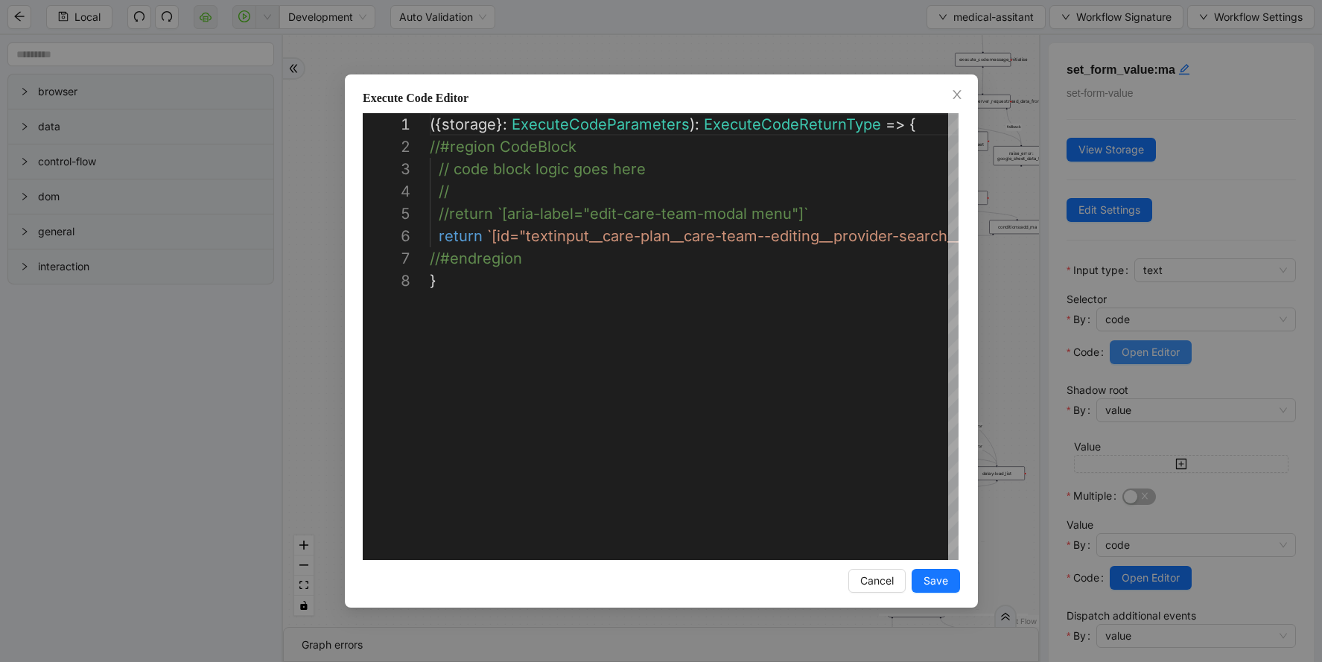
scroll to position [156, 0]
click at [751, 274] on div "( { storage } : ExecuteCodeParameters ): ExecuteCodeReturnType => { //#region C…" at bounding box center [774, 414] width 688 height 603
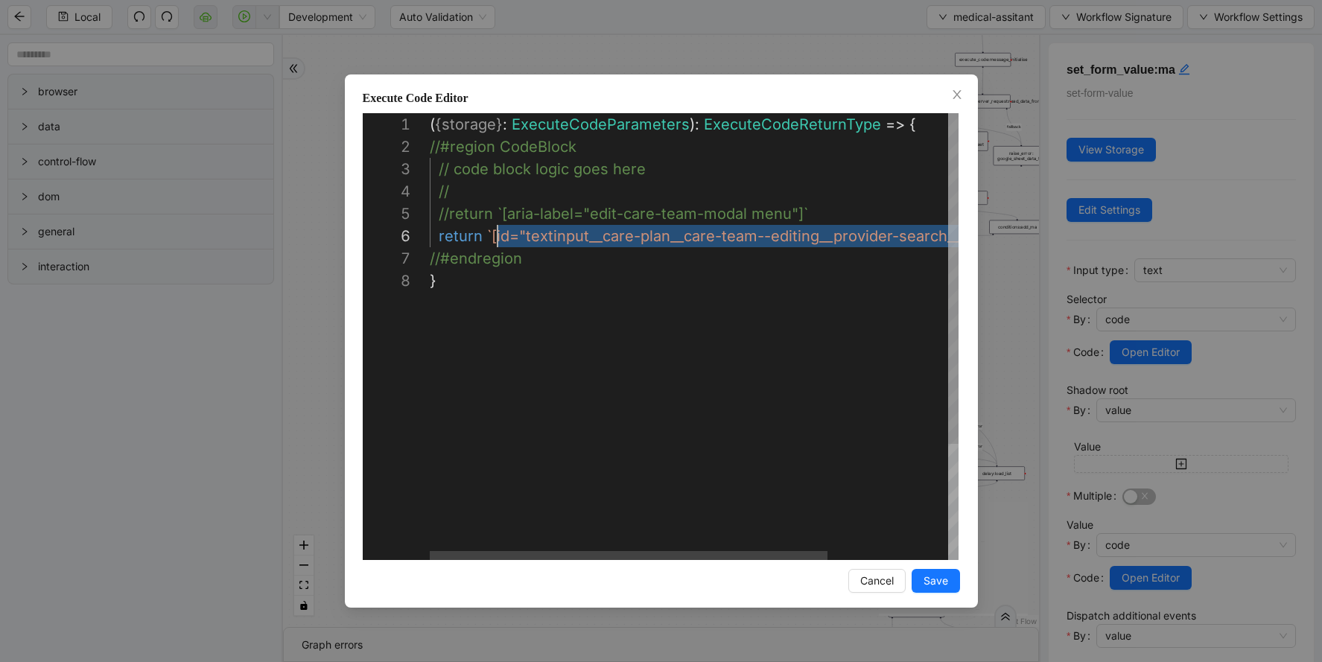
scroll to position [112, 68]
drag, startPoint x: 905, startPoint y: 234, endPoint x: 495, endPoint y: 238, distance: 410.4
click at [579, 213] on div "( { storage } : ExecuteCodeParameters ): ExecuteCodeReturnType => { //#region C…" at bounding box center [774, 414] width 688 height 603
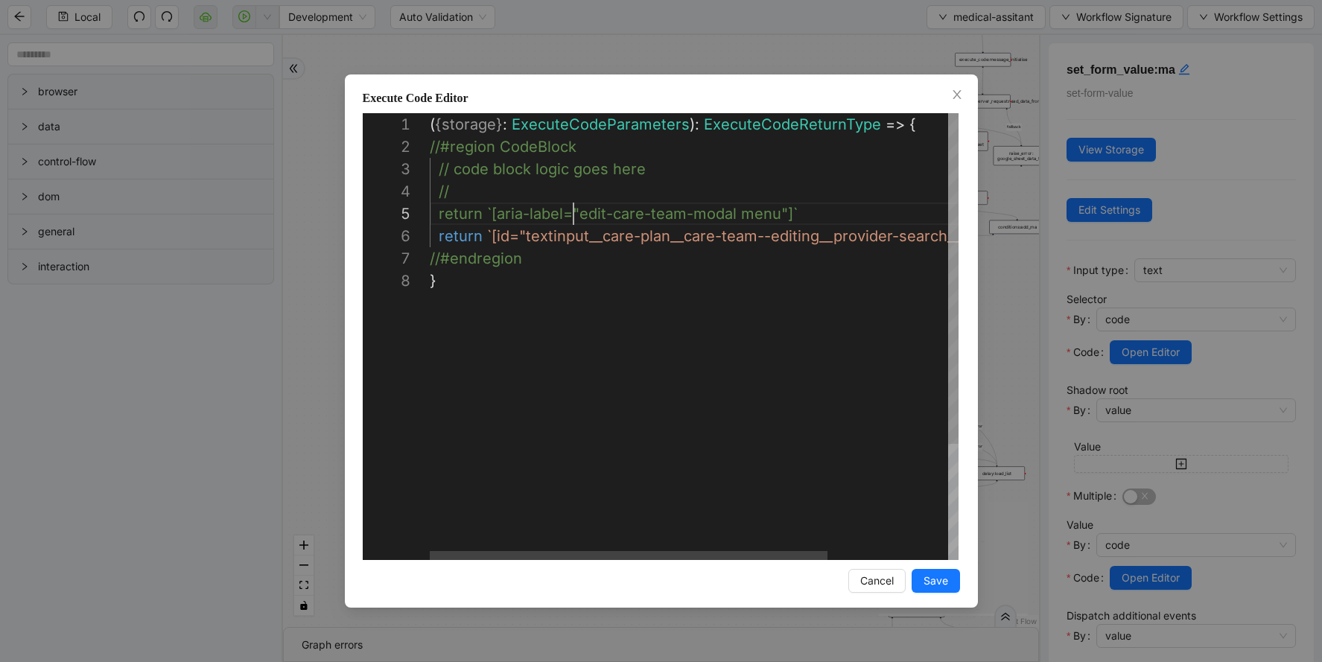
scroll to position [89, 144]
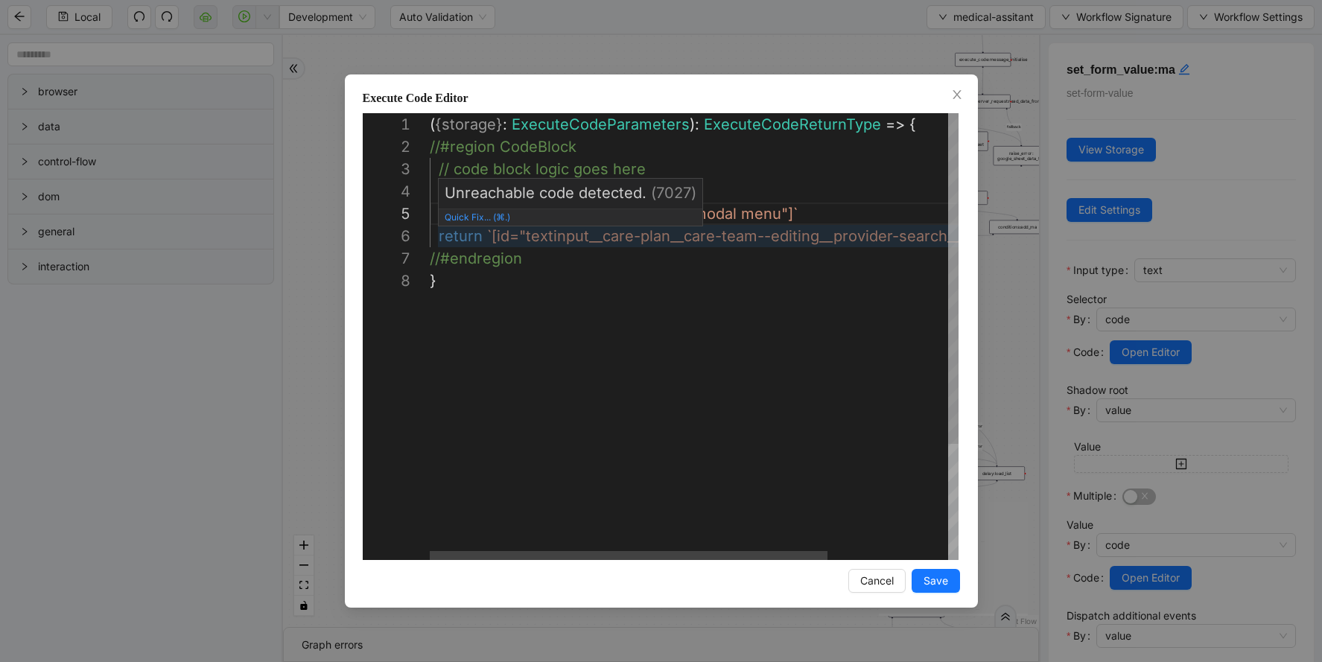
click at [585, 233] on div "( { storage } : ExecuteCodeParameters ): ExecuteCodeReturnType => { //#region C…" at bounding box center [774, 414] width 688 height 603
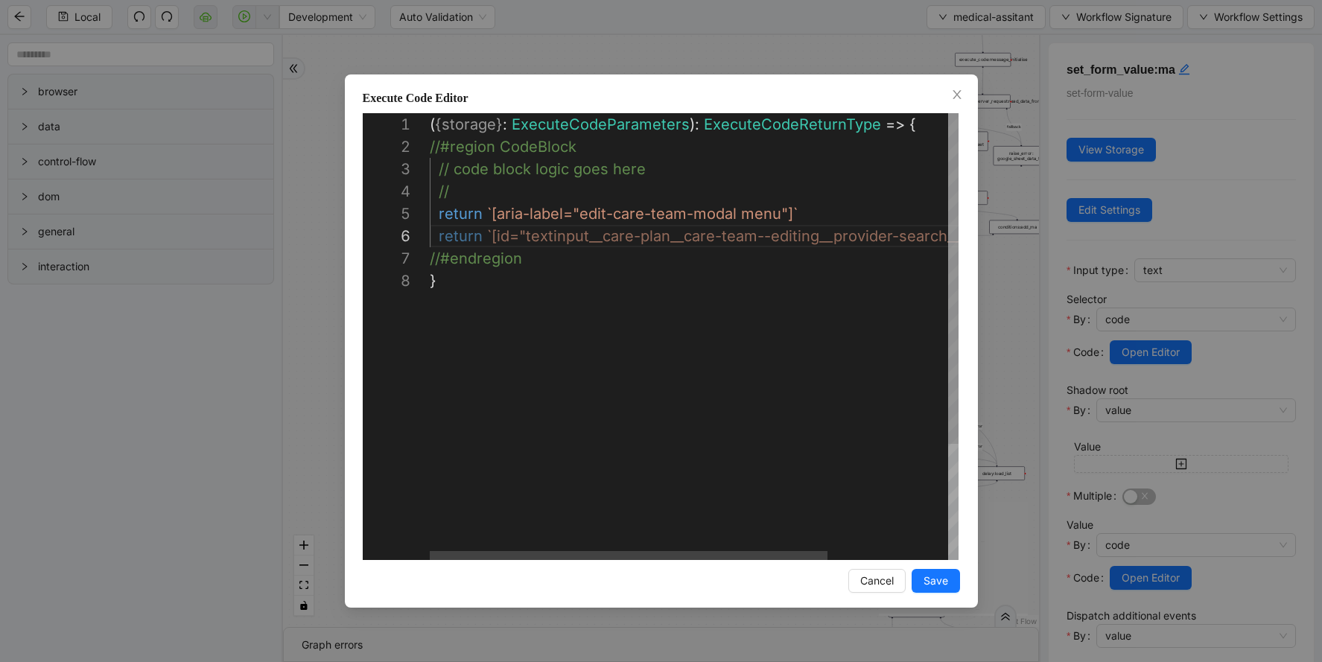
type textarea "**********"
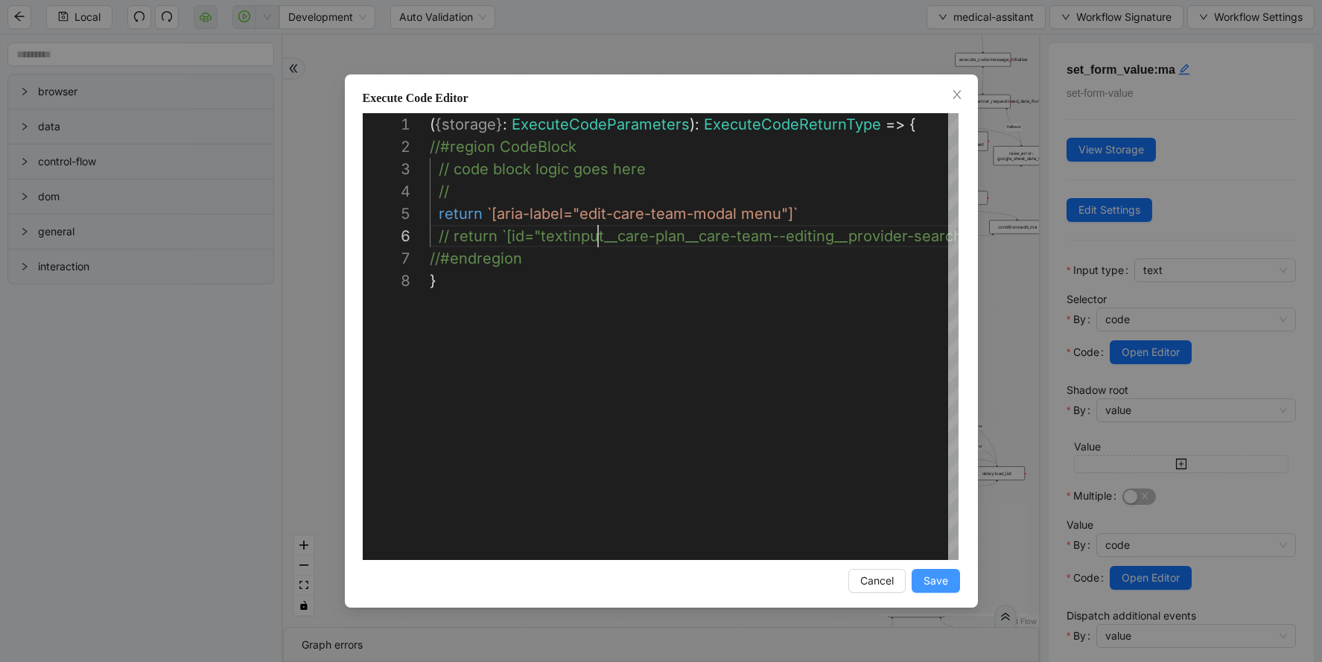
click at [938, 586] on span "Save" at bounding box center [936, 581] width 25 height 16
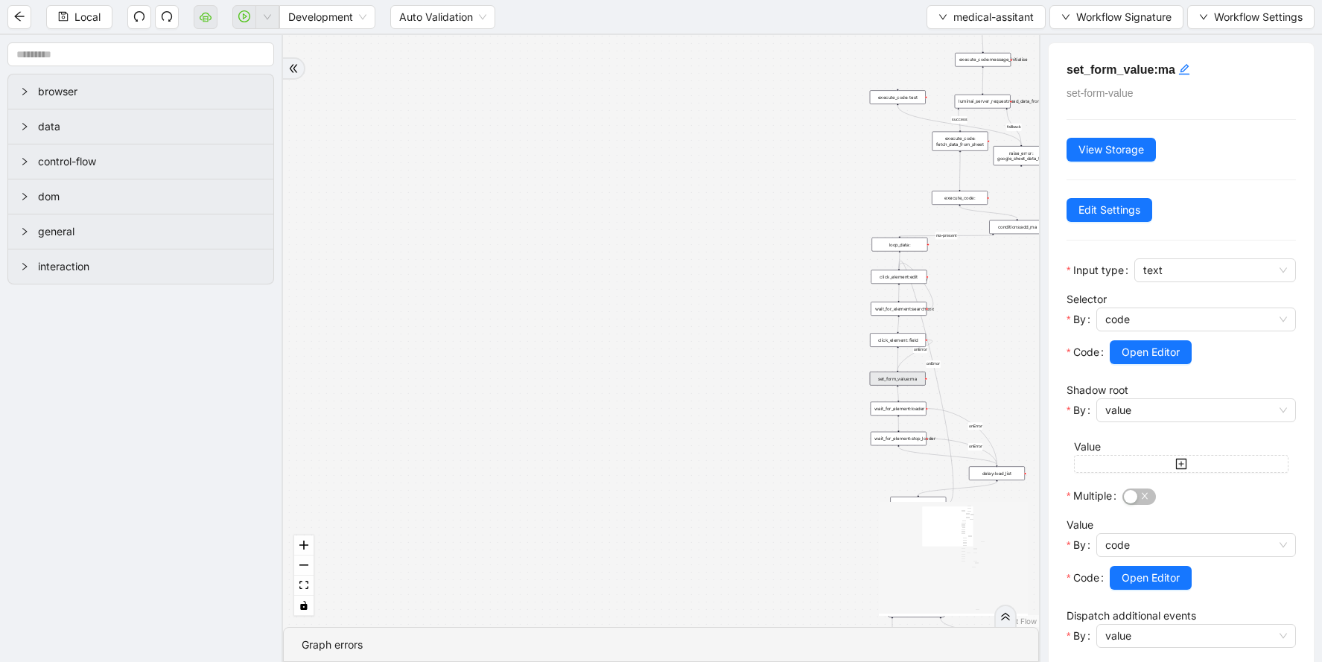
scroll to position [342, 0]
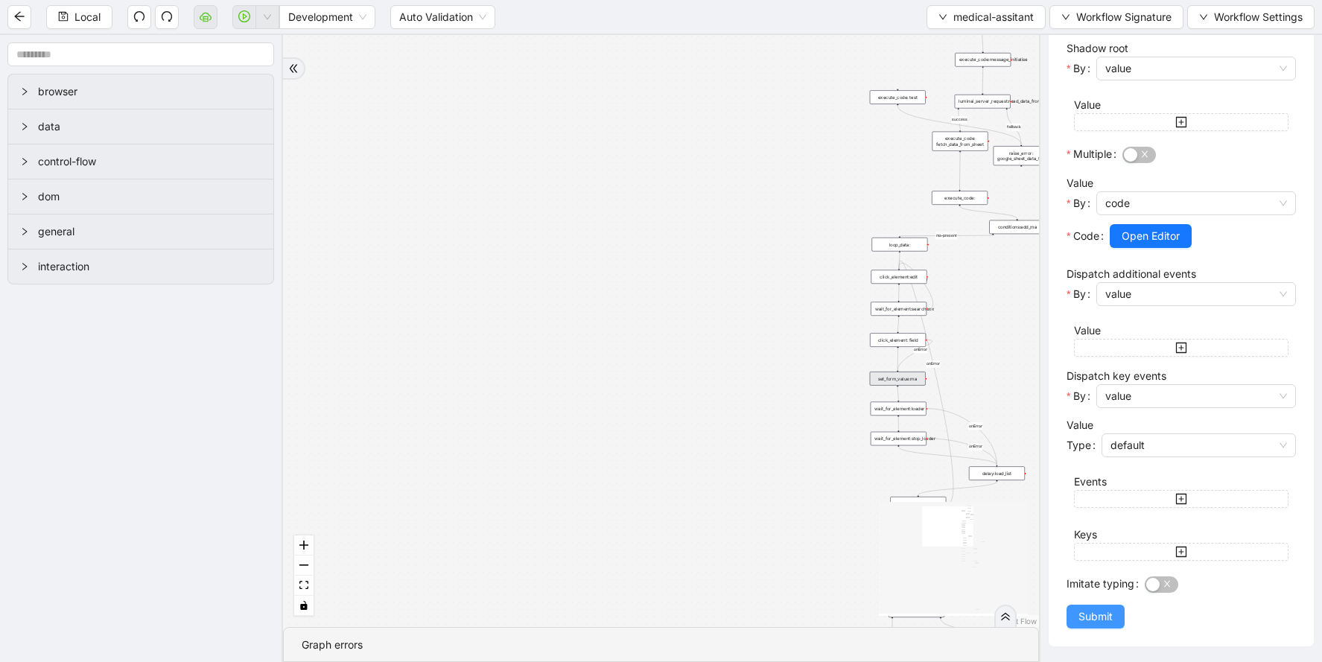
click at [1101, 620] on span "Submit" at bounding box center [1095, 616] width 34 height 16
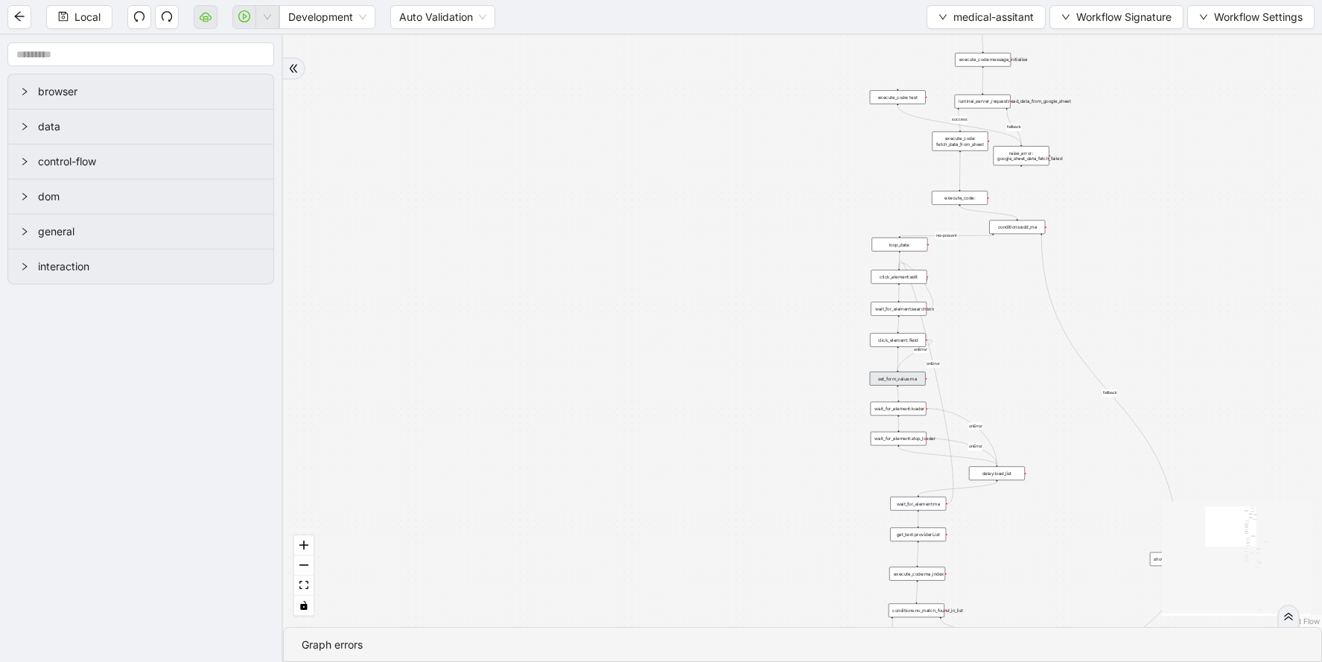
scroll to position [0, 0]
click at [907, 339] on div "click_element: field" at bounding box center [898, 340] width 56 height 14
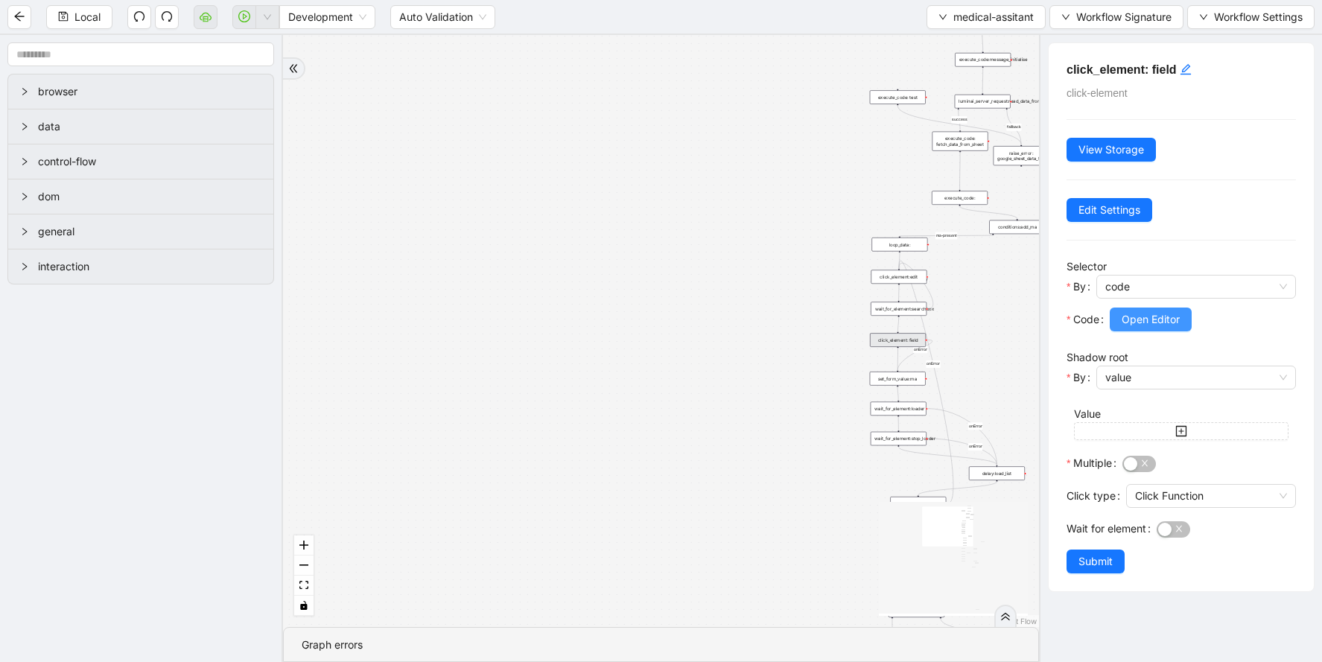
click at [1173, 316] on span "Open Editor" at bounding box center [1151, 319] width 58 height 16
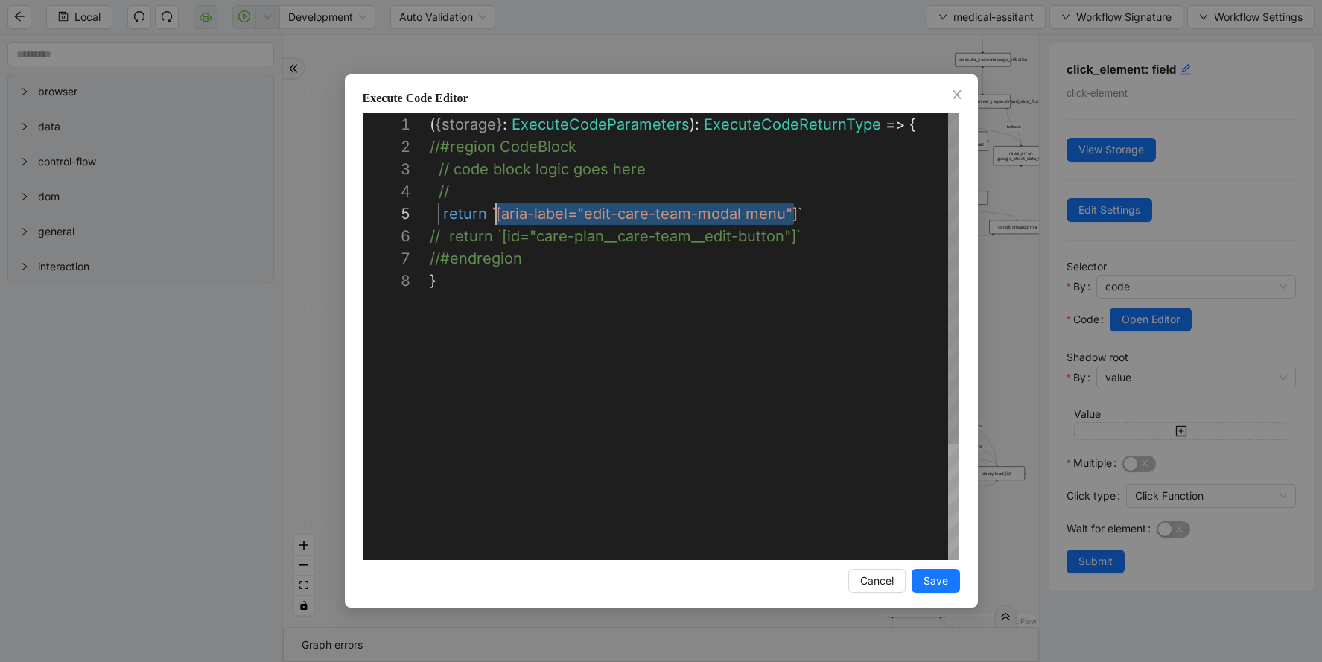
scroll to position [89, 66]
drag, startPoint x: 792, startPoint y: 215, endPoint x: 495, endPoint y: 212, distance: 296.4
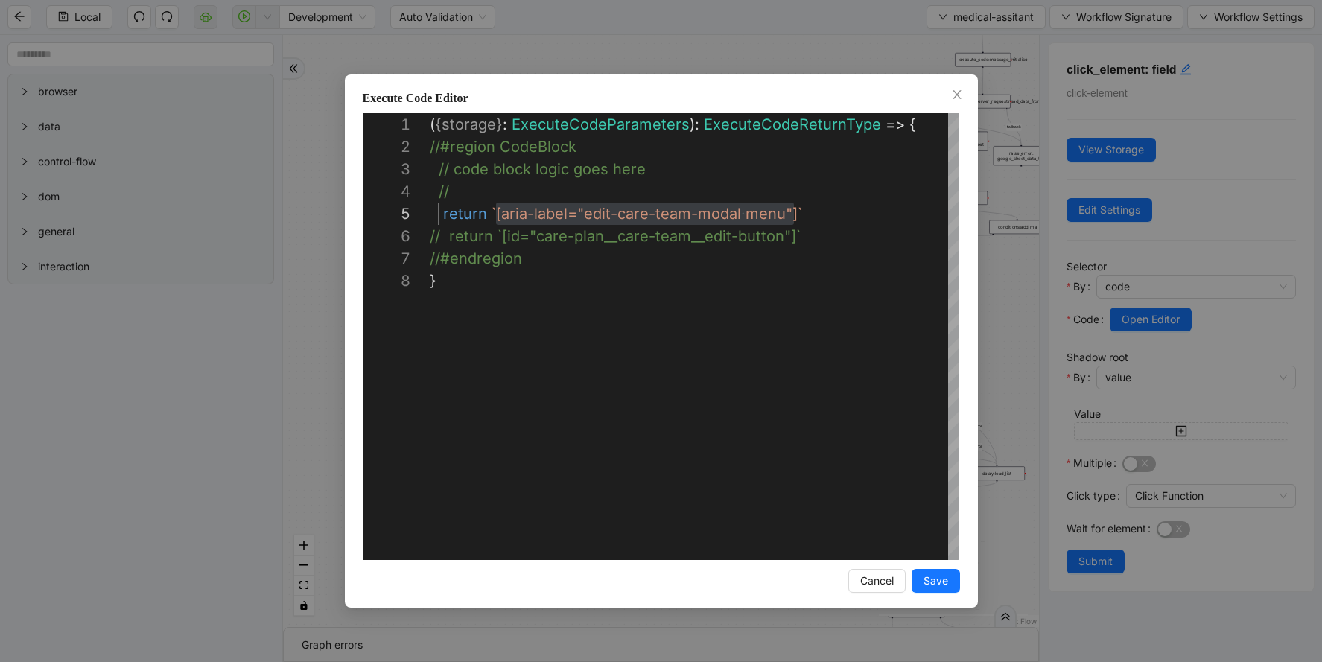
click at [1001, 194] on div "**********" at bounding box center [661, 331] width 1322 height 662
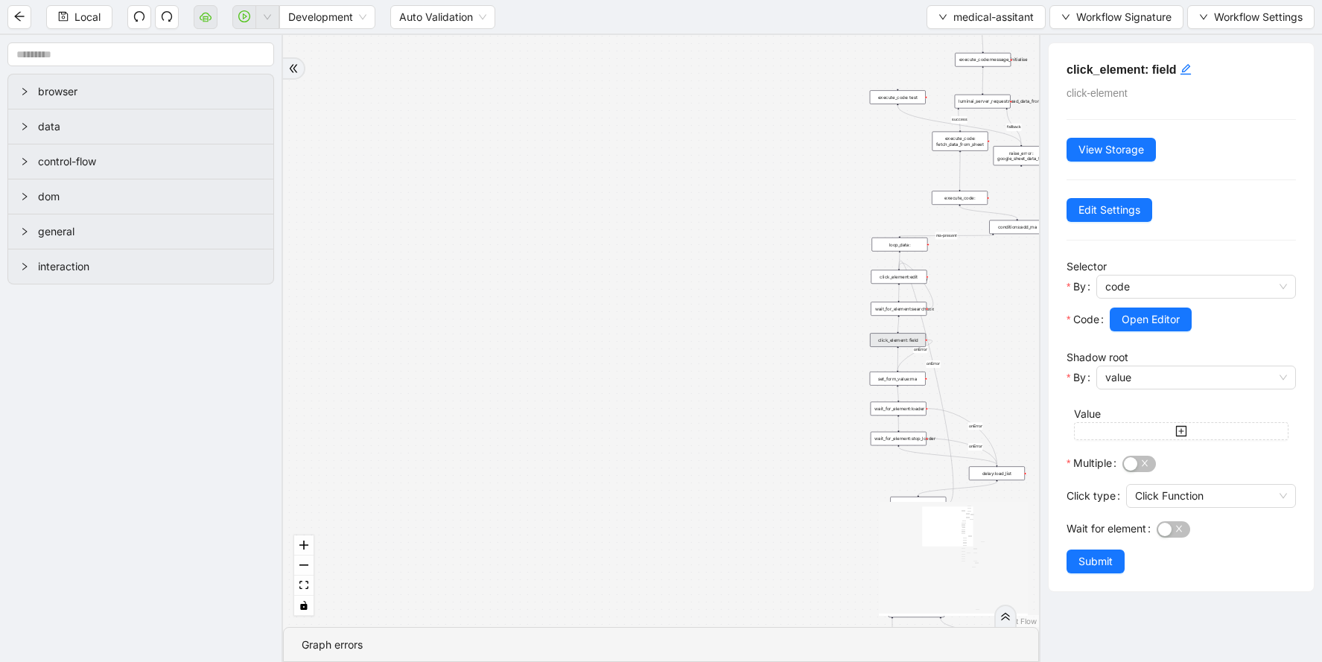
click at [899, 378] on div "set_form_value:ma" at bounding box center [898, 379] width 56 height 14
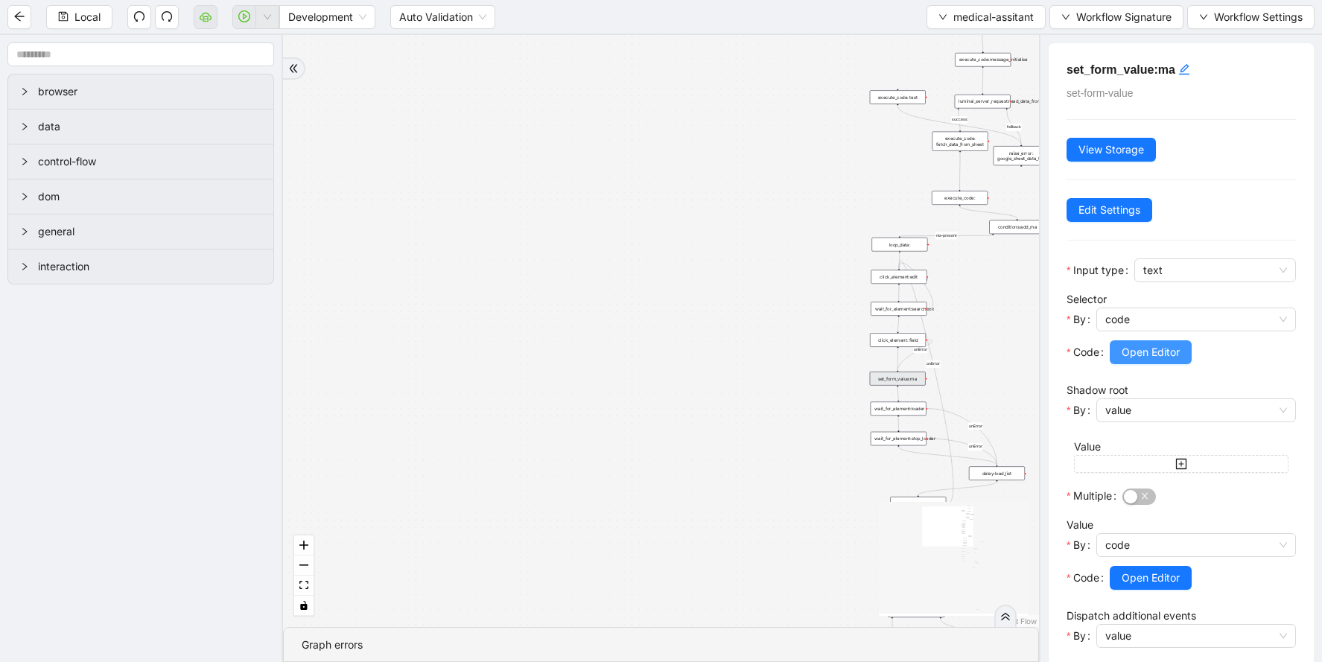
click at [1139, 357] on span "Open Editor" at bounding box center [1151, 352] width 58 height 16
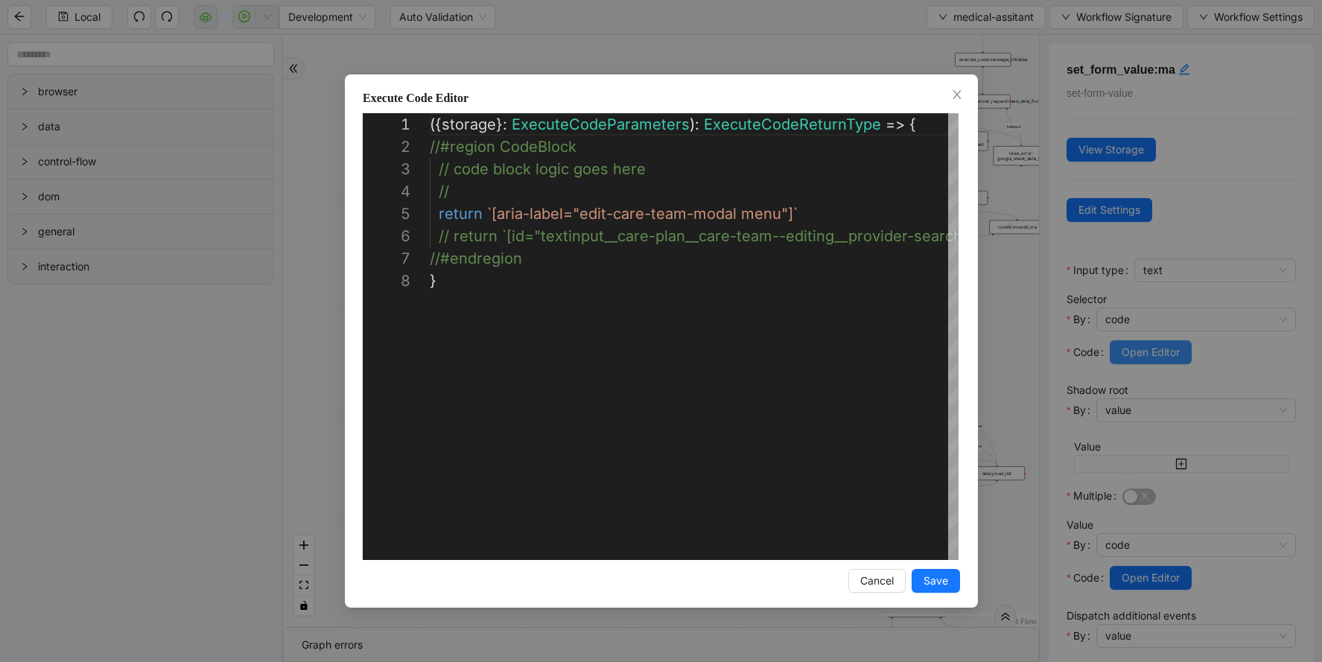
scroll to position [156, 0]
click at [883, 37] on div "**********" at bounding box center [661, 331] width 1322 height 662
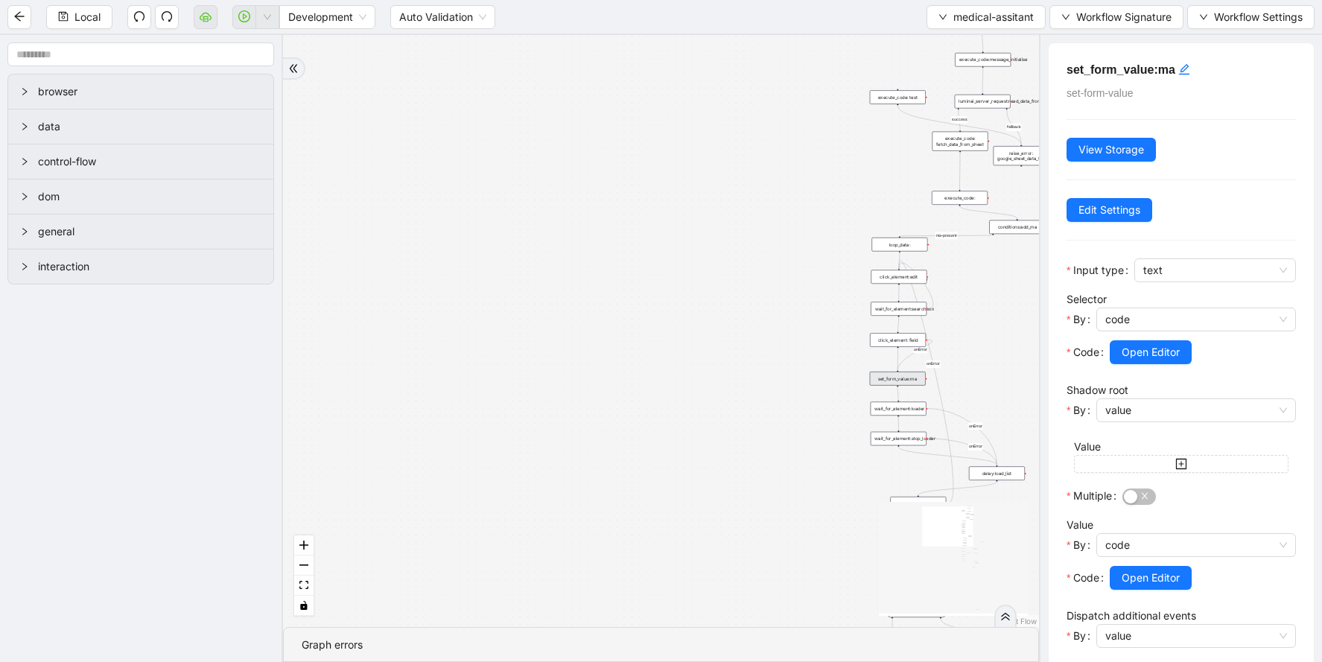
click at [908, 279] on div "click_element:edit" at bounding box center [899, 277] width 56 height 14
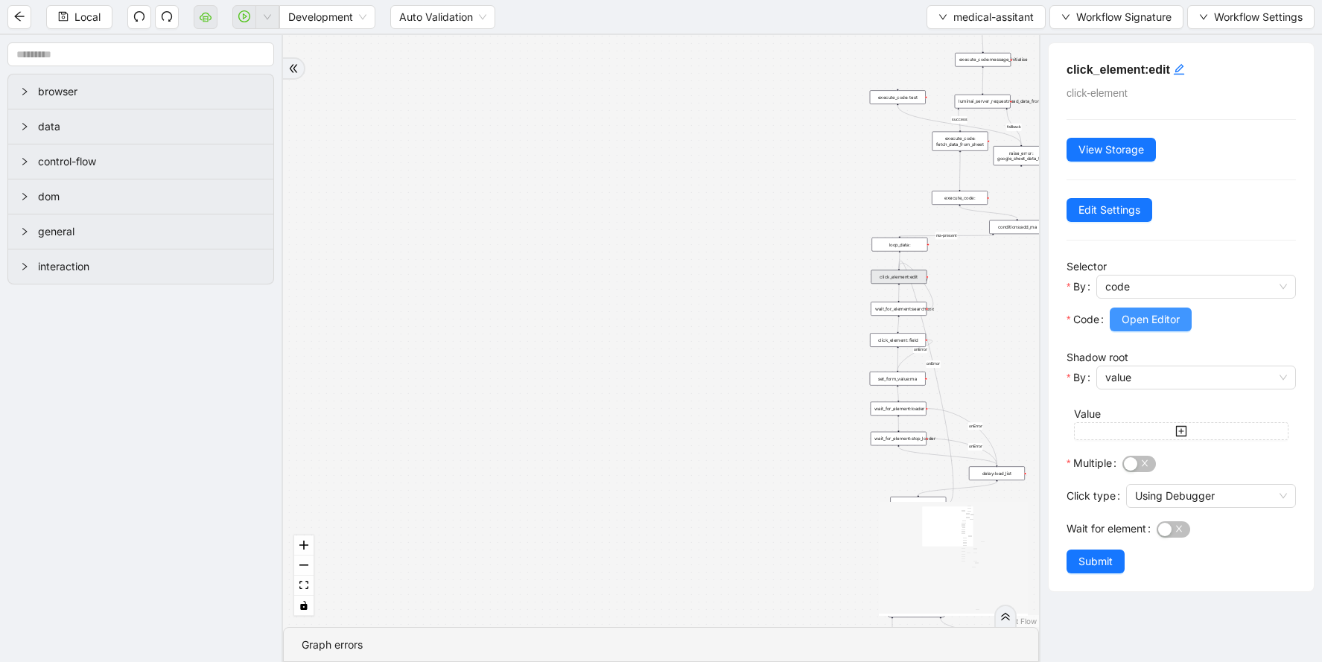
click at [1131, 311] on span "Open Editor" at bounding box center [1151, 319] width 58 height 16
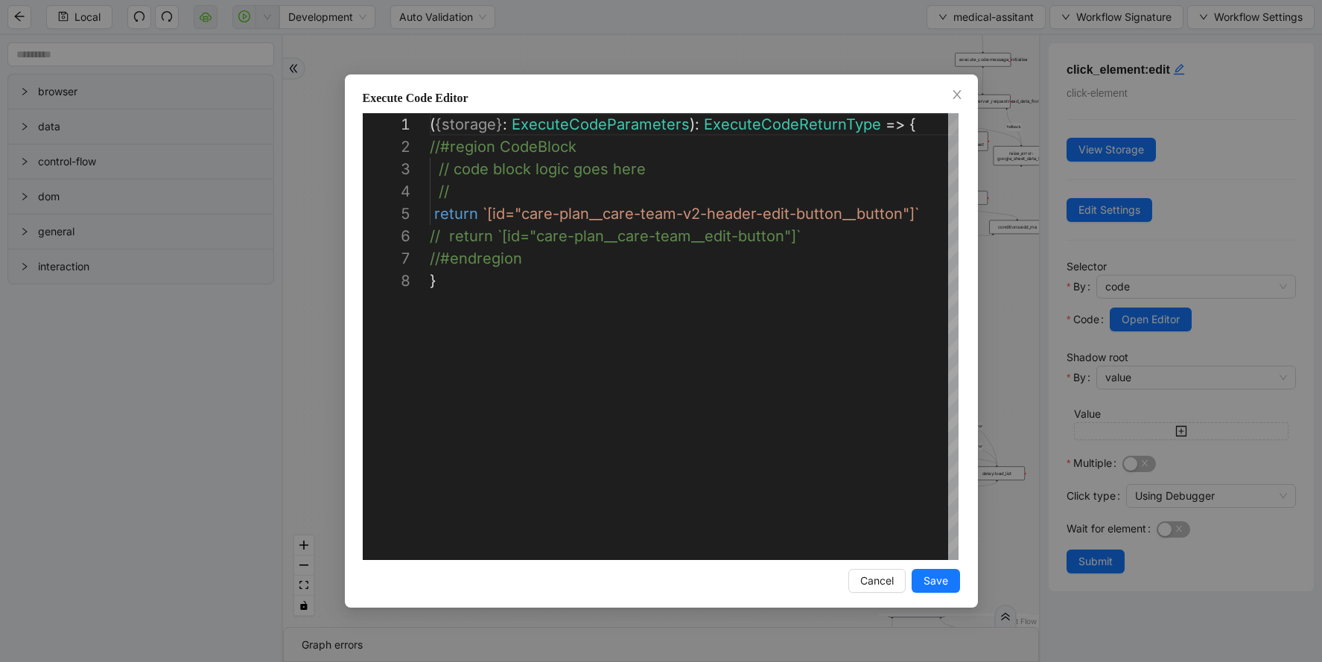
click at [1011, 224] on div "**********" at bounding box center [661, 331] width 1322 height 662
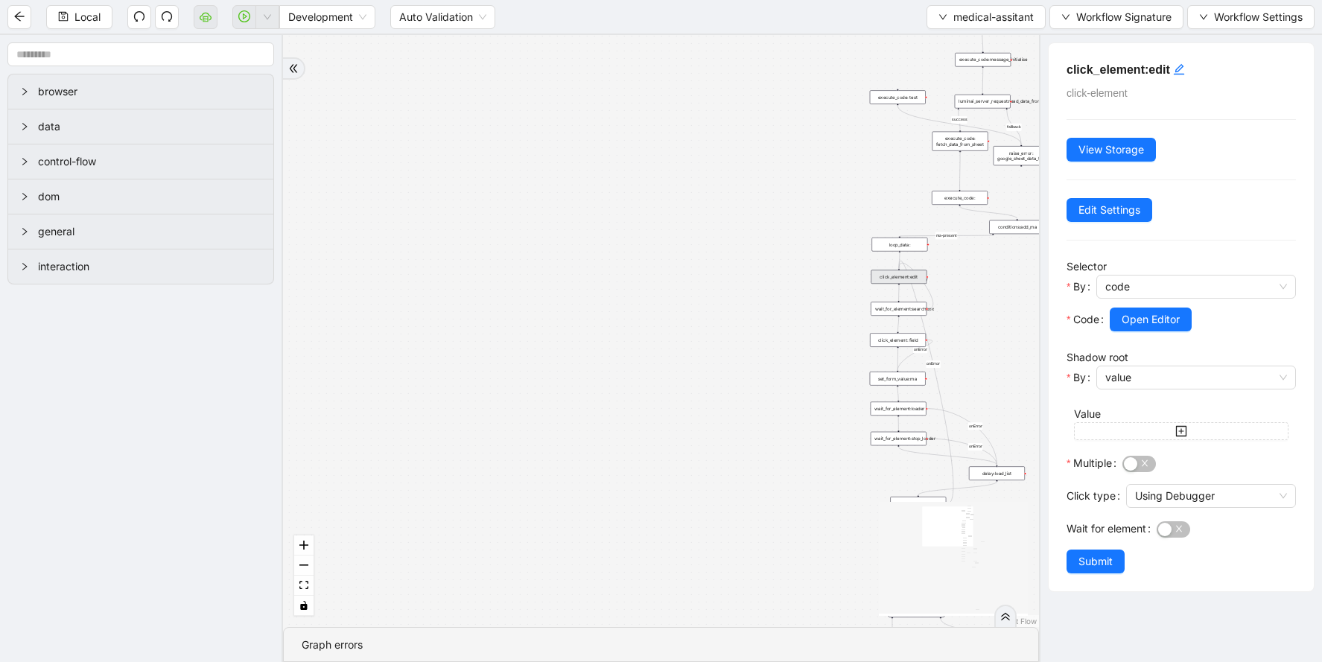
click at [916, 311] on div "wait_for_element:searchbox" at bounding box center [899, 309] width 56 height 14
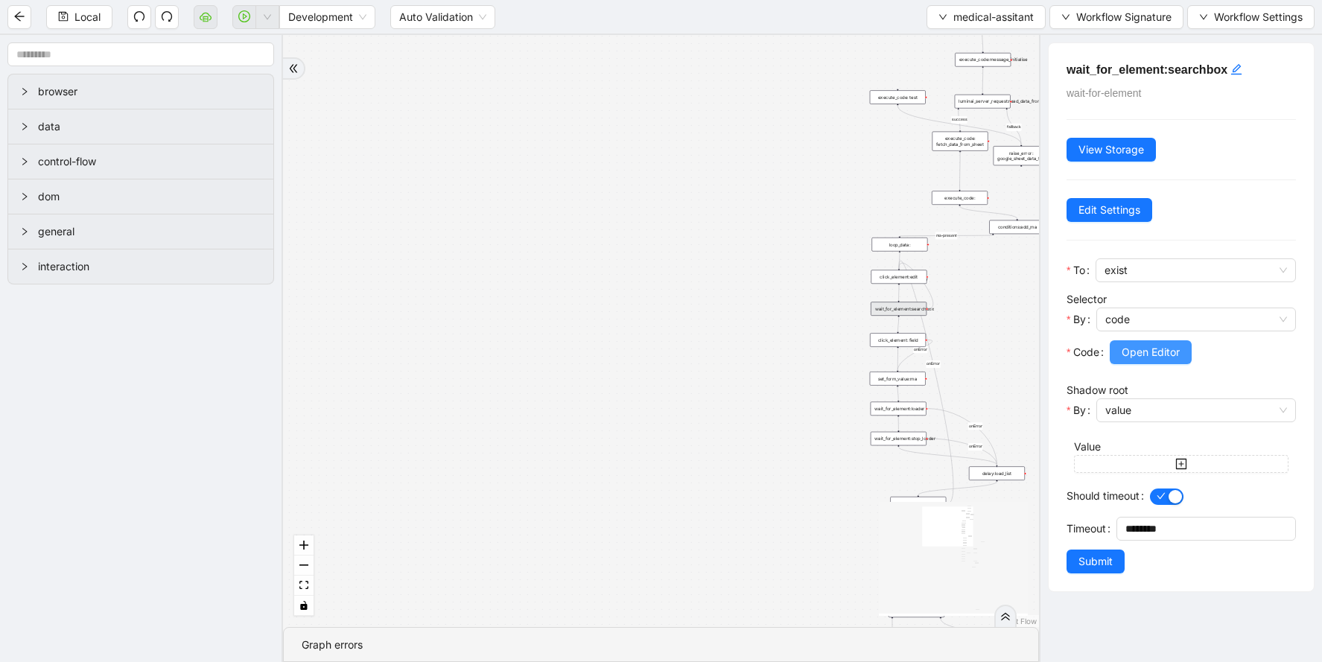
click at [1135, 351] on span "Open Editor" at bounding box center [1151, 352] width 58 height 16
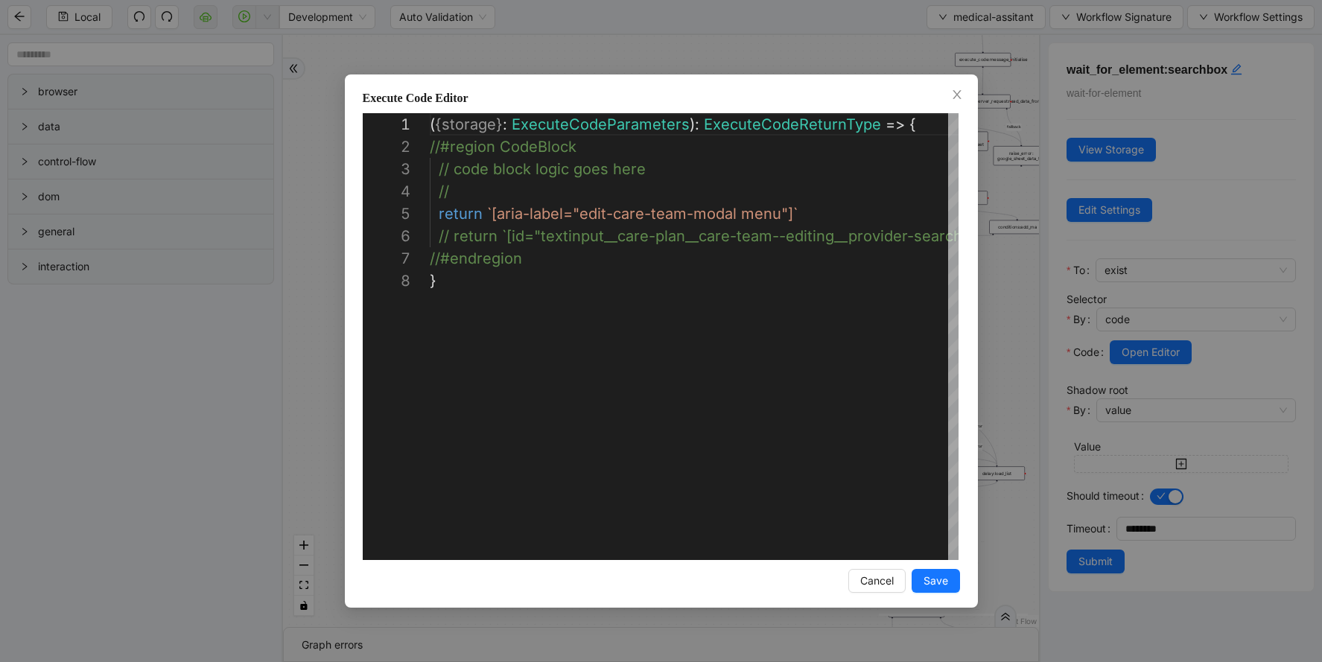
click at [1004, 205] on div "**********" at bounding box center [661, 331] width 1322 height 662
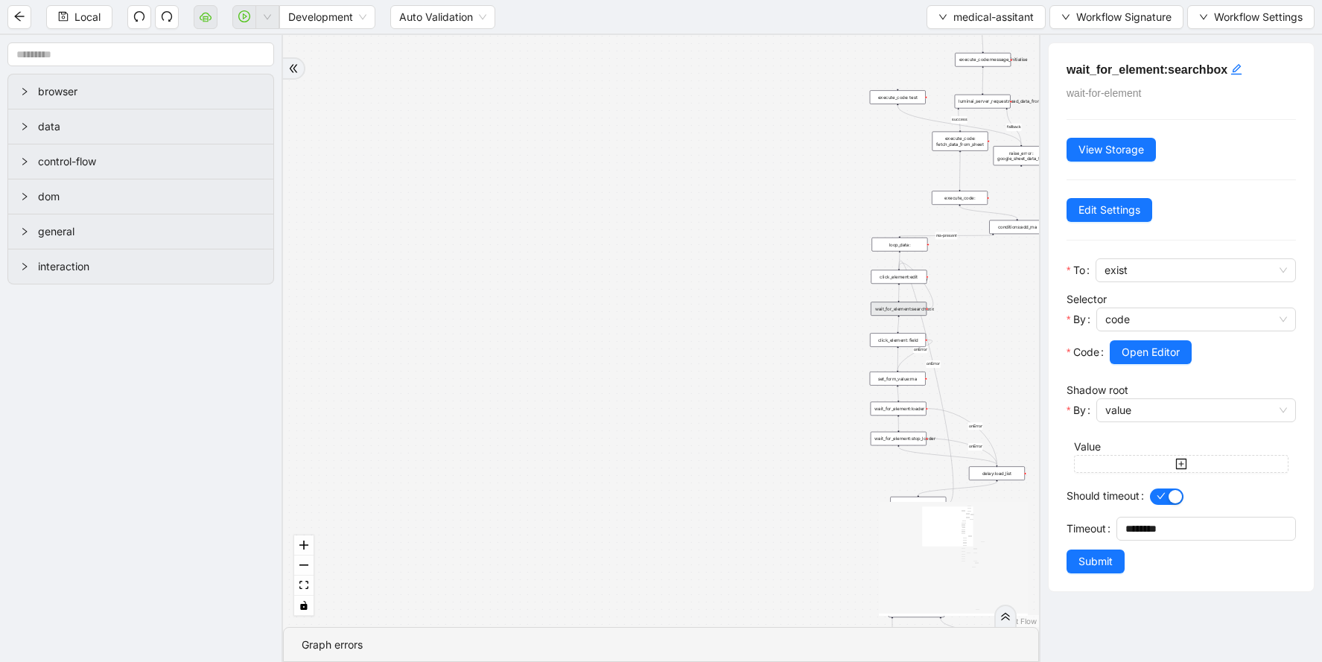
click at [906, 340] on div "click_element: field" at bounding box center [898, 340] width 56 height 14
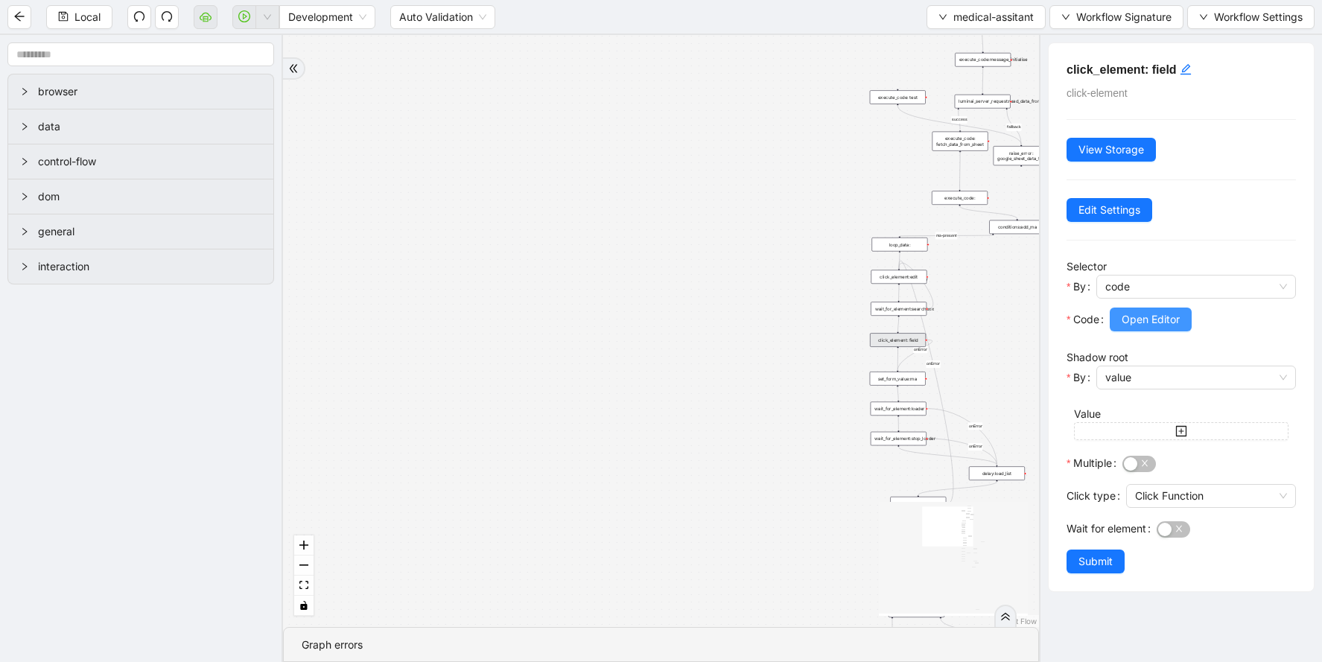
click at [1144, 320] on span "Open Editor" at bounding box center [1151, 319] width 58 height 16
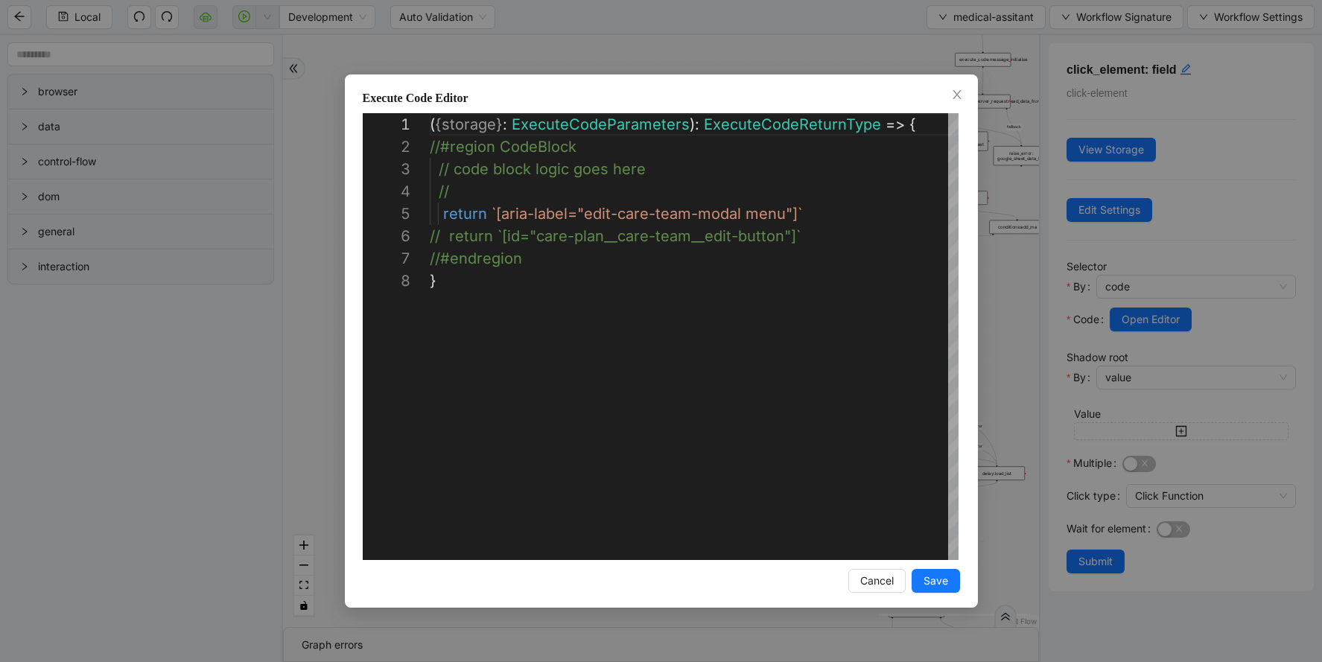
click at [1012, 268] on div "**********" at bounding box center [661, 331] width 1322 height 662
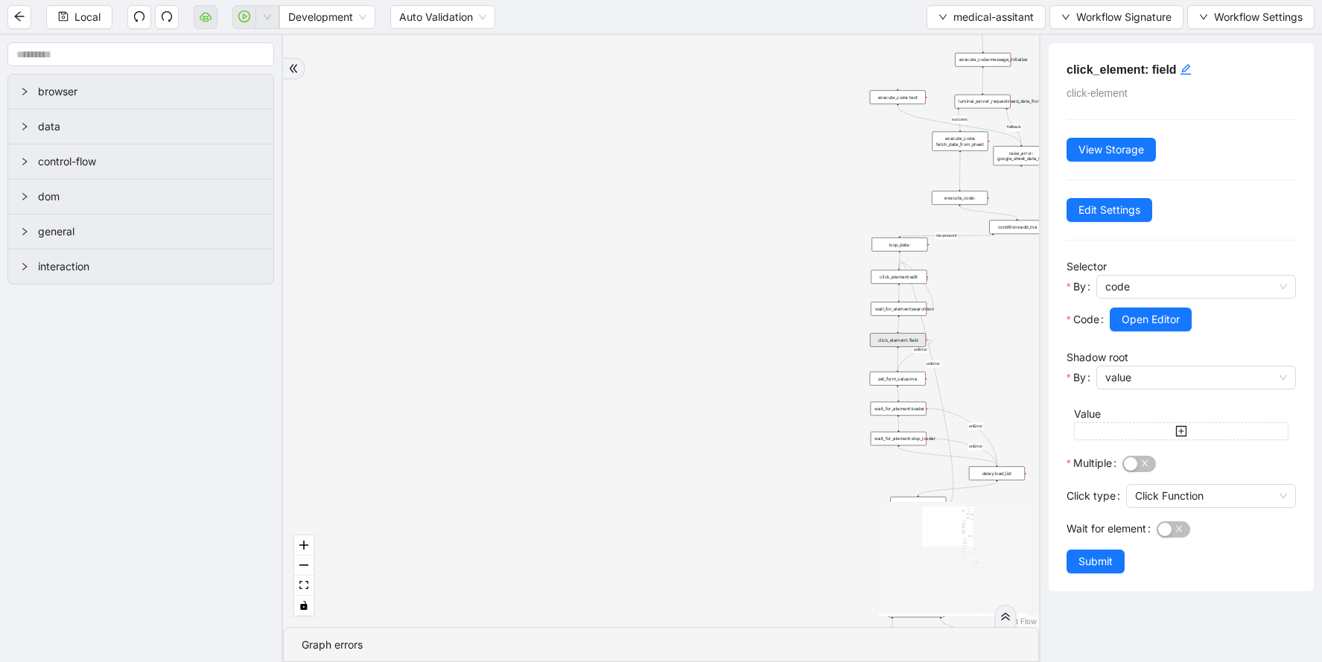
click at [914, 409] on div "wait_for_element:loader" at bounding box center [899, 409] width 56 height 14
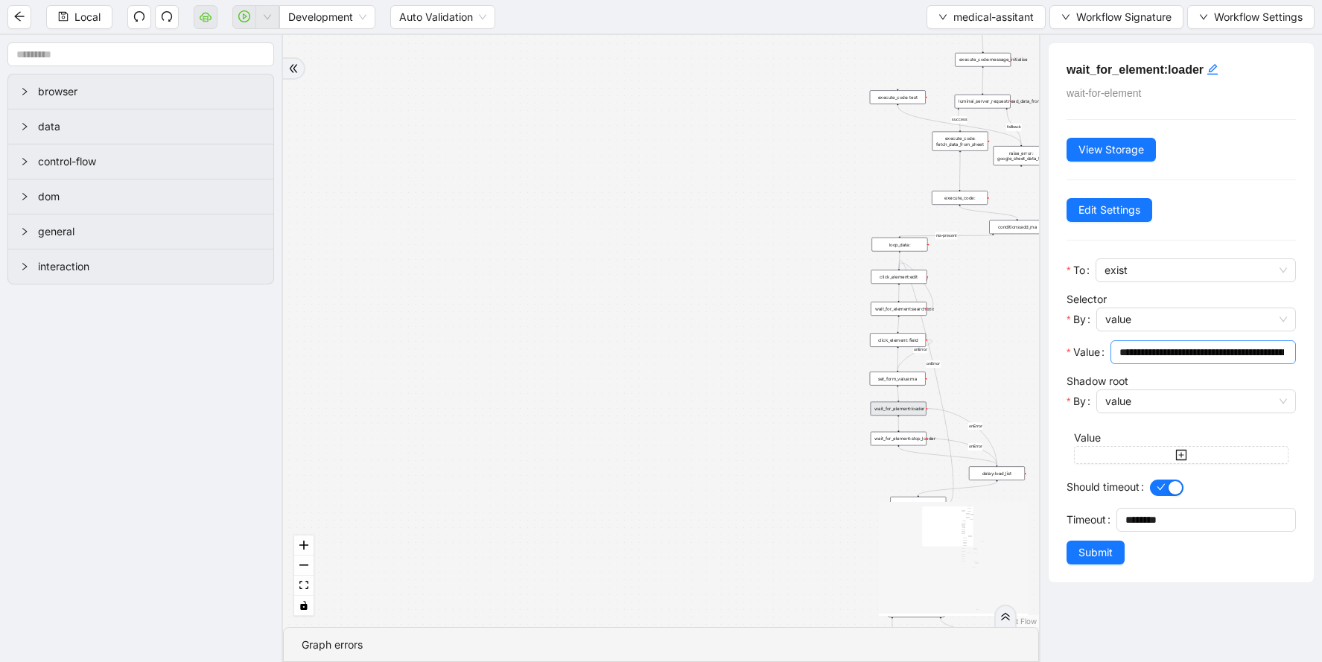
click at [1122, 358] on input "**********" at bounding box center [1201, 352] width 165 height 16
click at [983, 282] on div "fallback success ma-present ma_found_in_list fallback fallback fallback success…" at bounding box center [661, 331] width 756 height 592
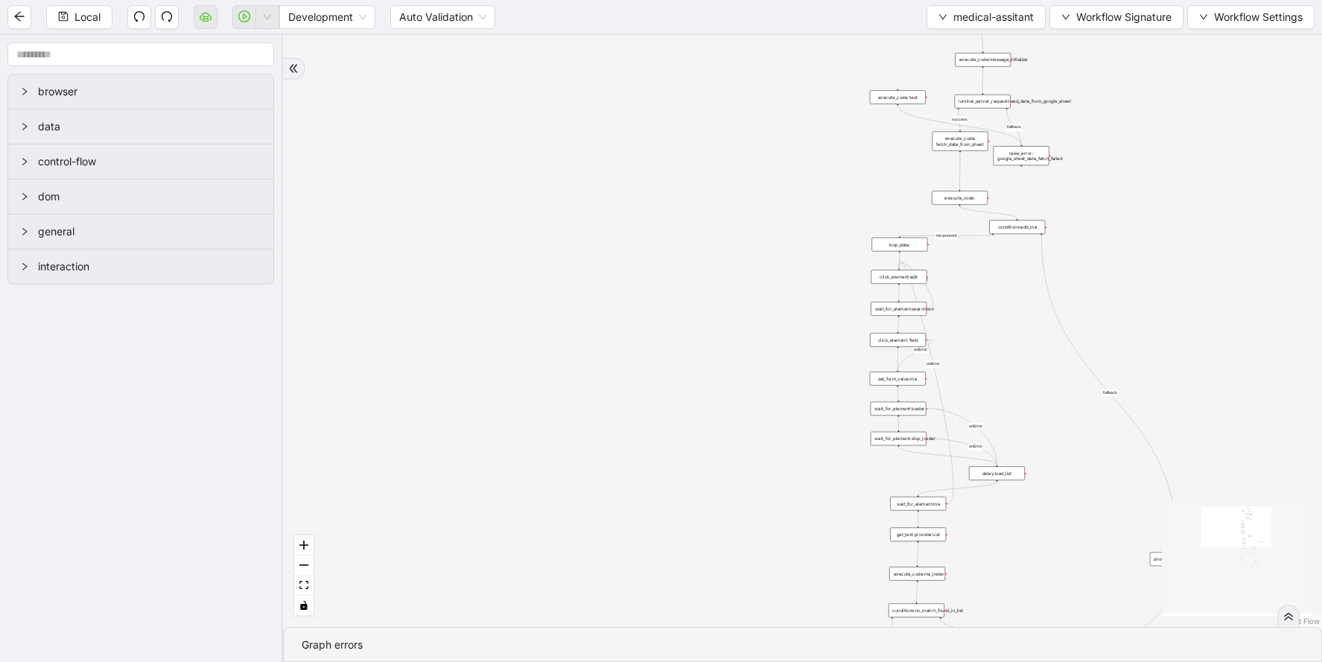
click at [774, 139] on div "fallback success ma-present ma_found_in_list fallback fallback fallback success…" at bounding box center [802, 331] width 1039 height 592
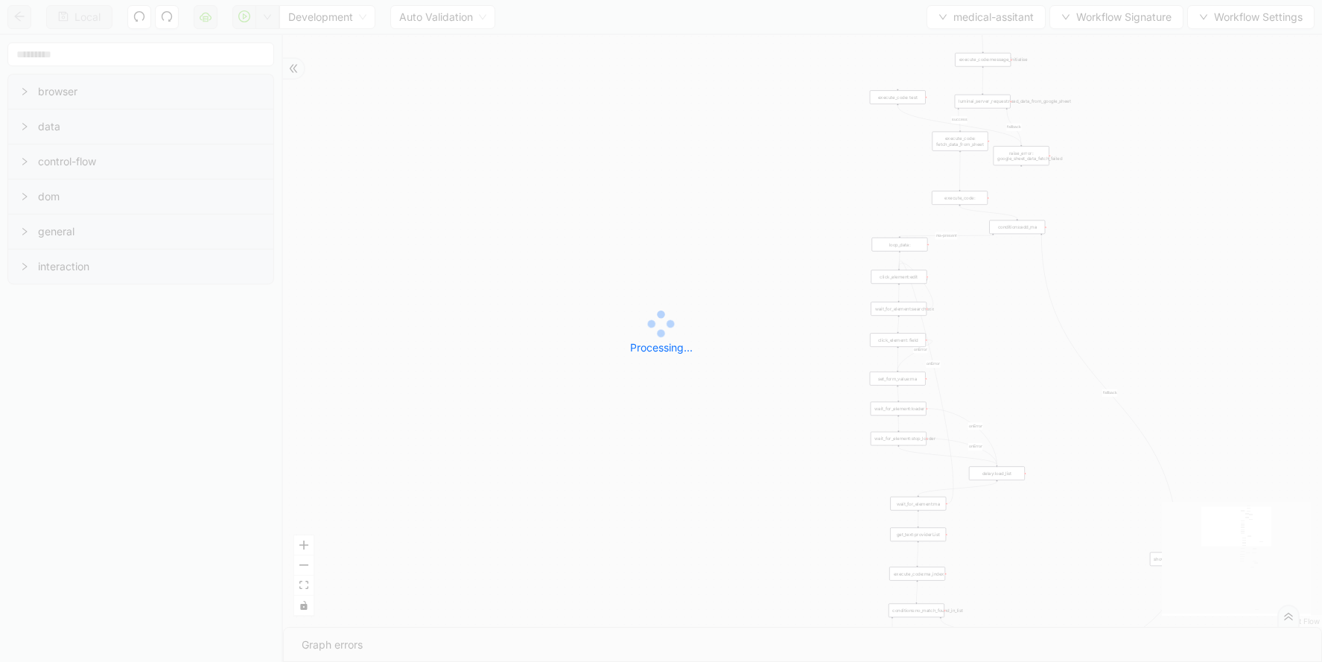
click at [941, 19] on div "Local Development Auto Validation medical-assitant Workflow Signature Workflow …" at bounding box center [661, 331] width 1322 height 662
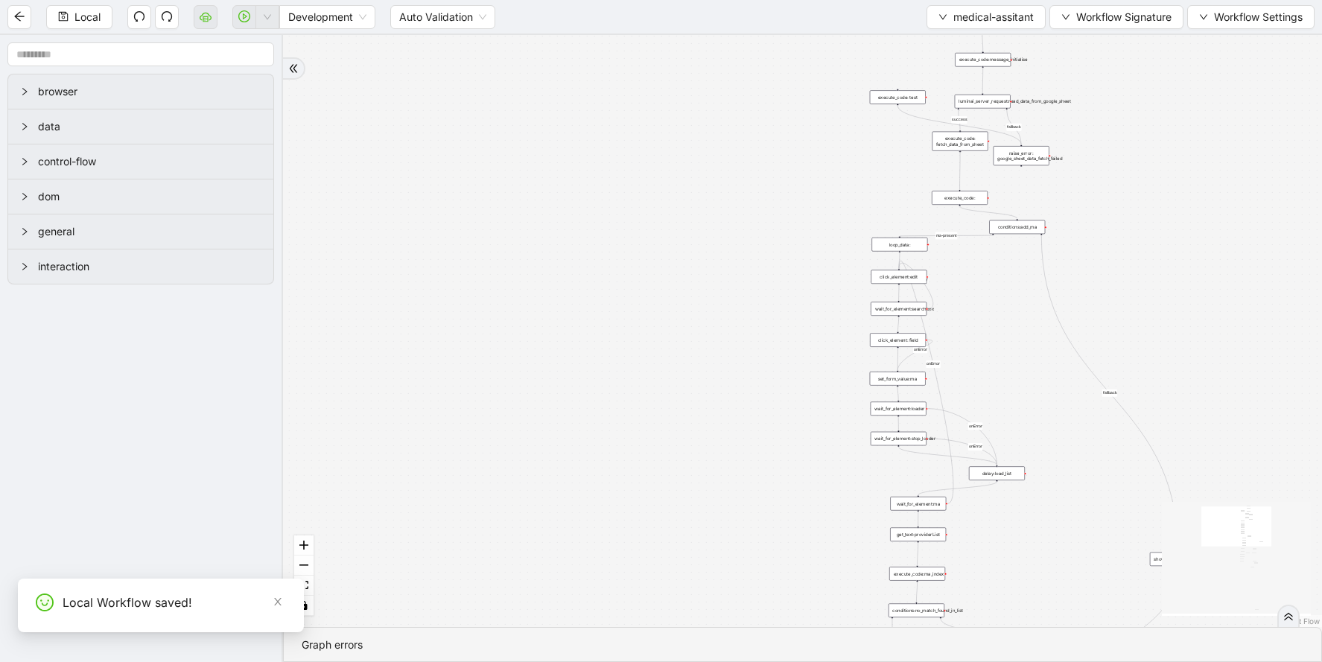
click at [941, 19] on icon "down" at bounding box center [942, 17] width 9 height 9
click at [942, 42] on span "Select" at bounding box center [983, 46] width 97 height 16
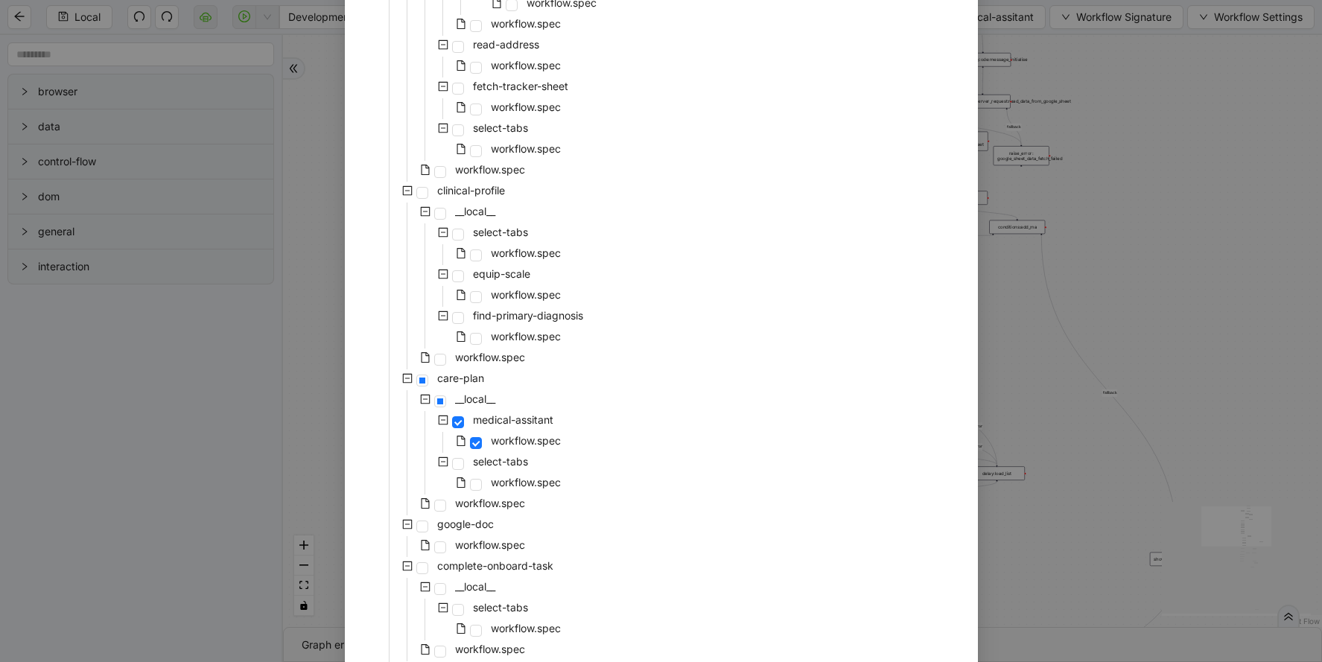
scroll to position [374, 0]
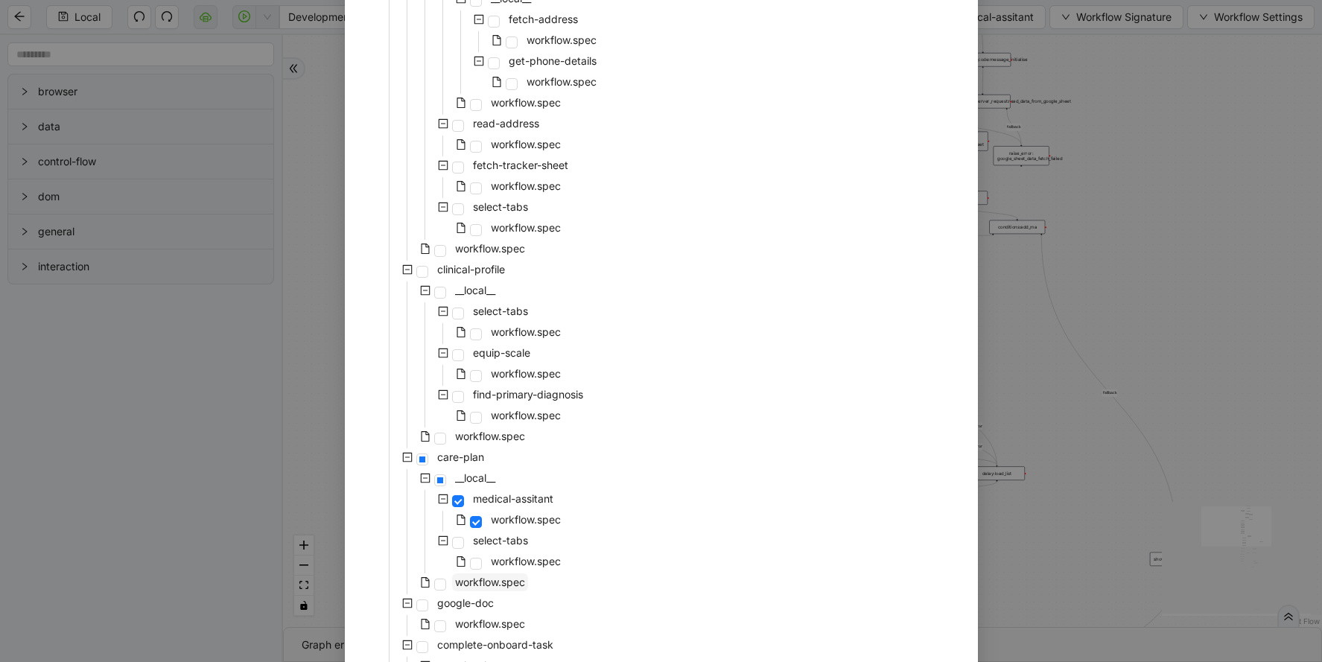
click at [478, 585] on span "workflow.spec" at bounding box center [490, 582] width 70 height 13
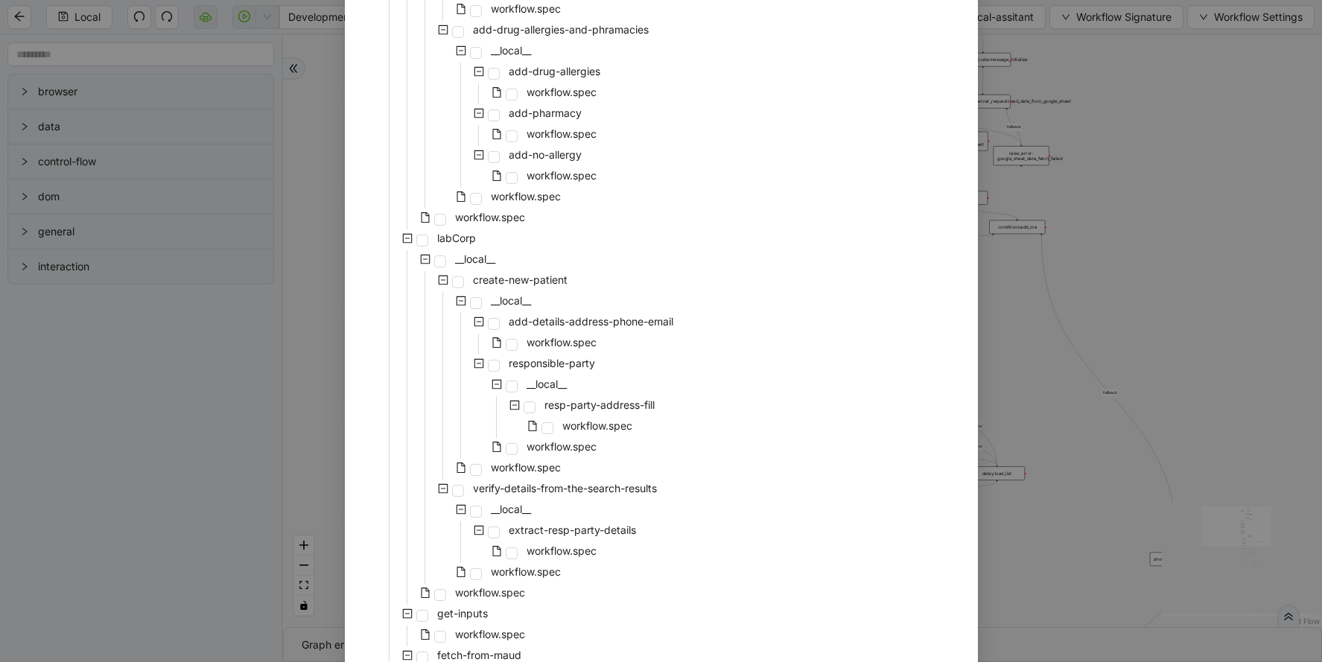
scroll to position [3041, 0]
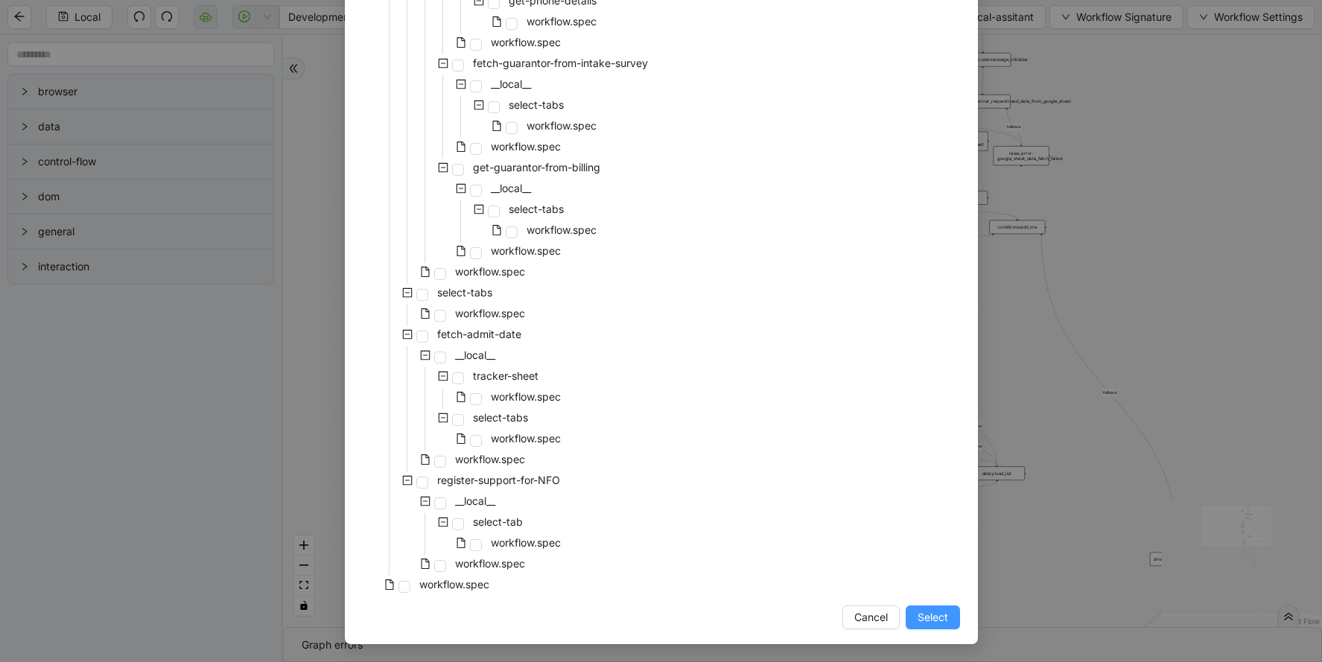
click at [934, 616] on span "Select" at bounding box center [933, 617] width 31 height 16
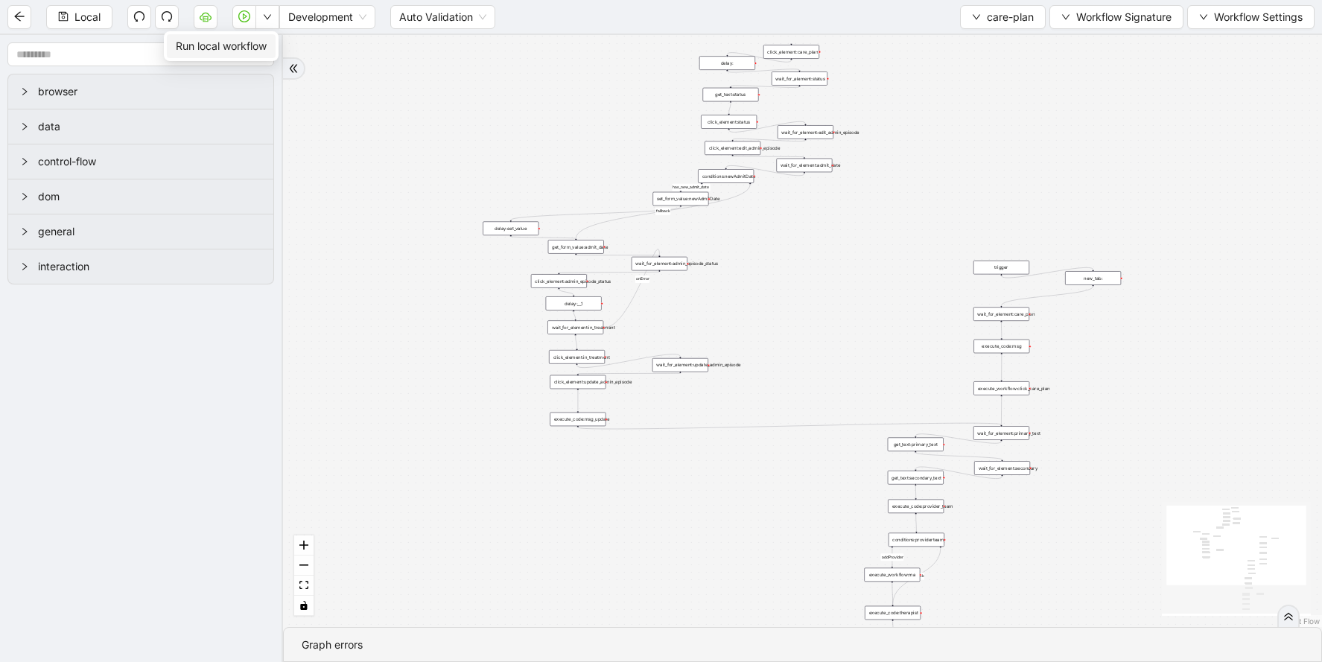
click at [255, 46] on span "Run local workflow" at bounding box center [221, 46] width 91 height 16
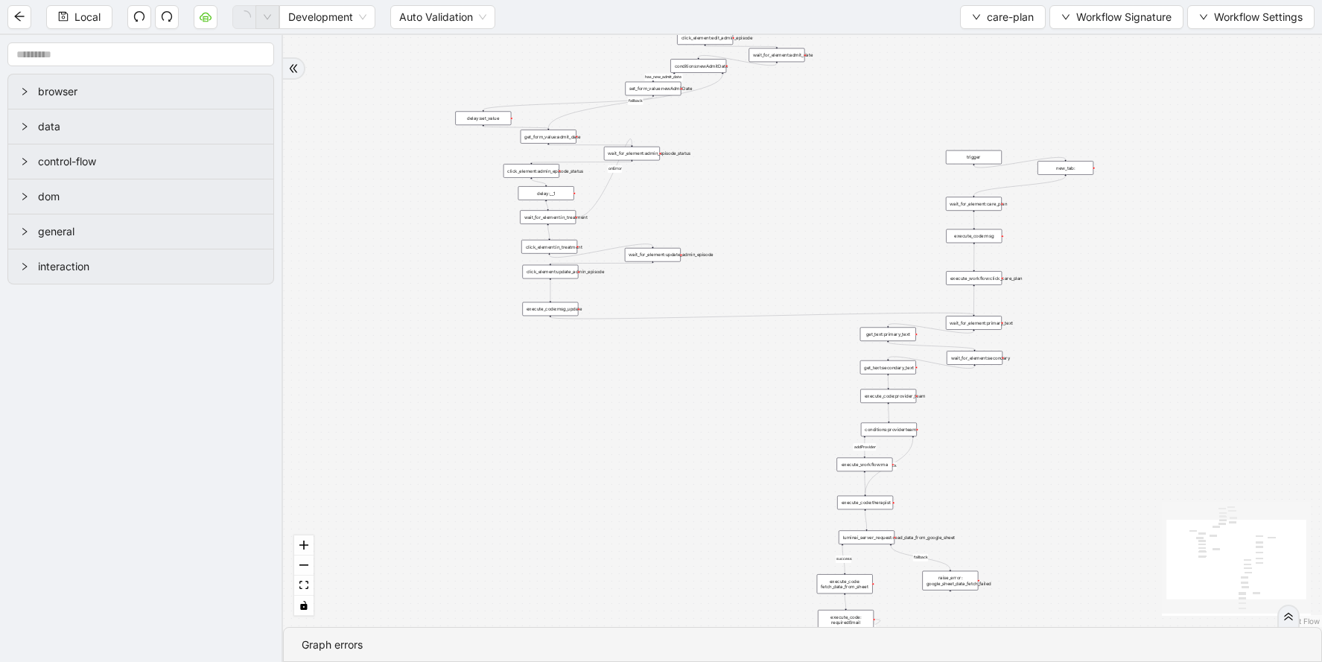
drag, startPoint x: 985, startPoint y: 571, endPoint x: 955, endPoint y: 458, distance: 117.1
click at [955, 459] on div "addProvider fallback success fallback has_new_admit_date fallback onError onErr…" at bounding box center [802, 331] width 1039 height 592
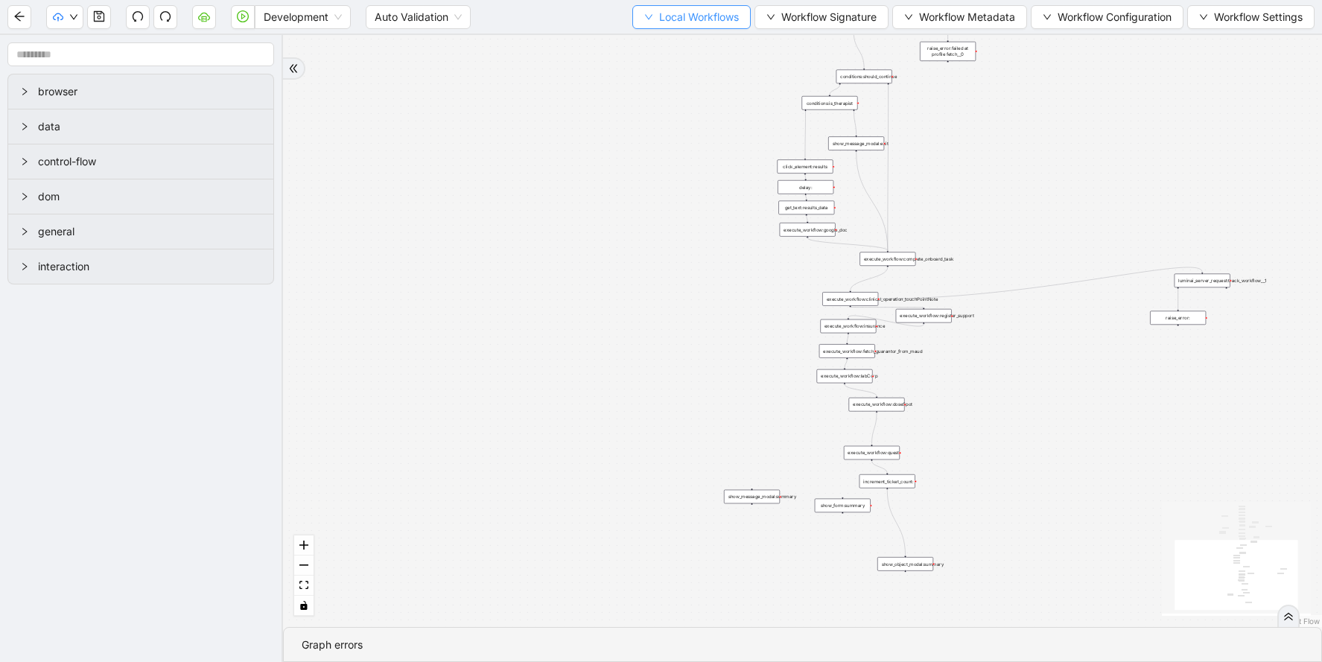
click at [644, 17] on icon "down" at bounding box center [648, 17] width 9 height 9
click at [638, 44] on span "Select" at bounding box center [684, 46] width 97 height 16
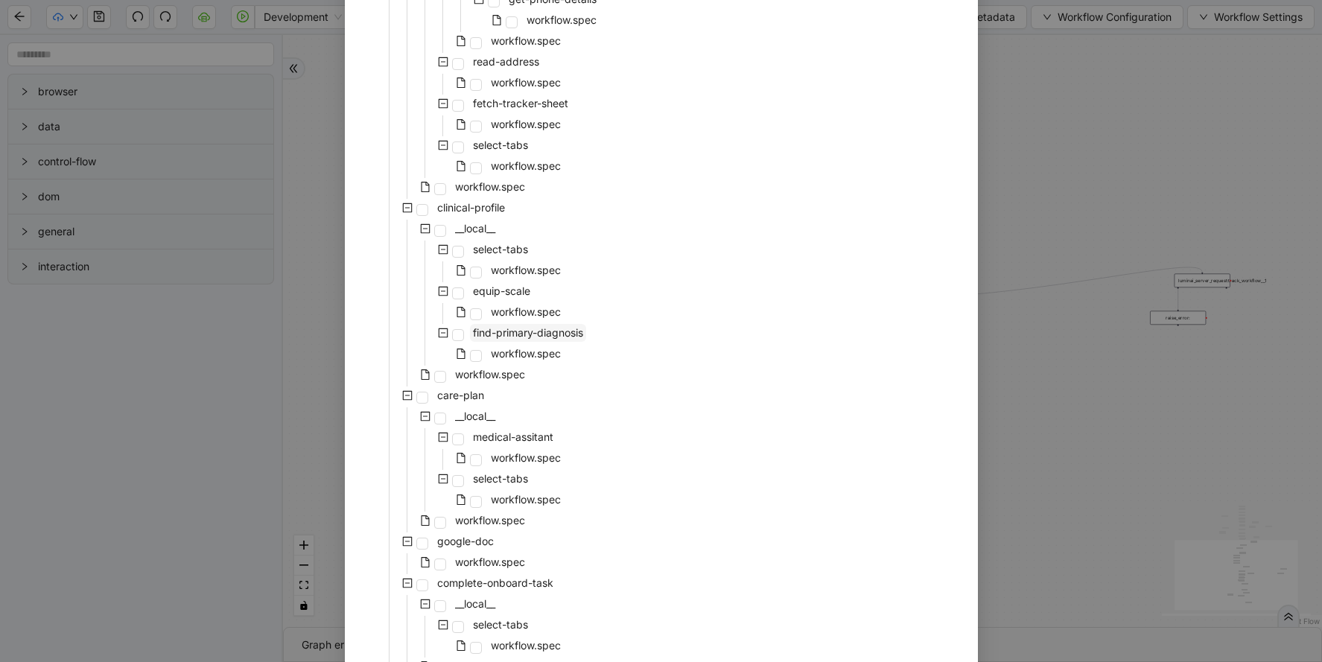
scroll to position [442, 0]
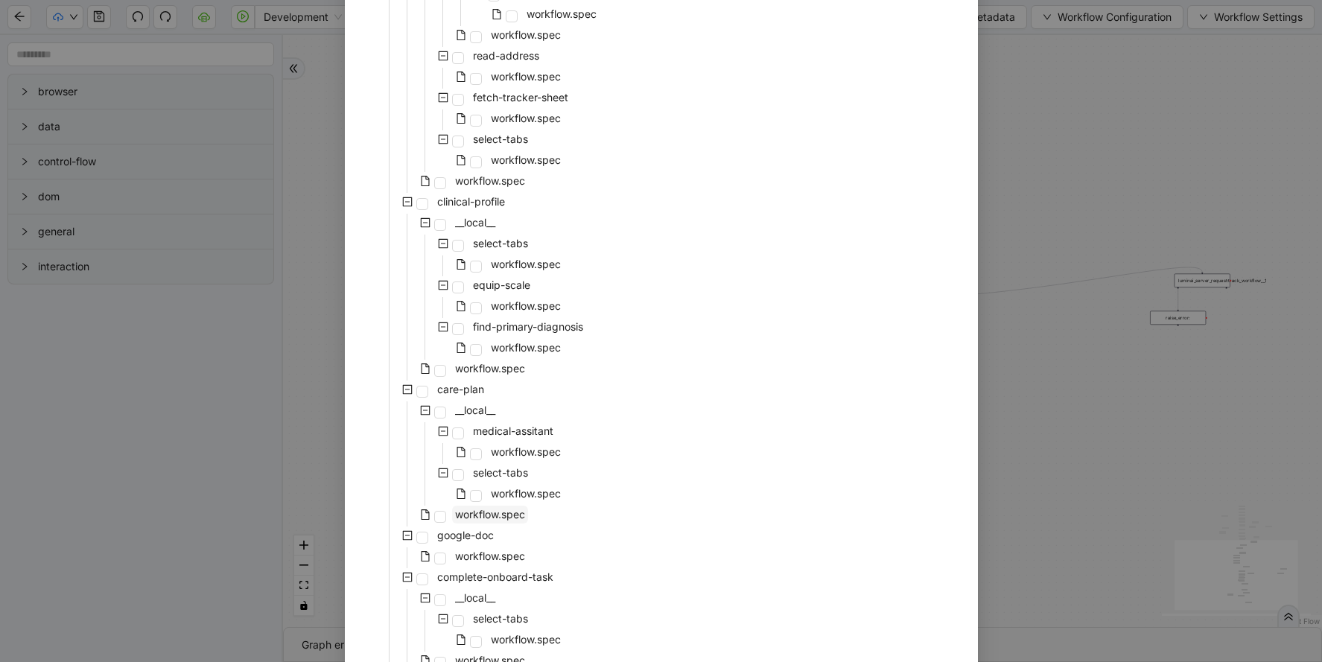
click at [481, 510] on span "workflow.spec" at bounding box center [490, 514] width 70 height 13
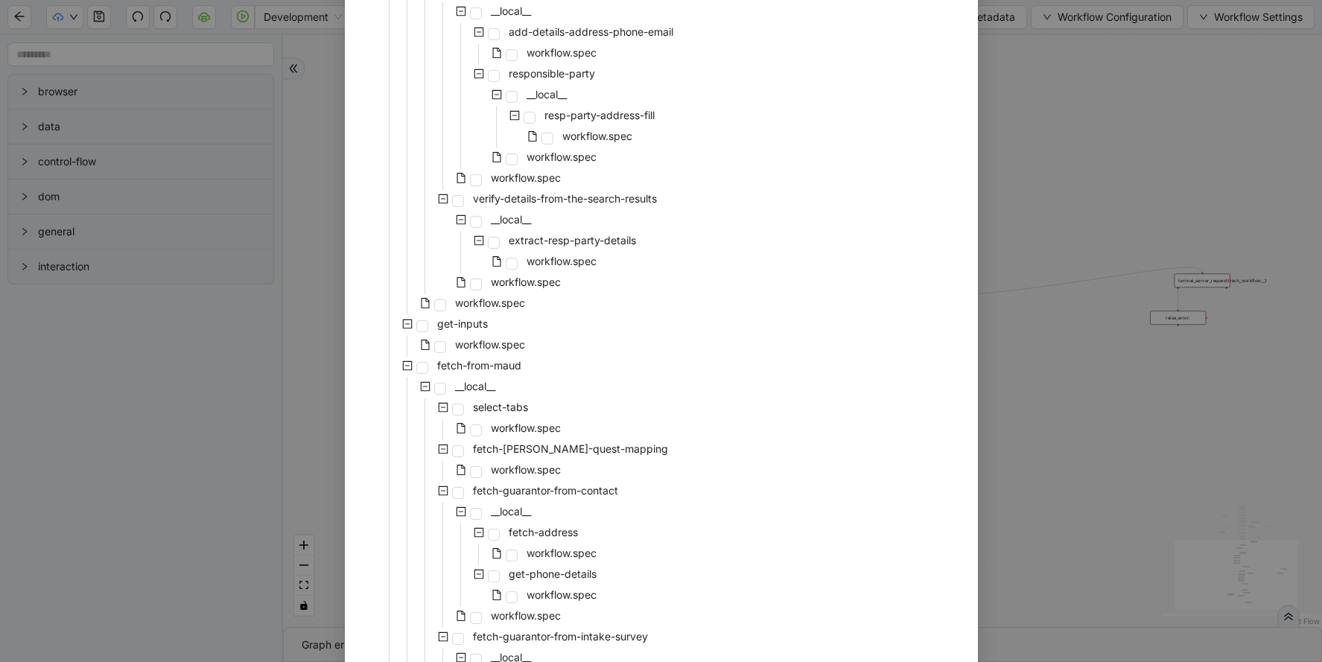
scroll to position [3041, 0]
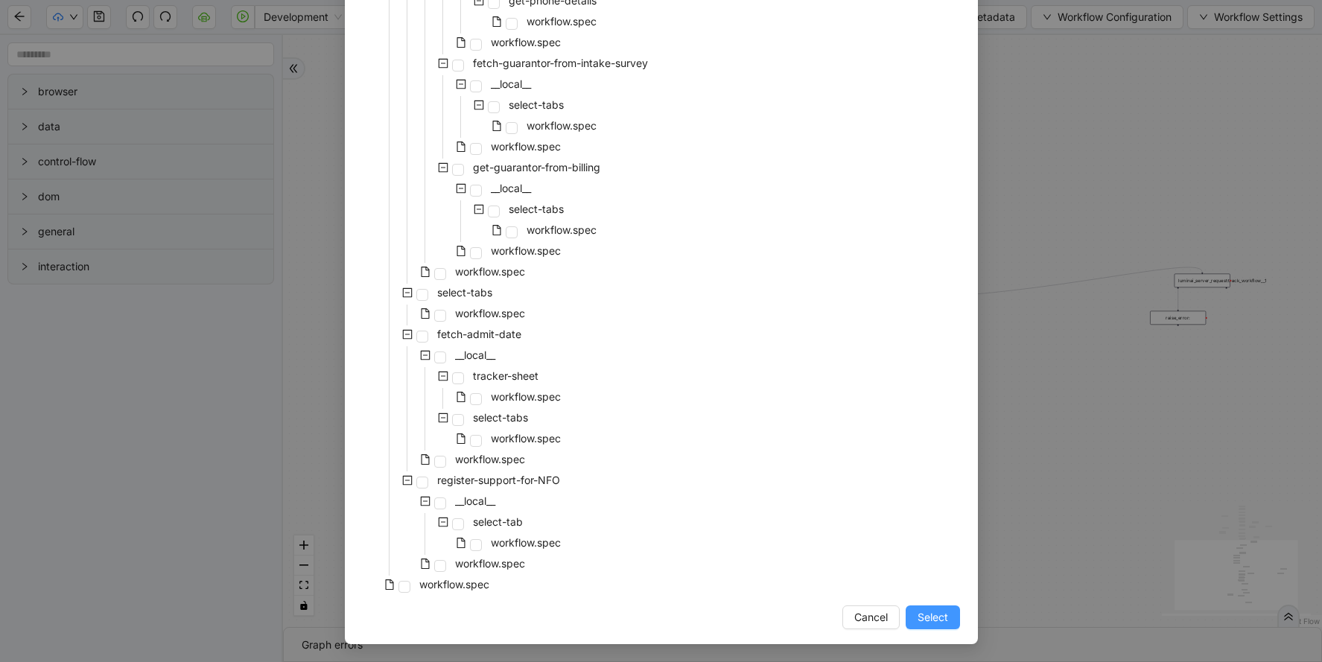
click at [950, 620] on button "Select" at bounding box center [933, 617] width 54 height 24
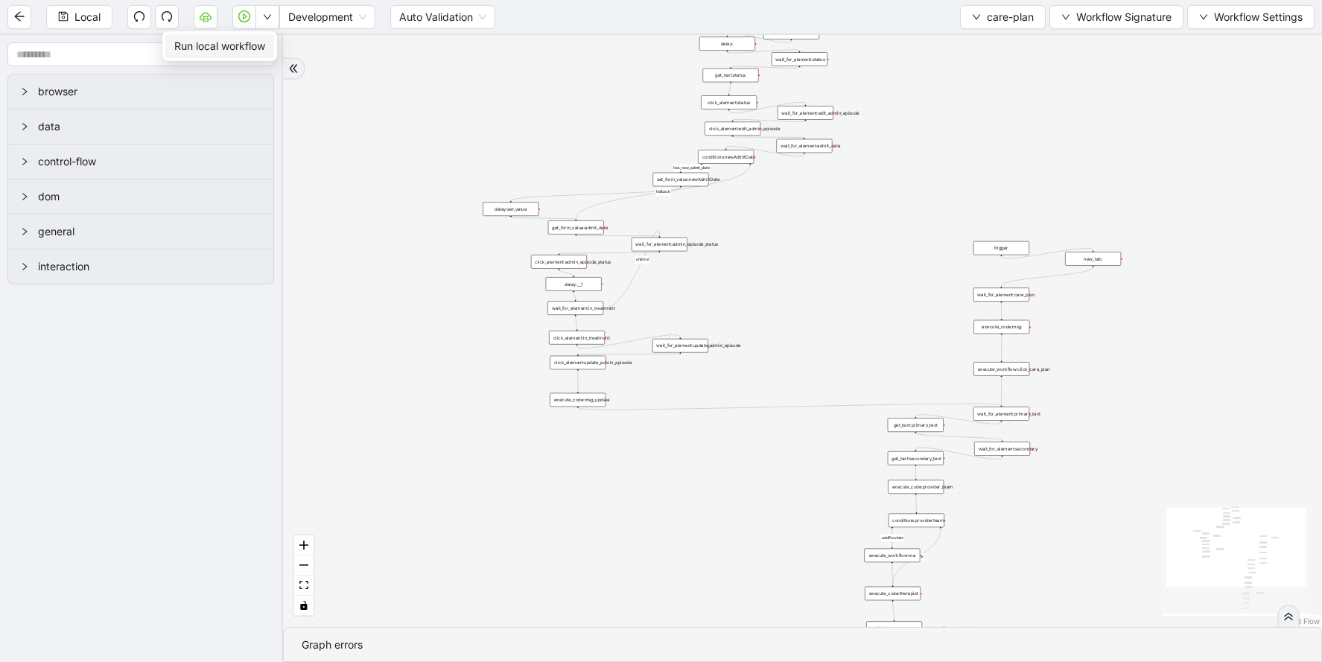
click at [254, 42] on span "Run local workflow" at bounding box center [219, 46] width 91 height 16
click at [1008, 413] on div "wait_for_element:primary_text" at bounding box center [1001, 414] width 56 height 14
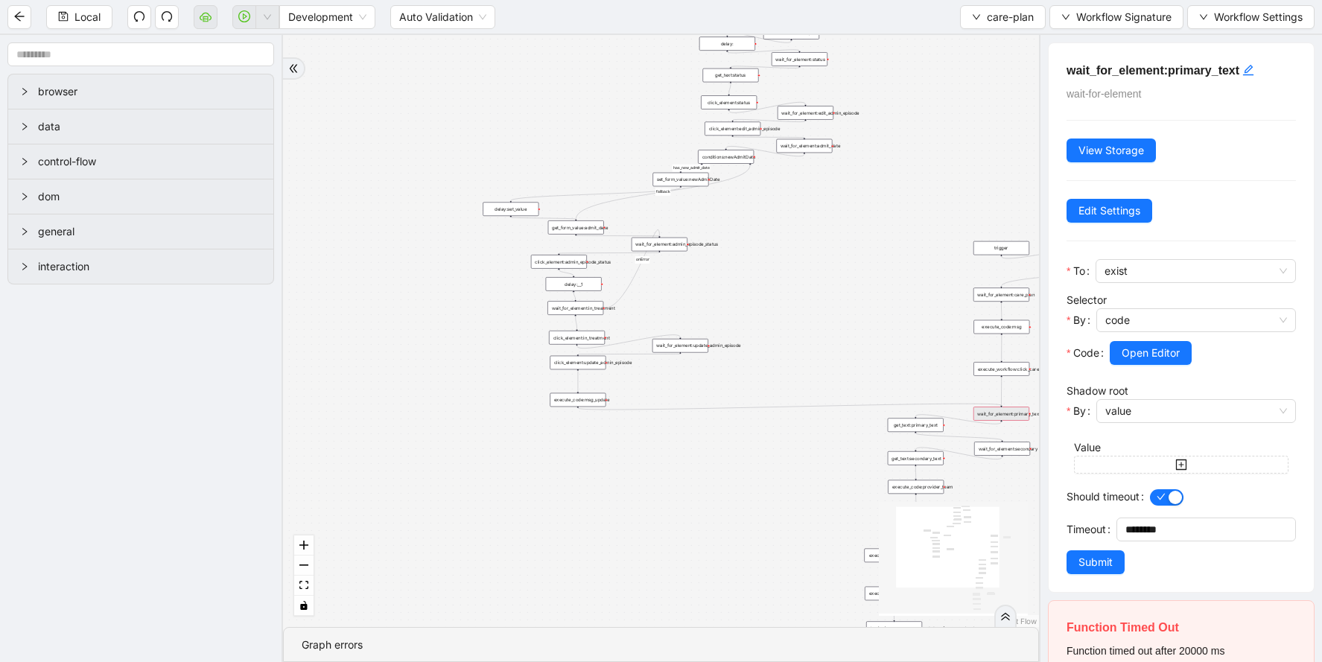
click at [808, 407] on icon "Edge from execute_code:msg_update to wait_for_element:primary_text" at bounding box center [790, 407] width 424 height 6
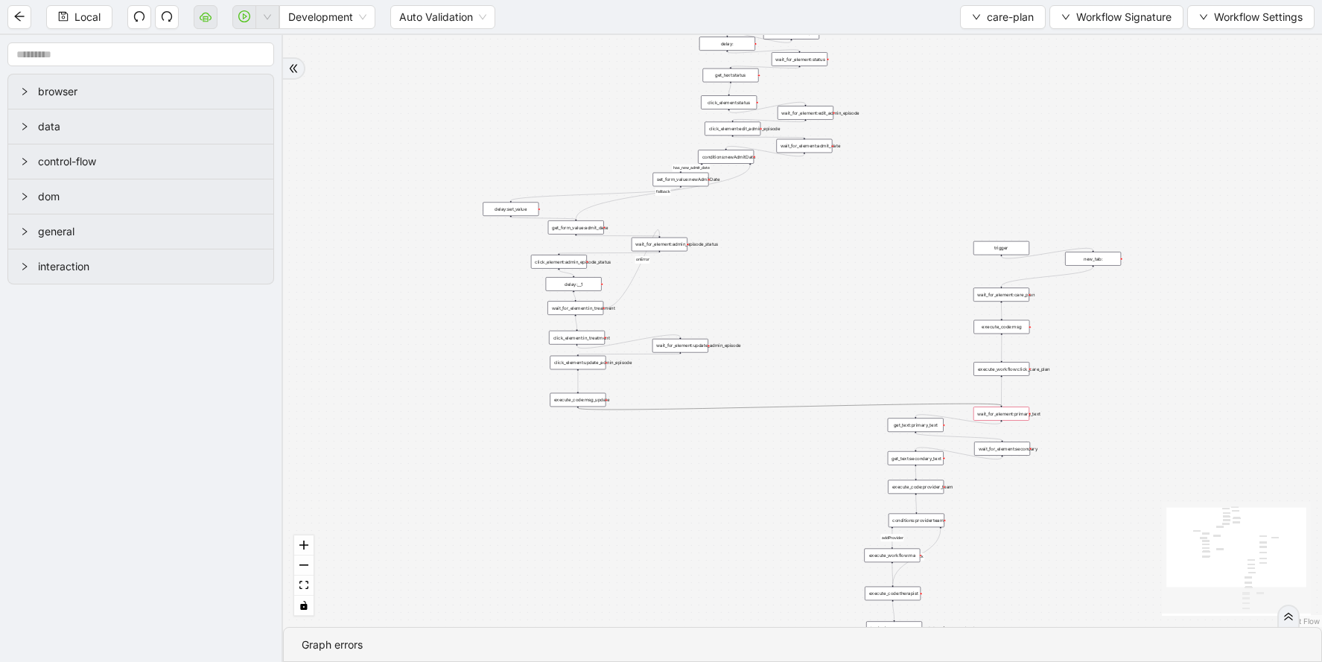
click at [708, 305] on div "addProvider fallback success fallback has_new_admit_date fallback onError onErr…" at bounding box center [802, 331] width 1039 height 592
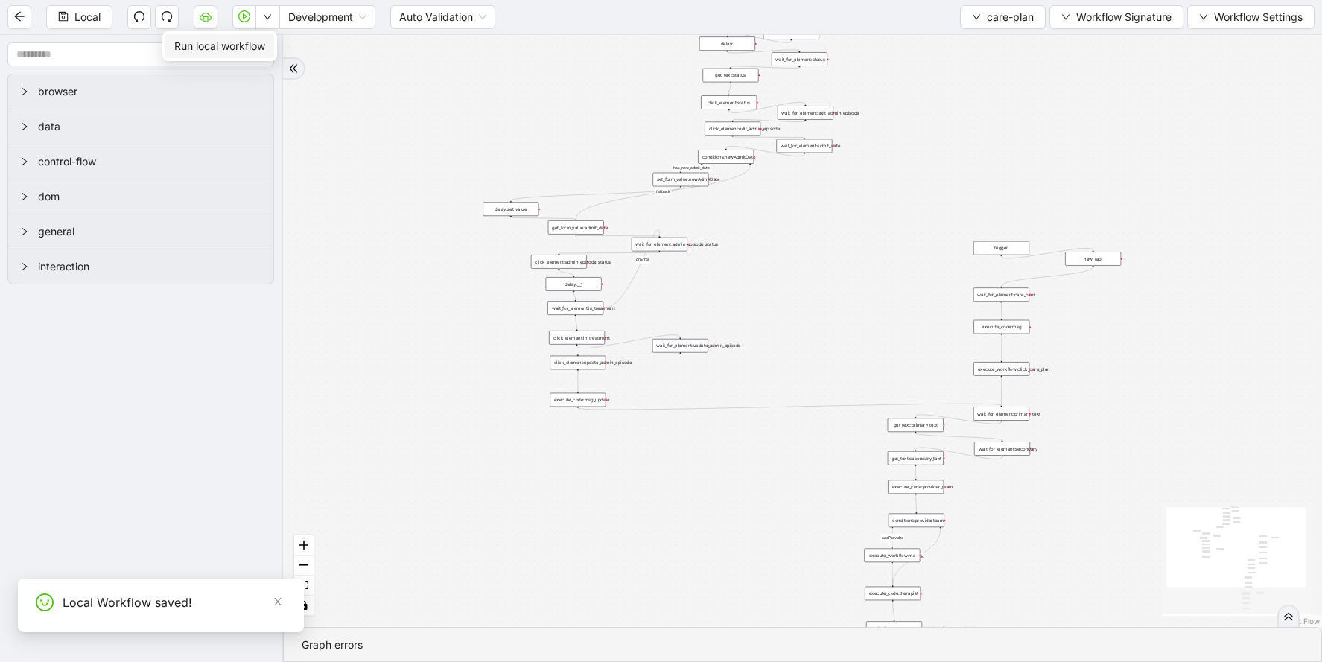
click at [264, 42] on span "Run local workflow" at bounding box center [219, 46] width 91 height 16
click at [252, 55] on li "Run local workflow" at bounding box center [219, 46] width 109 height 24
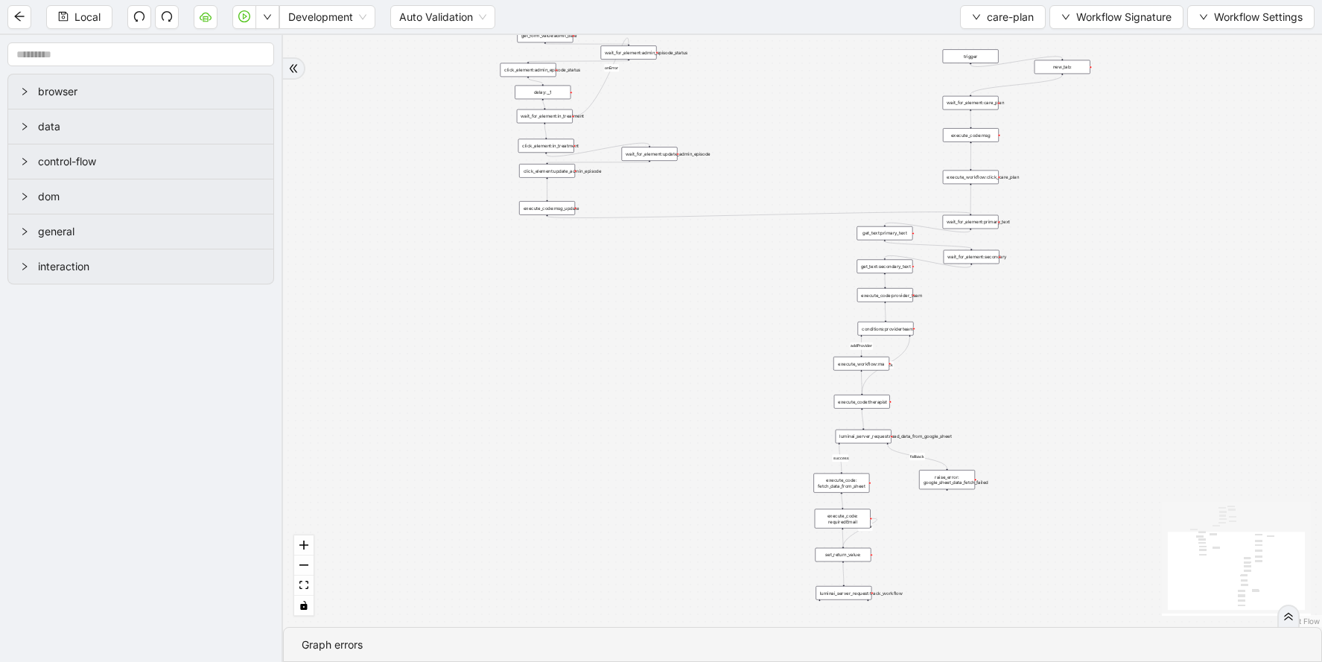
drag, startPoint x: 769, startPoint y: 489, endPoint x: 735, endPoint y: 287, distance: 205.3
click at [735, 287] on div "addProvider fallback success fallback has_new_admit_date fallback onError onErr…" at bounding box center [802, 331] width 1039 height 592
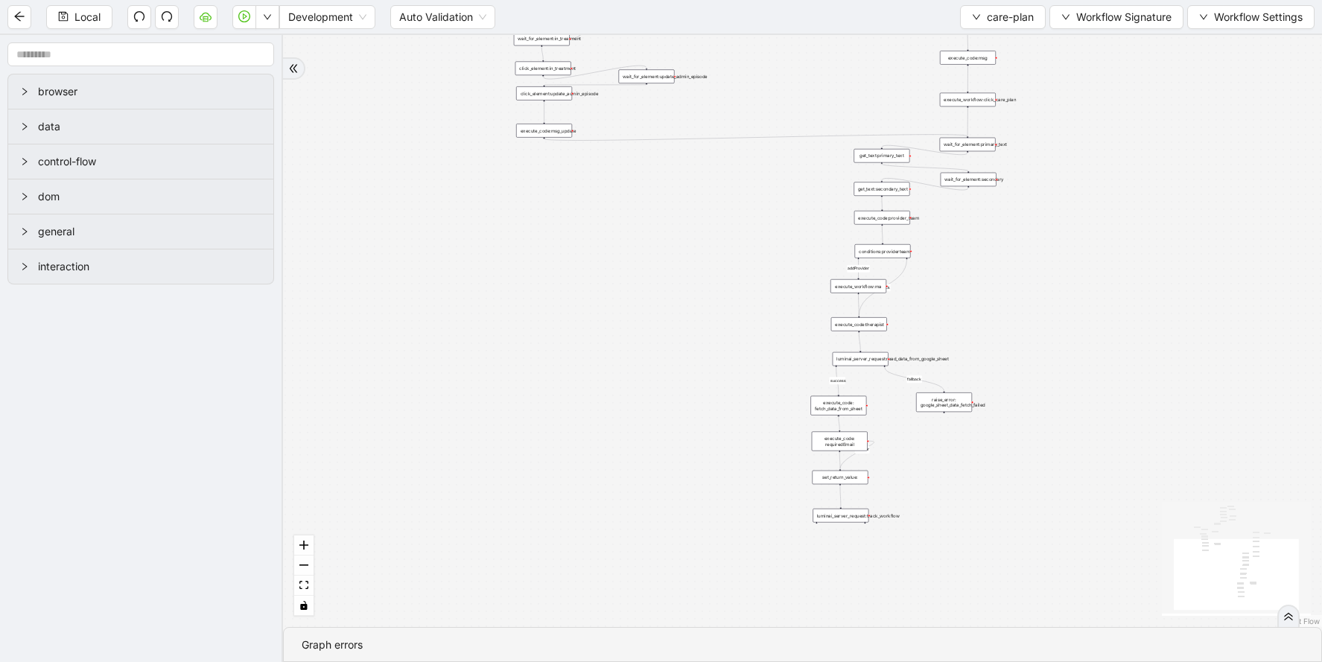
drag, startPoint x: 895, startPoint y: 484, endPoint x: 894, endPoint y: 413, distance: 71.5
click at [895, 413] on div "addProvider fallback success fallback has_new_admit_date fallback onError onErr…" at bounding box center [802, 331] width 1039 height 592
click at [830, 446] on div "execute_code: requiredEmail" at bounding box center [840, 438] width 56 height 19
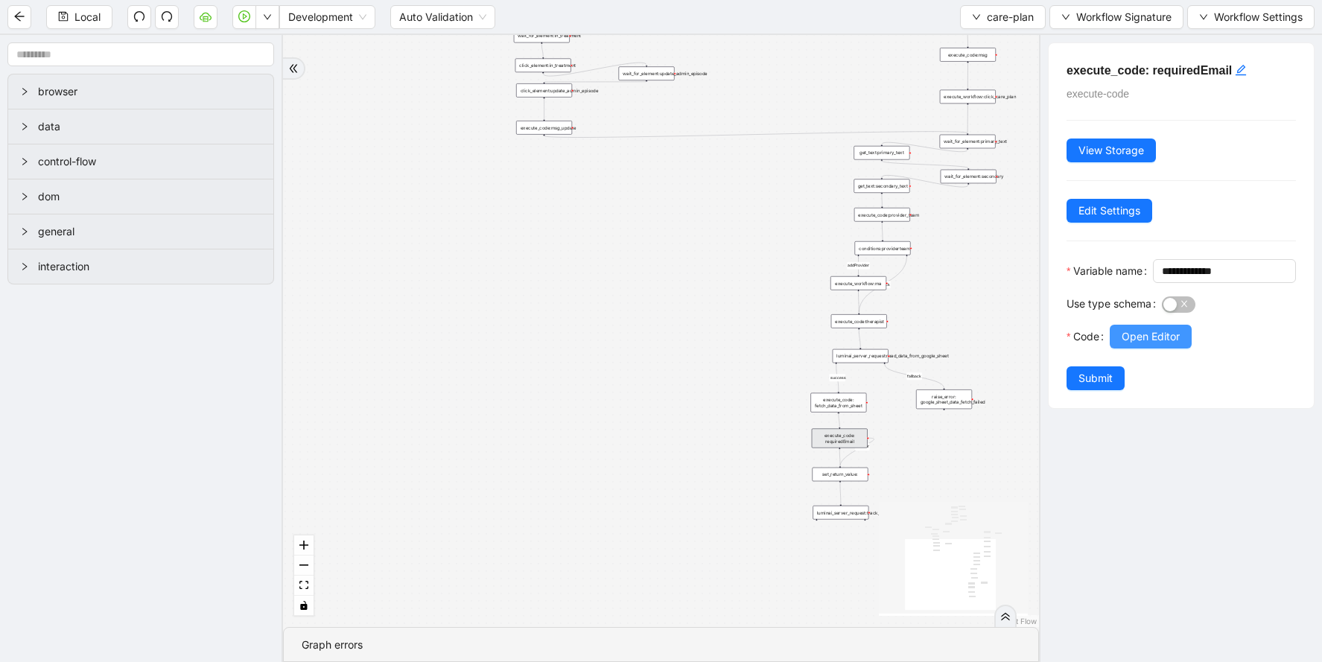
click at [1137, 345] on span "Open Editor" at bounding box center [1151, 336] width 58 height 16
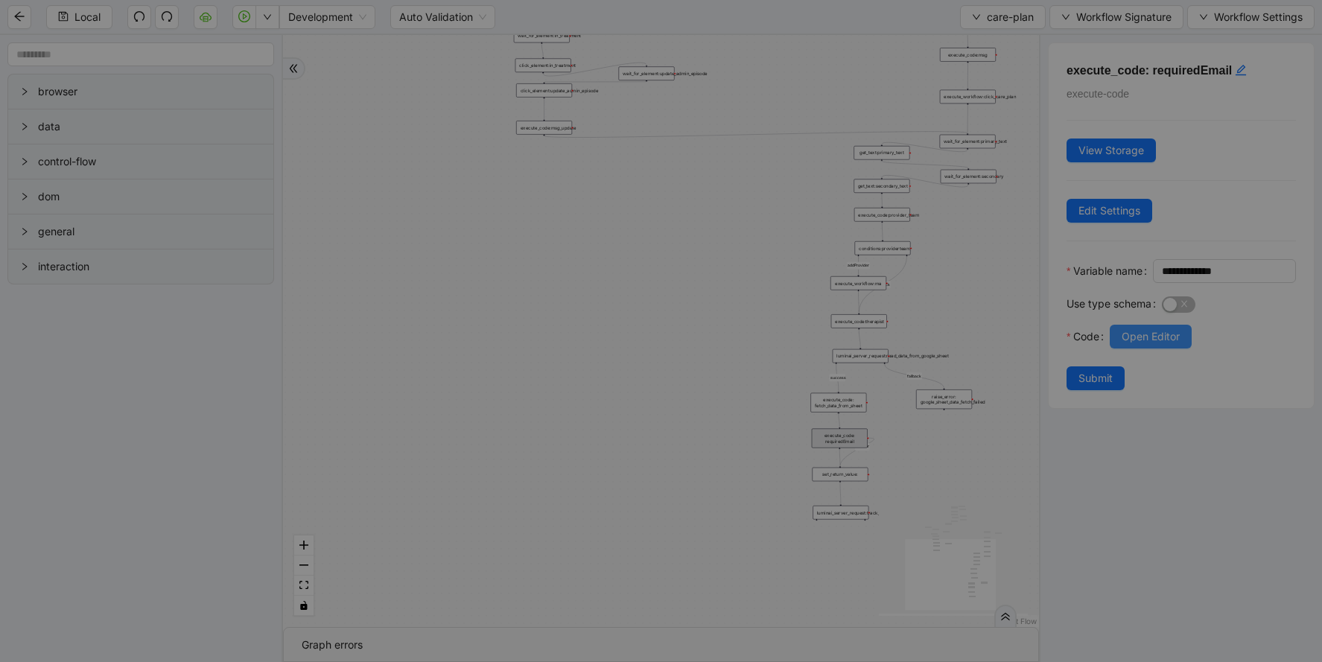
scroll to position [223, 0]
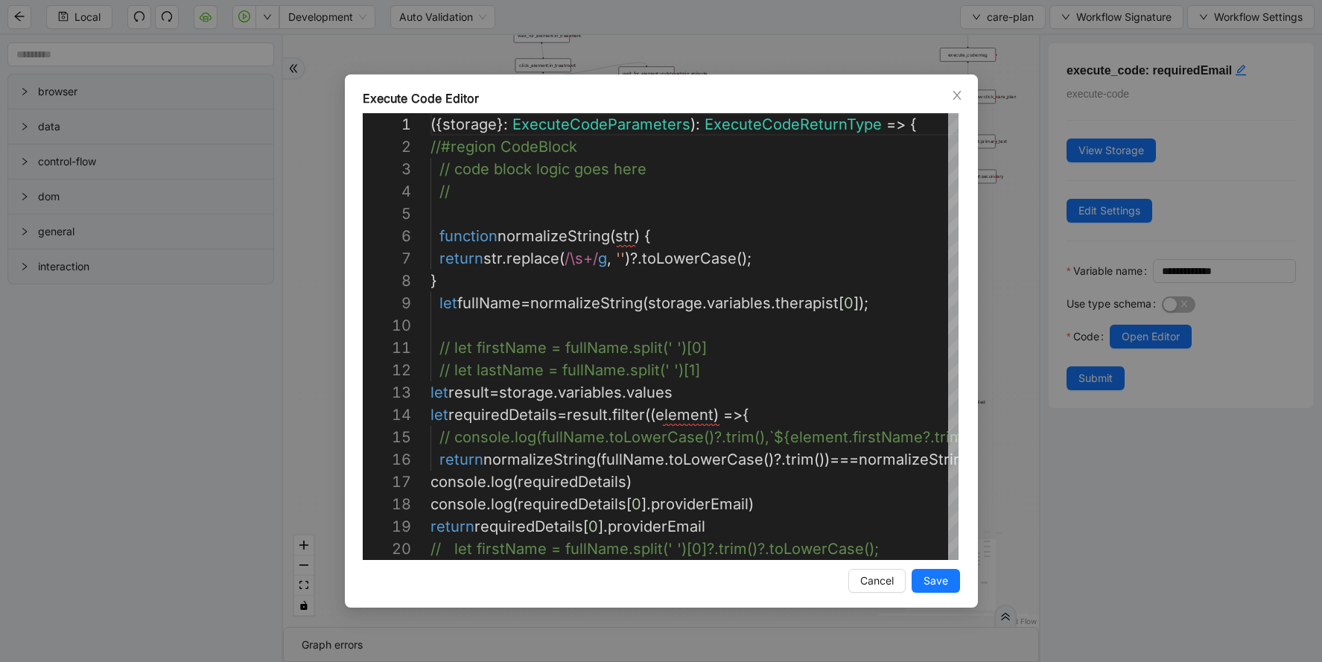
click at [996, 298] on div "Execute Code Editor 20 19 17 18 16 14 15 12 13 11 9 10 7 8 6 4 5 3 1 2 // let f…" at bounding box center [661, 331] width 1322 height 662
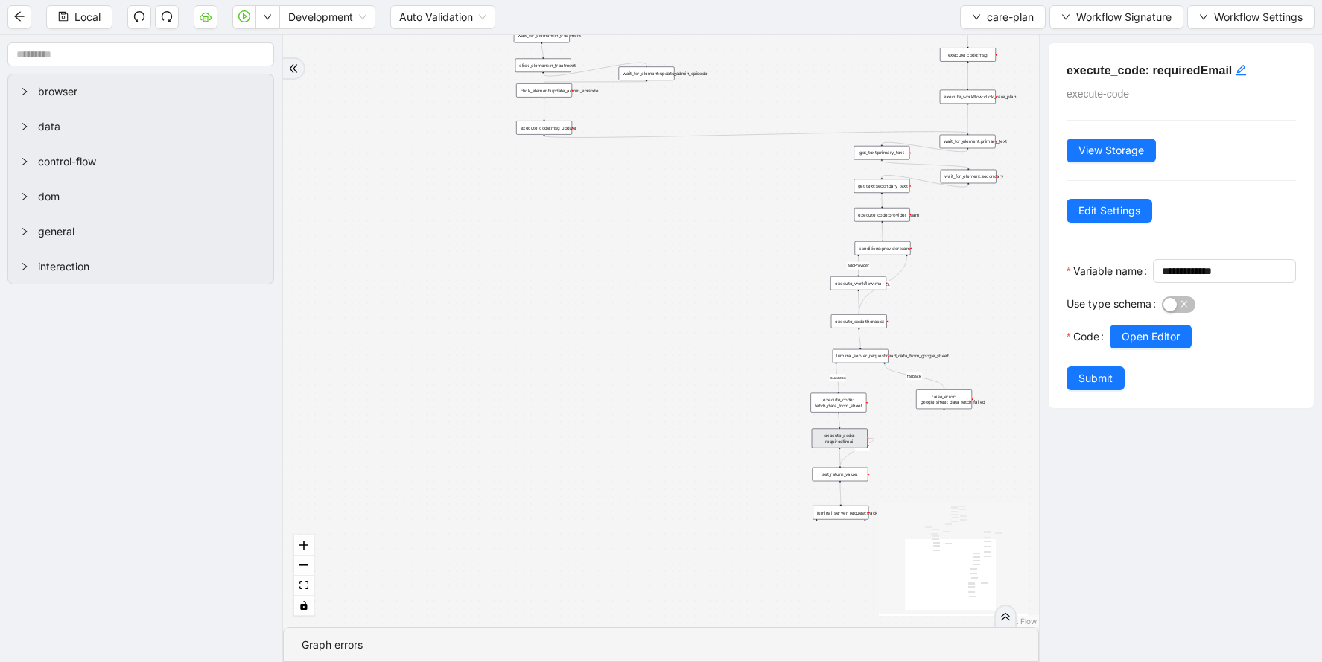
click at [862, 406] on div "execute_code: fetch_data_from_sheet" at bounding box center [838, 402] width 56 height 19
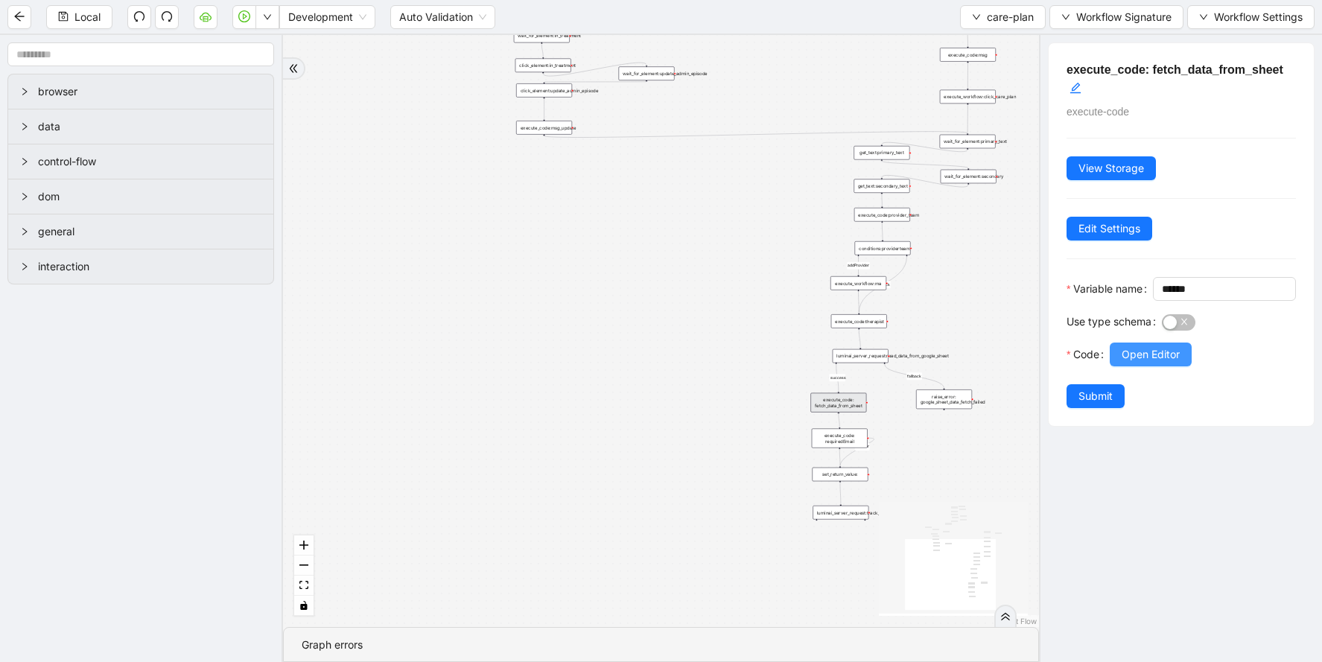
click at [1137, 363] on span "Open Editor" at bounding box center [1151, 354] width 58 height 16
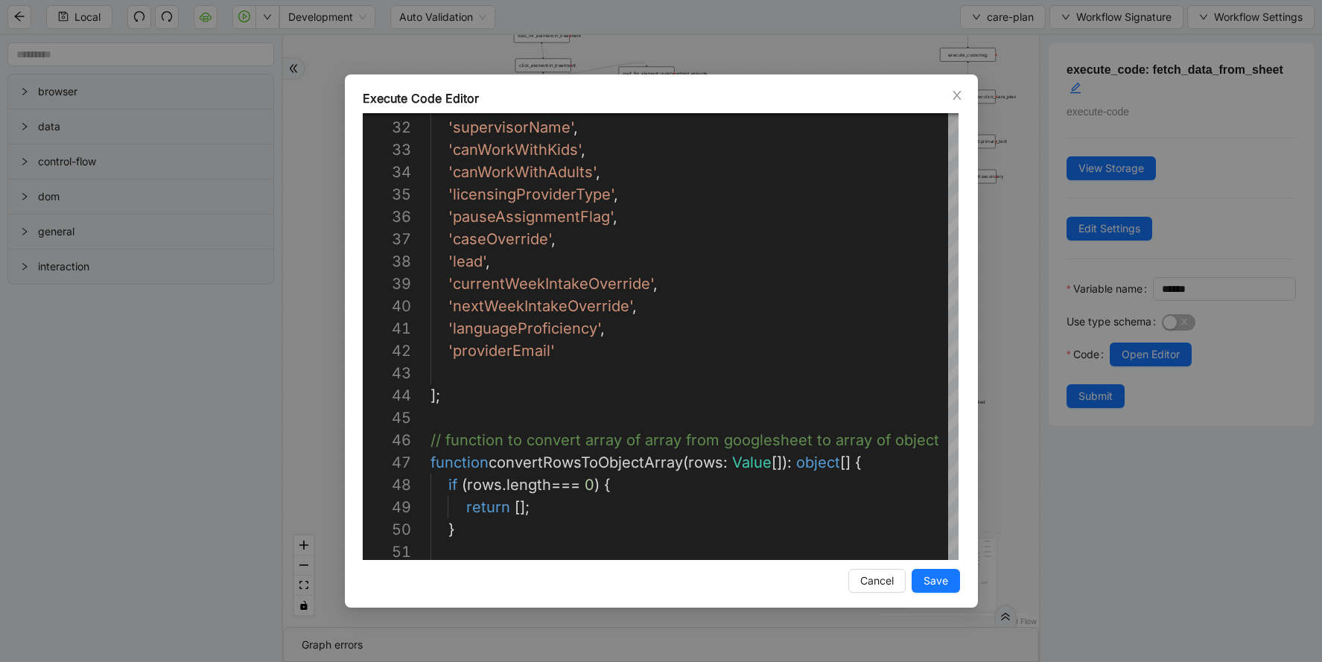
click at [1022, 275] on div "**********" at bounding box center [661, 331] width 1322 height 662
